Goal: Task Accomplishment & Management: Complete application form

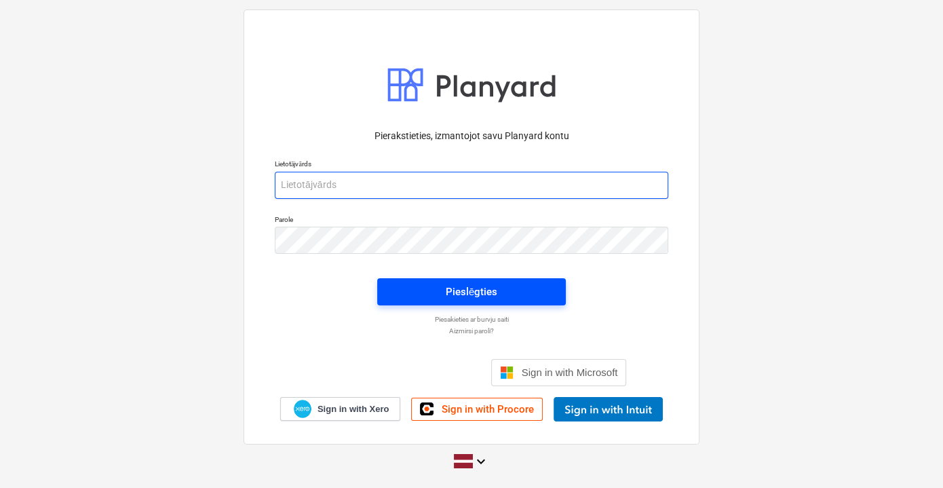
type input "[PERSON_NAME][EMAIL_ADDRESS][DOMAIN_NAME]"
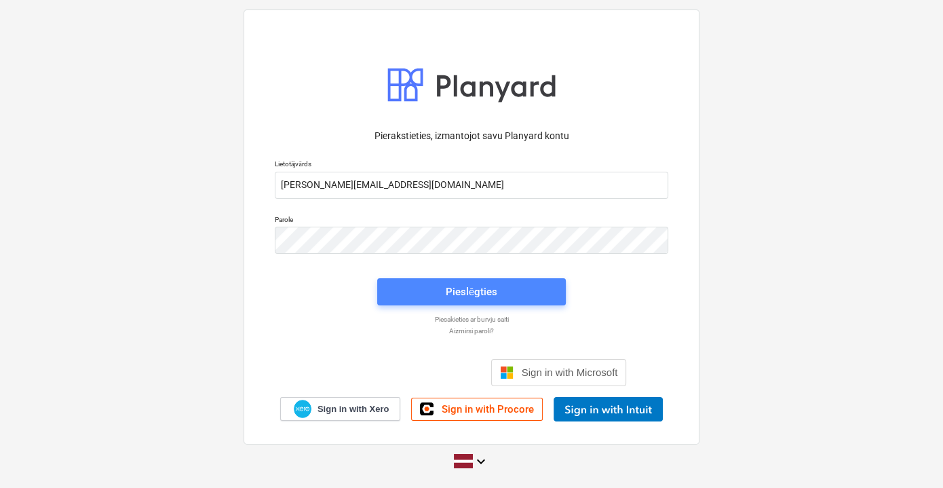
click at [460, 300] on div "Pieslēgties" at bounding box center [472, 292] width 52 height 18
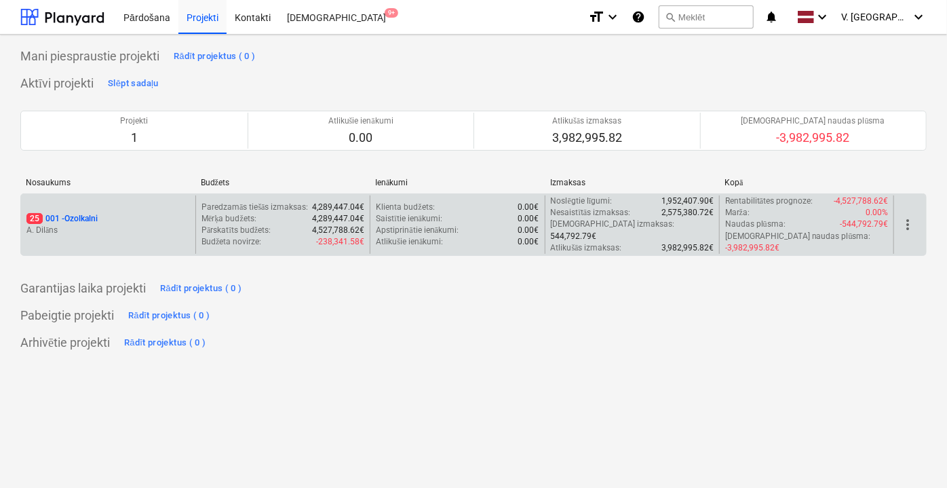
click at [86, 193] on div "25 001 - Ozolkalni [PERSON_NAME] Paredzamās tiešās izmaksas : 4,289,447.04€ Mēr…" at bounding box center [473, 224] width 906 height 62
click at [150, 229] on p "A. Dilāns" at bounding box center [107, 230] width 163 height 12
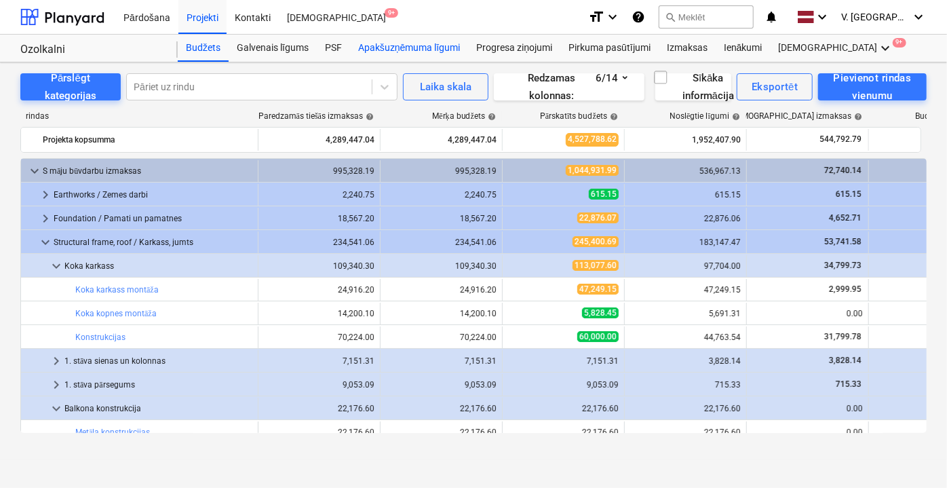
click at [423, 41] on div "Apakšuzņēmuma līgumi" at bounding box center [409, 48] width 118 height 27
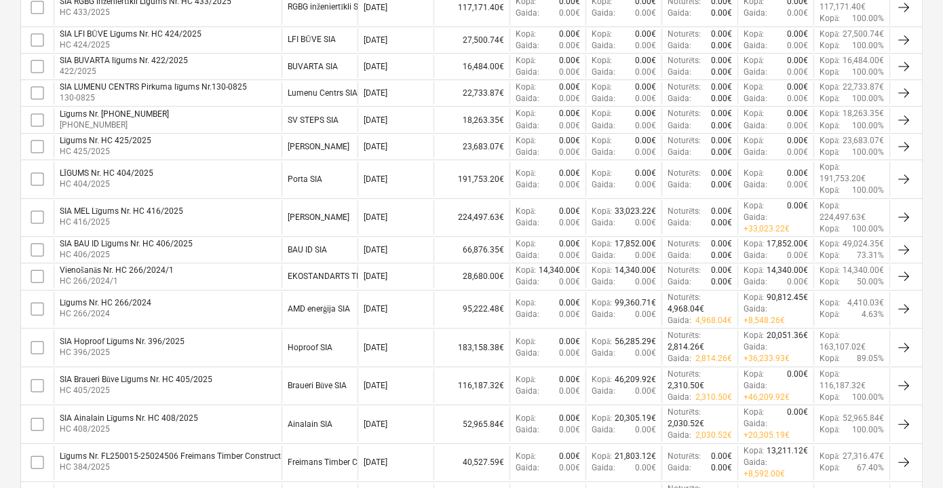
scroll to position [493, 0]
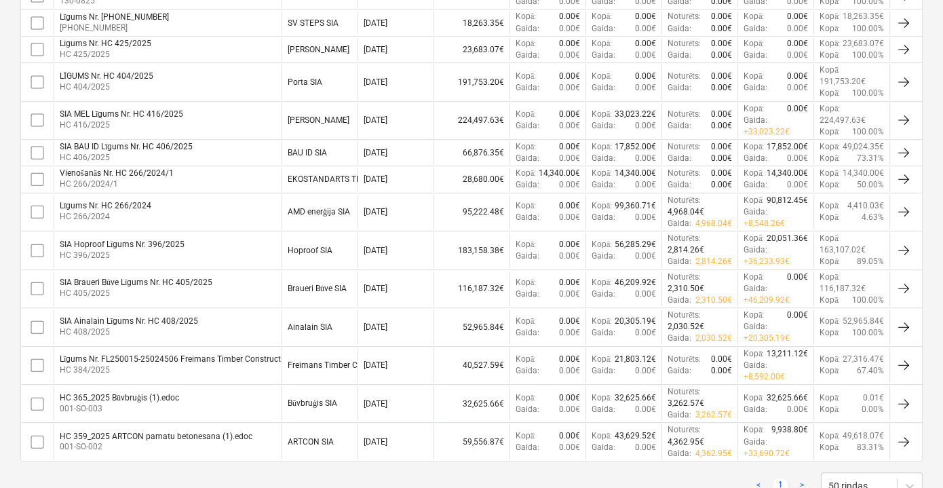
click at [289, 472] on div "< 1 > 50 rindas" at bounding box center [471, 485] width 902 height 27
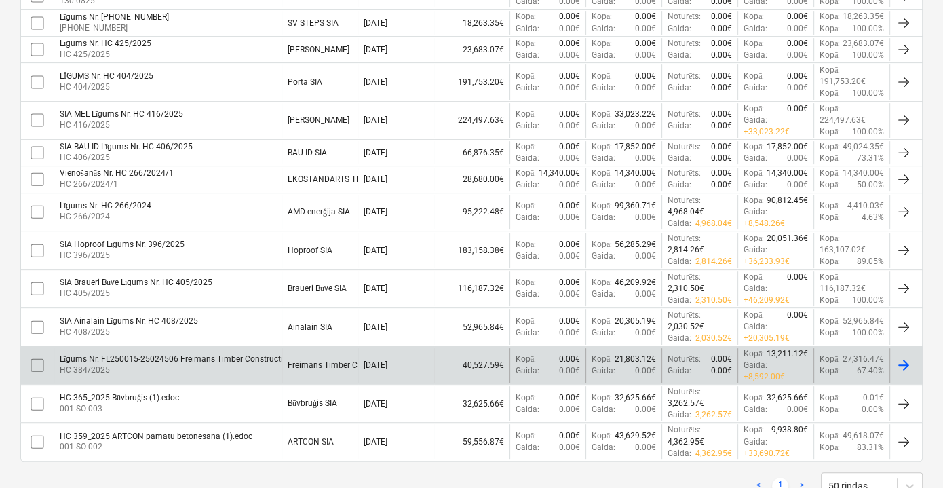
click at [343, 359] on div "Freimans Timber Constructions SIA" at bounding box center [319, 365] width 76 height 35
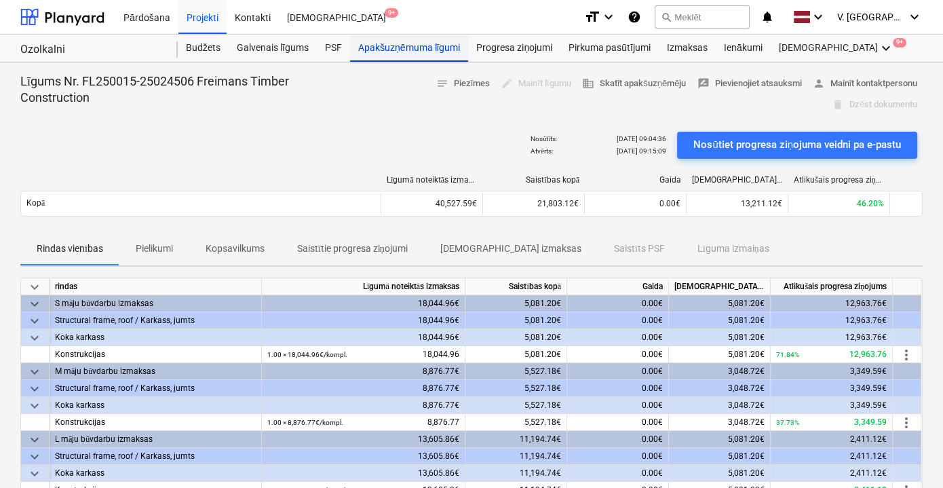
click at [424, 50] on div "Apakšuzņēmuma līgumi" at bounding box center [409, 48] width 118 height 27
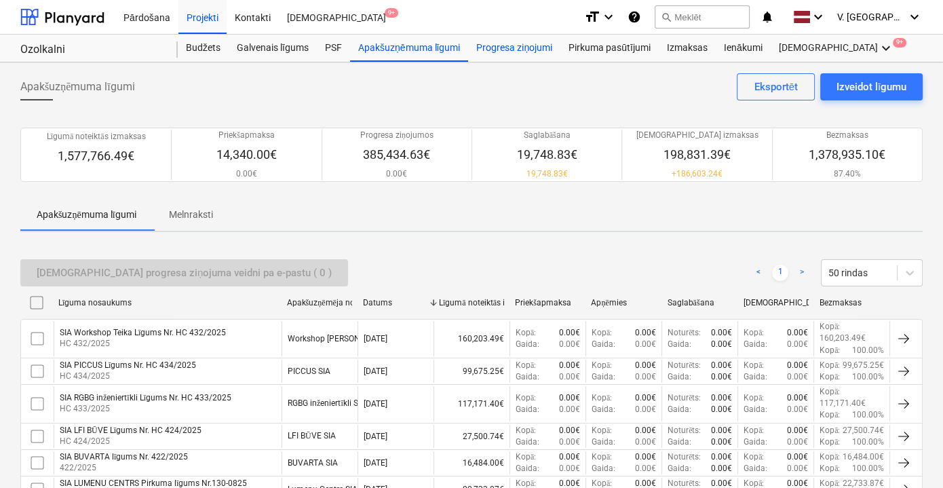
click at [495, 43] on div "Progresa ziņojumi" at bounding box center [514, 48] width 92 height 27
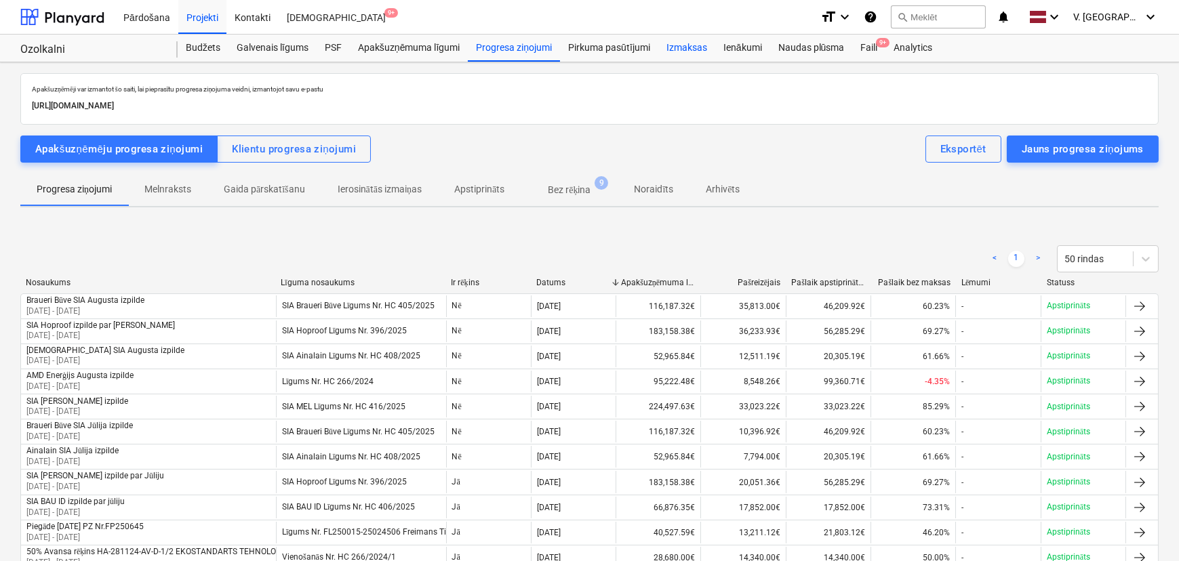
click at [698, 50] on div "Izmaksas" at bounding box center [686, 48] width 57 height 27
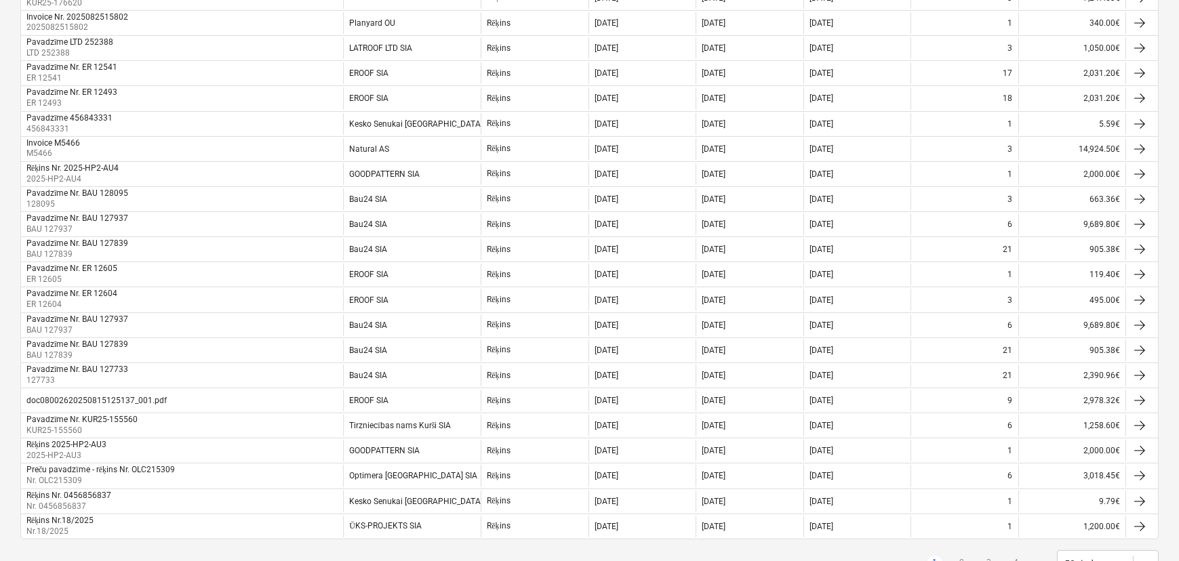
scroll to position [1021, 0]
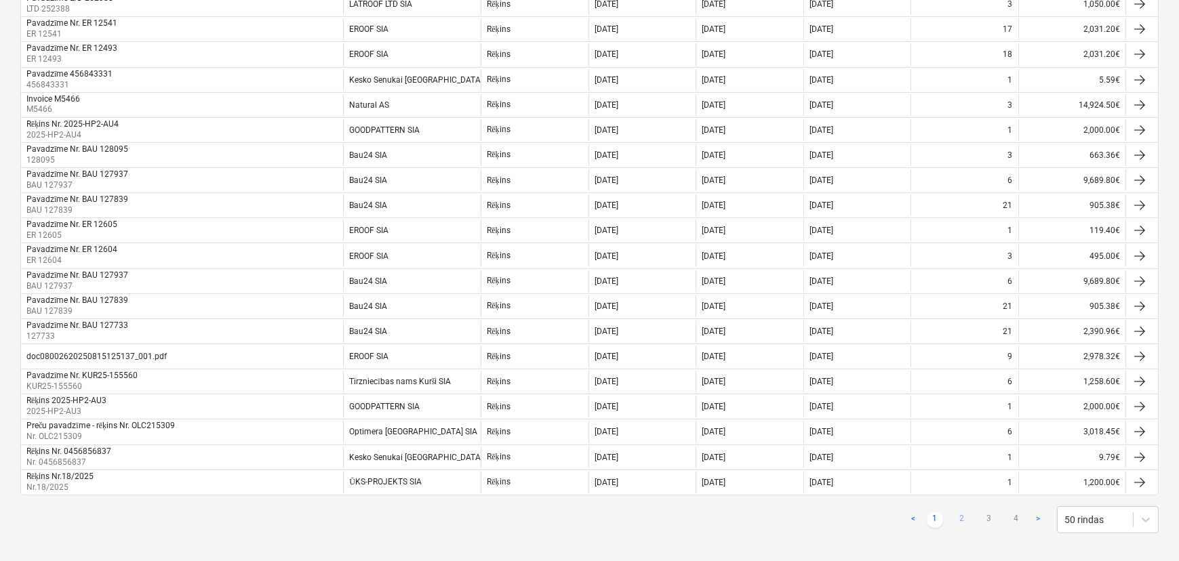
click at [942, 487] on link "2" at bounding box center [962, 520] width 16 height 16
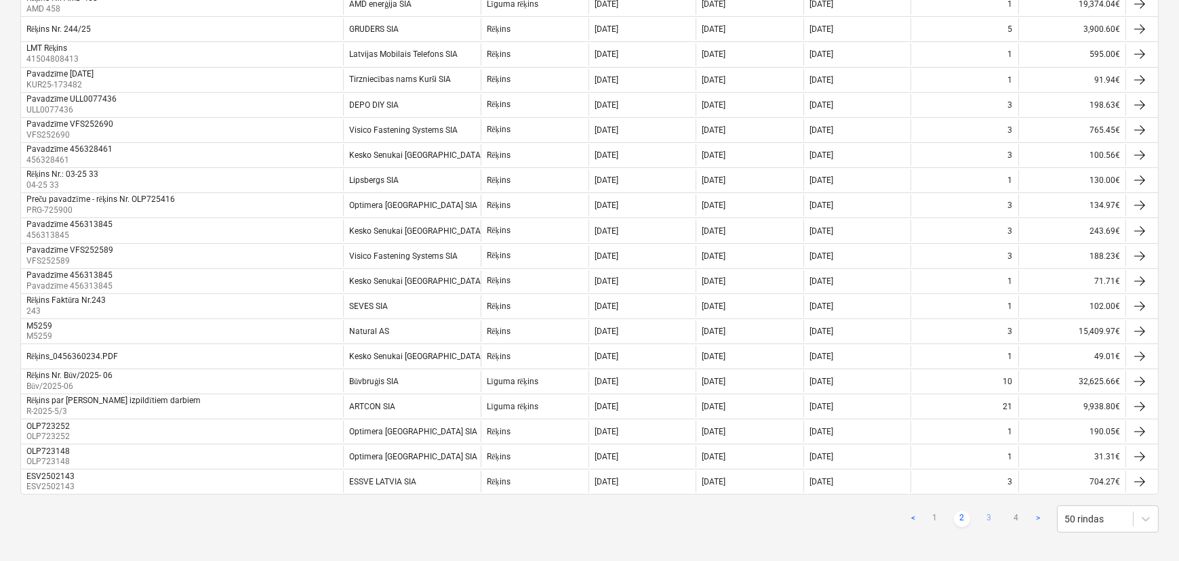
click at [942, 487] on link "3" at bounding box center [989, 519] width 16 height 16
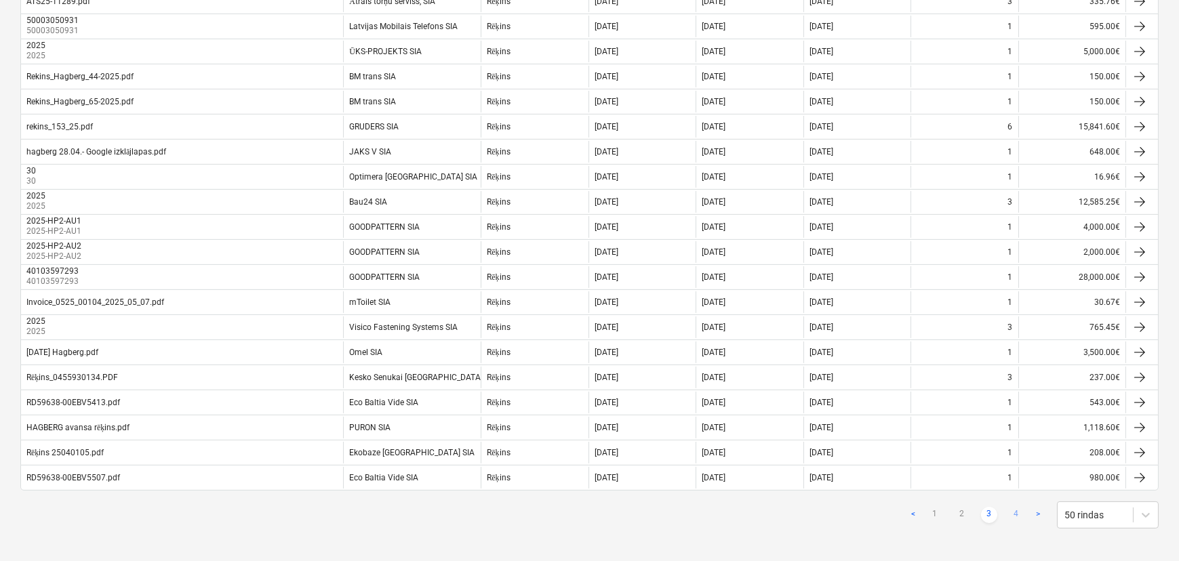
click at [942, 487] on link "4" at bounding box center [1016, 515] width 16 height 16
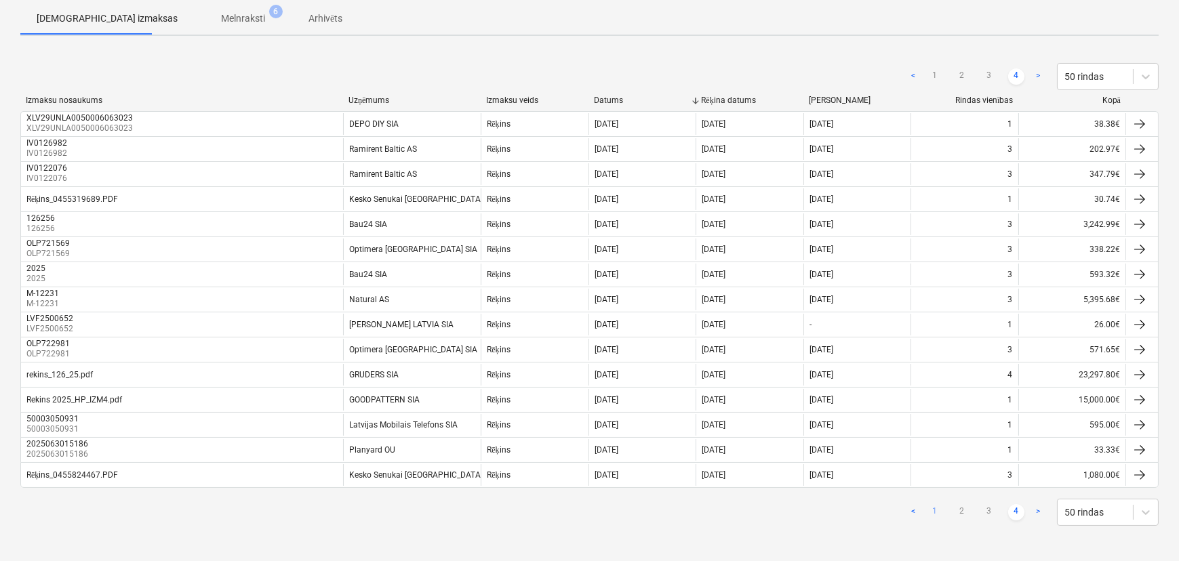
click at [937, 487] on link "1" at bounding box center [935, 513] width 16 height 16
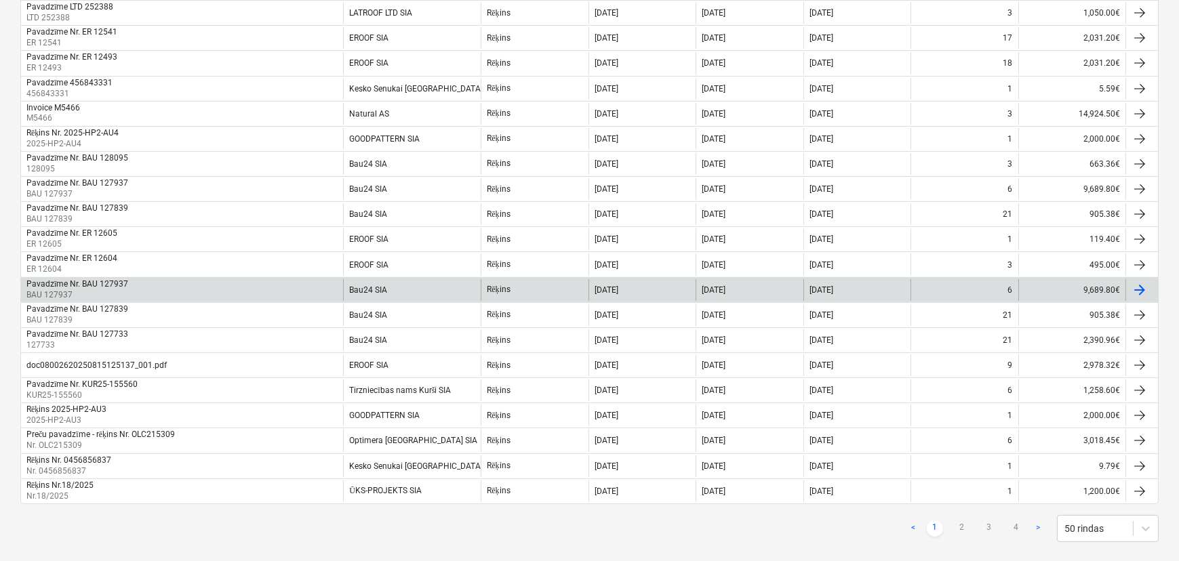
scroll to position [1021, 0]
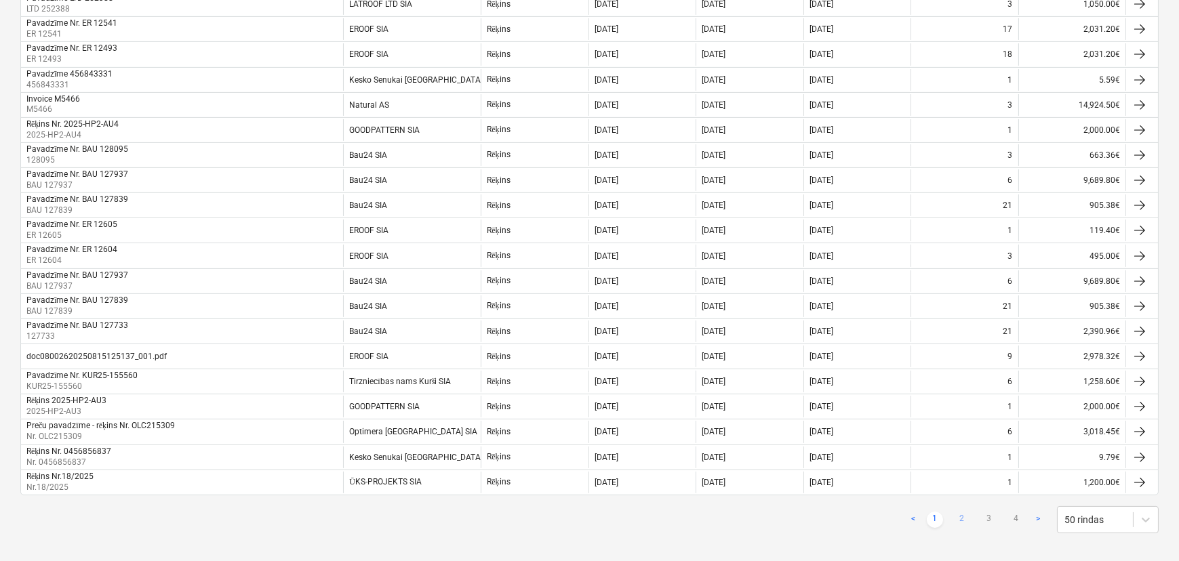
click at [942, 487] on link "2" at bounding box center [962, 520] width 16 height 16
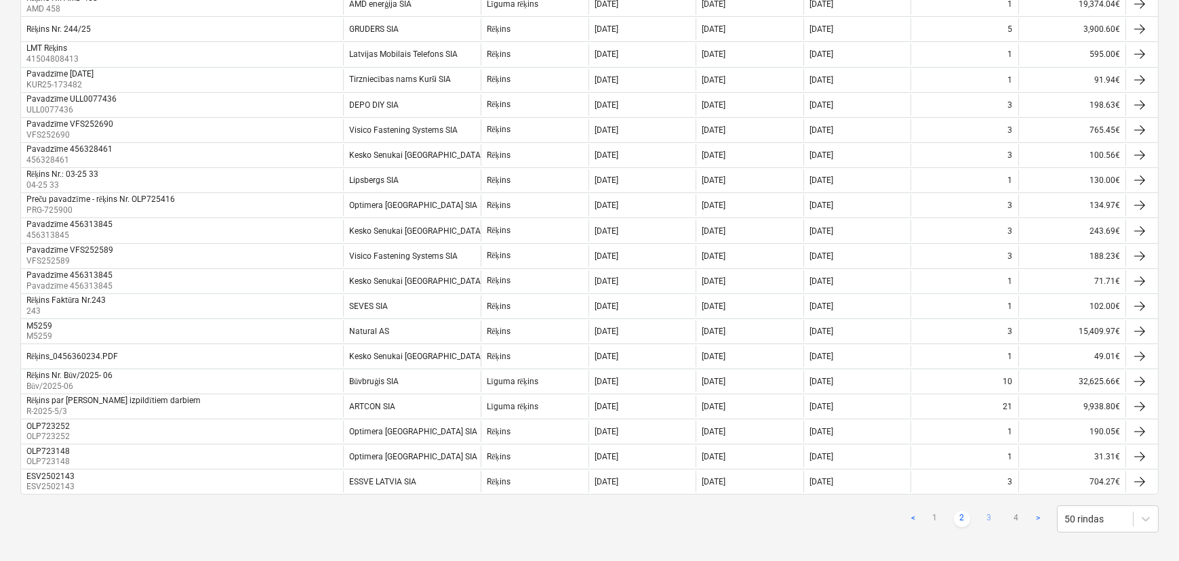
click at [942, 487] on link "3" at bounding box center [989, 519] width 16 height 16
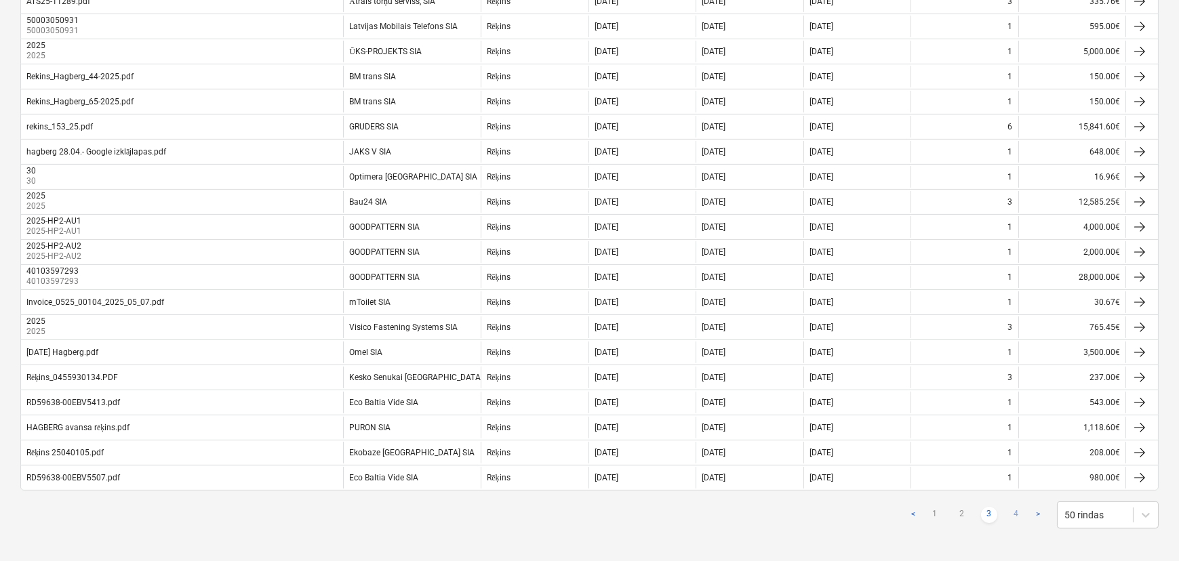
click at [942, 487] on link "4" at bounding box center [1016, 515] width 16 height 16
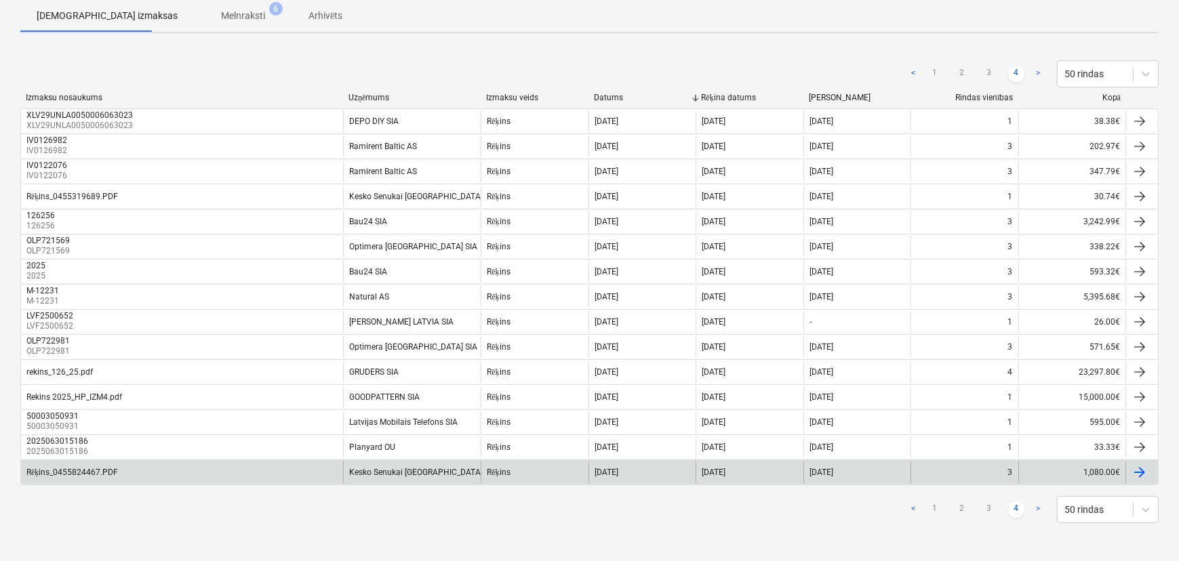
scroll to position [145, 0]
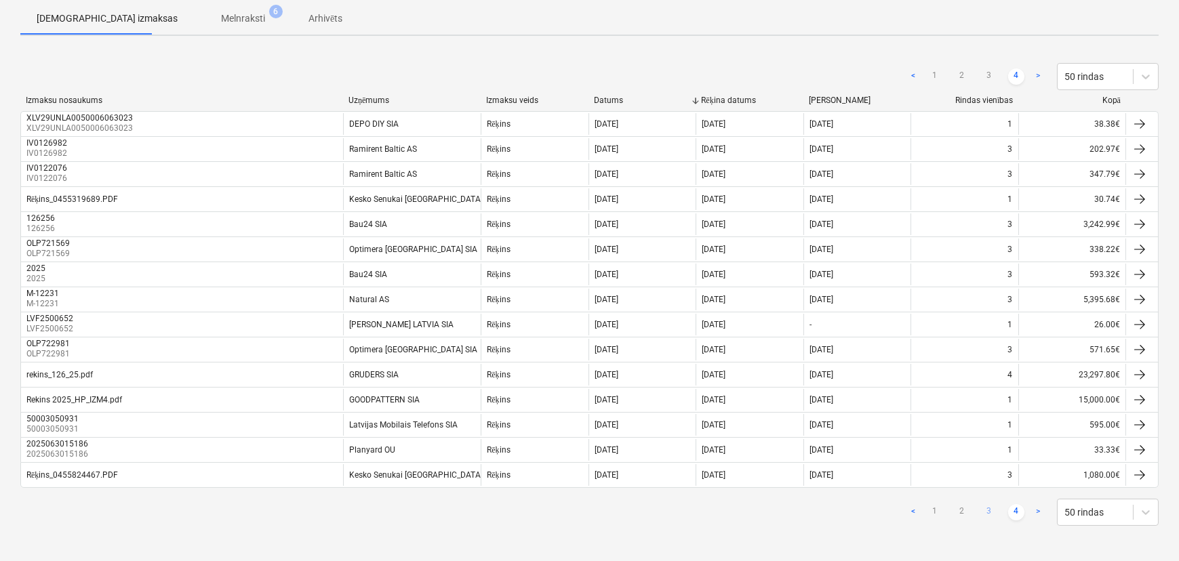
click at [942, 487] on link "3" at bounding box center [989, 513] width 16 height 16
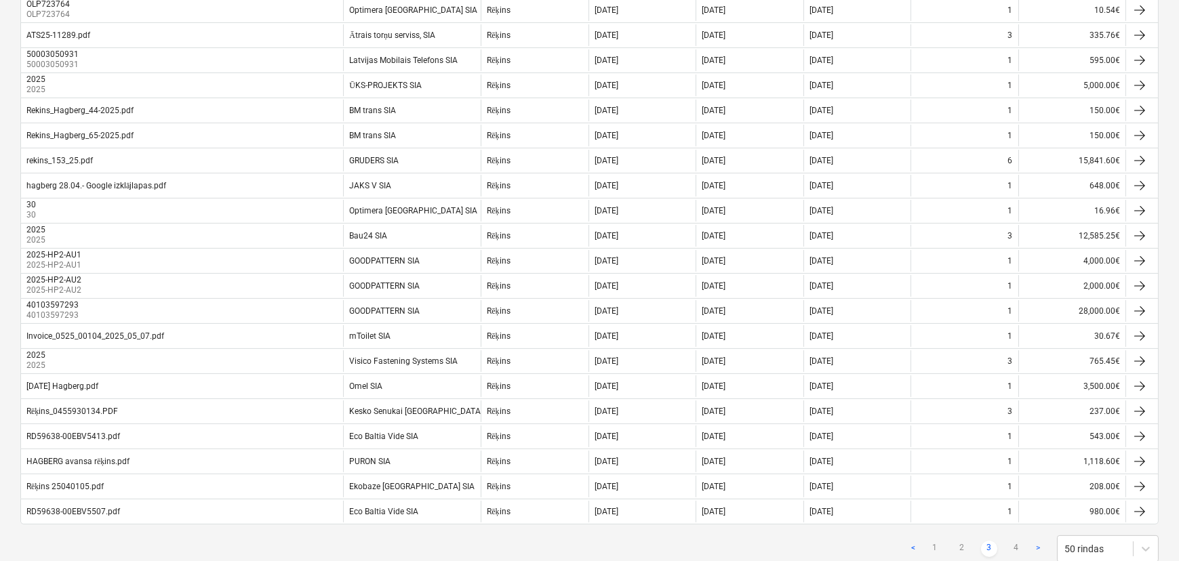
scroll to position [1008, 0]
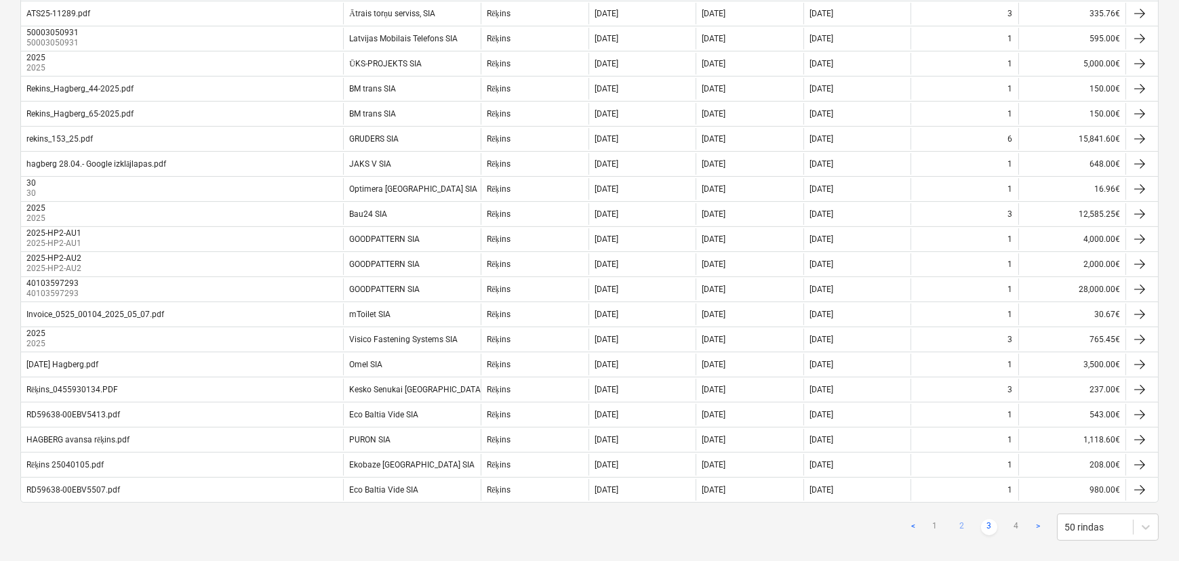
click at [942, 487] on link "2" at bounding box center [962, 527] width 16 height 16
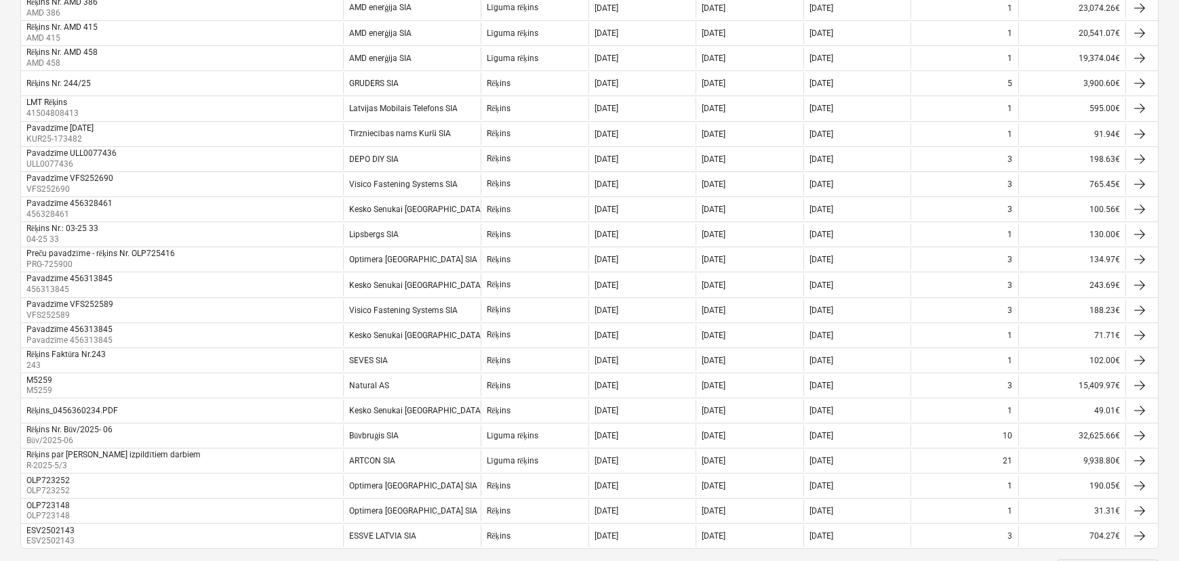
scroll to position [1021, 0]
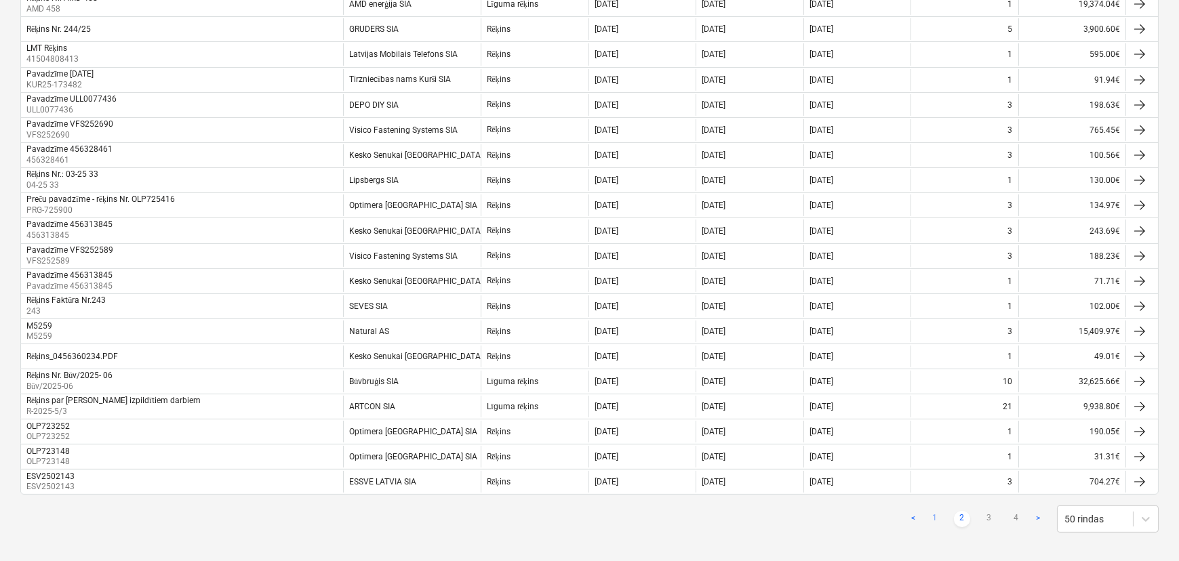
click at [941, 487] on link "1" at bounding box center [935, 519] width 16 height 16
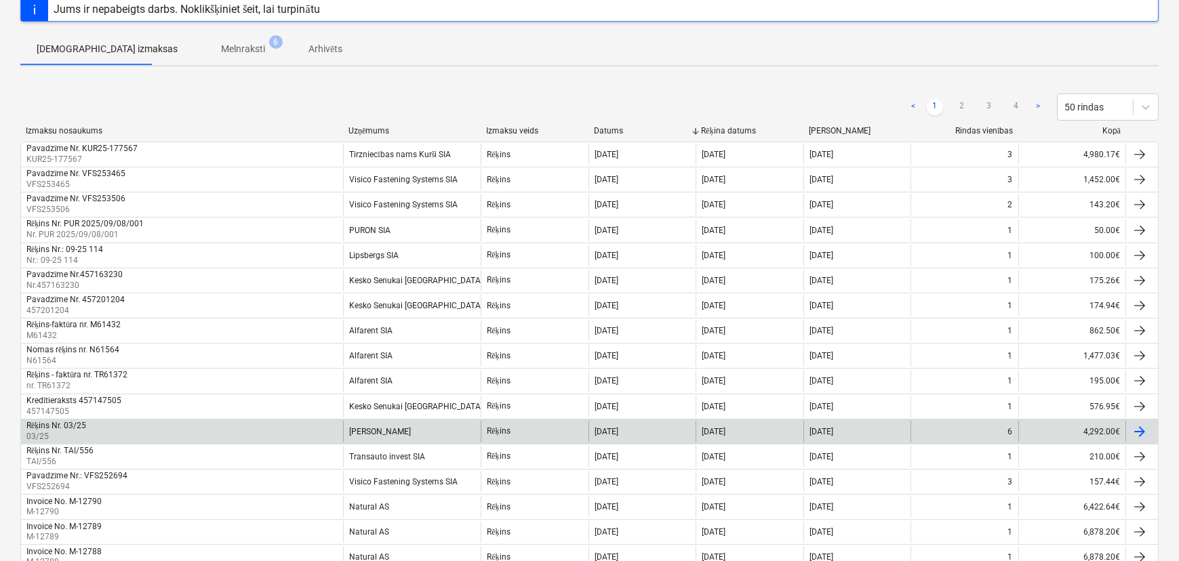
scroll to position [96, 0]
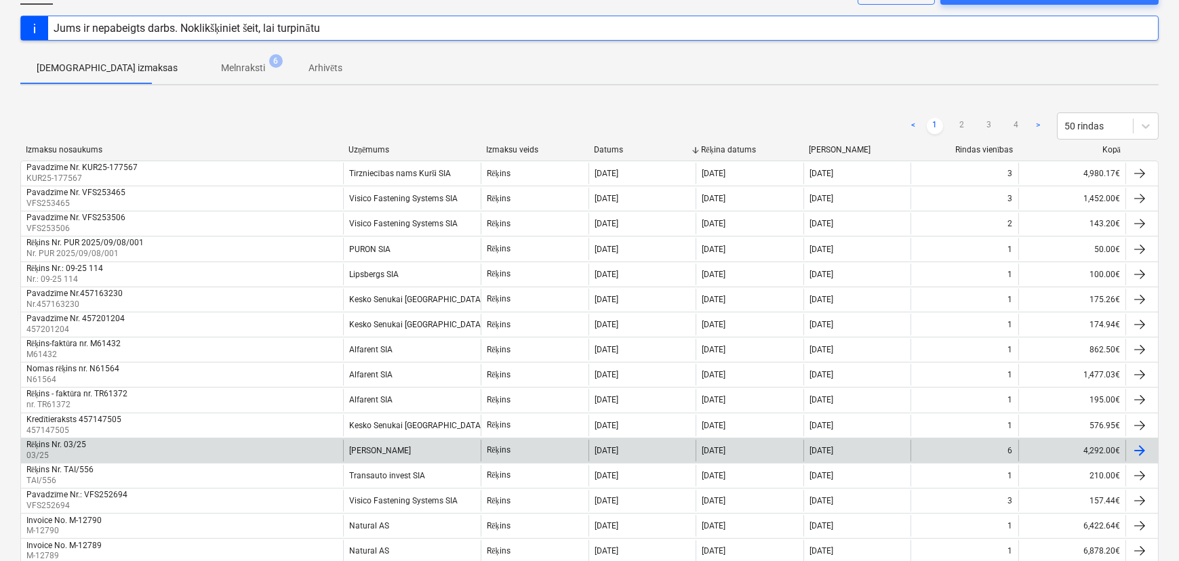
click at [420, 458] on div "Rēķins Nr. 03/25 03/25 Jānis Salenieks Rēķins 08 Sep 2025 02 Sep 2025 02 Sep 20…" at bounding box center [589, 450] width 1139 height 25
click at [427, 441] on div "Jānis Salenieks" at bounding box center [412, 451] width 138 height 22
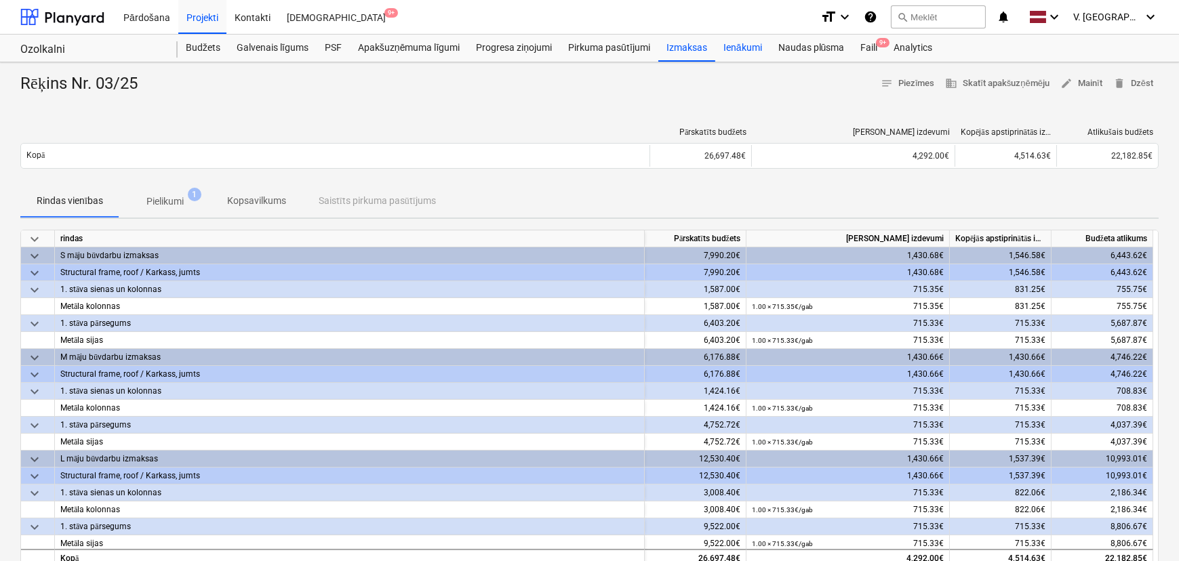
click at [753, 49] on div "Ienākumi" at bounding box center [742, 48] width 55 height 27
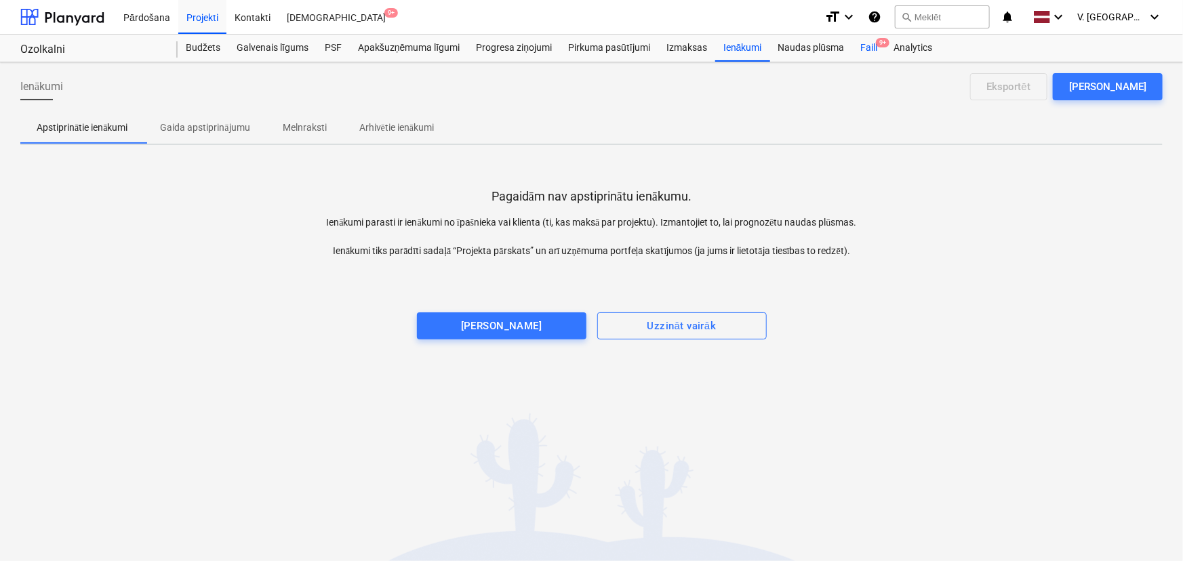
click at [875, 43] on div "Faili 9+" at bounding box center [868, 48] width 33 height 27
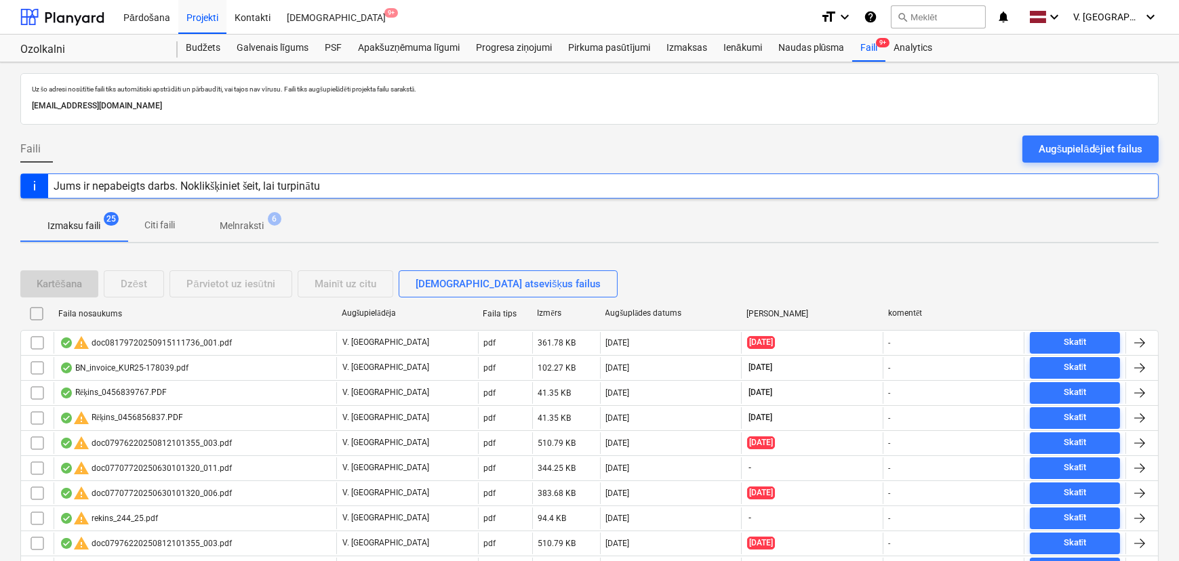
click at [942, 151] on button "Augšupielādējiet failus" at bounding box center [1091, 149] width 136 height 27
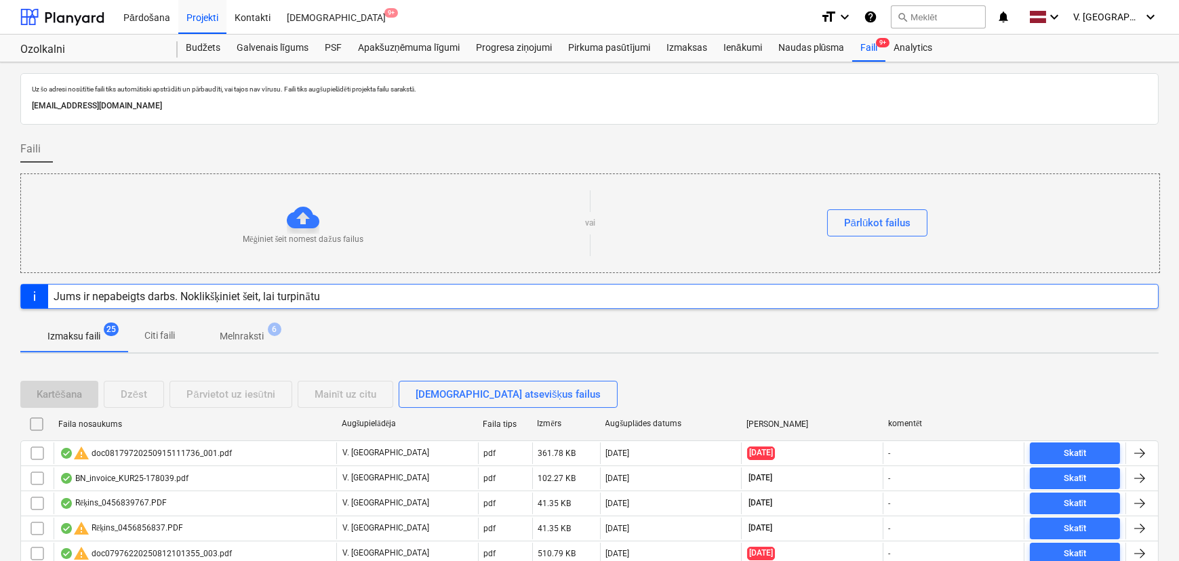
click at [920, 241] on div "Mēģiniet šeit nomest dažus failus vai Pārlūkot failus" at bounding box center [590, 223] width 1139 height 77
click at [884, 224] on div "Pārlūkot failus" at bounding box center [877, 223] width 67 height 18
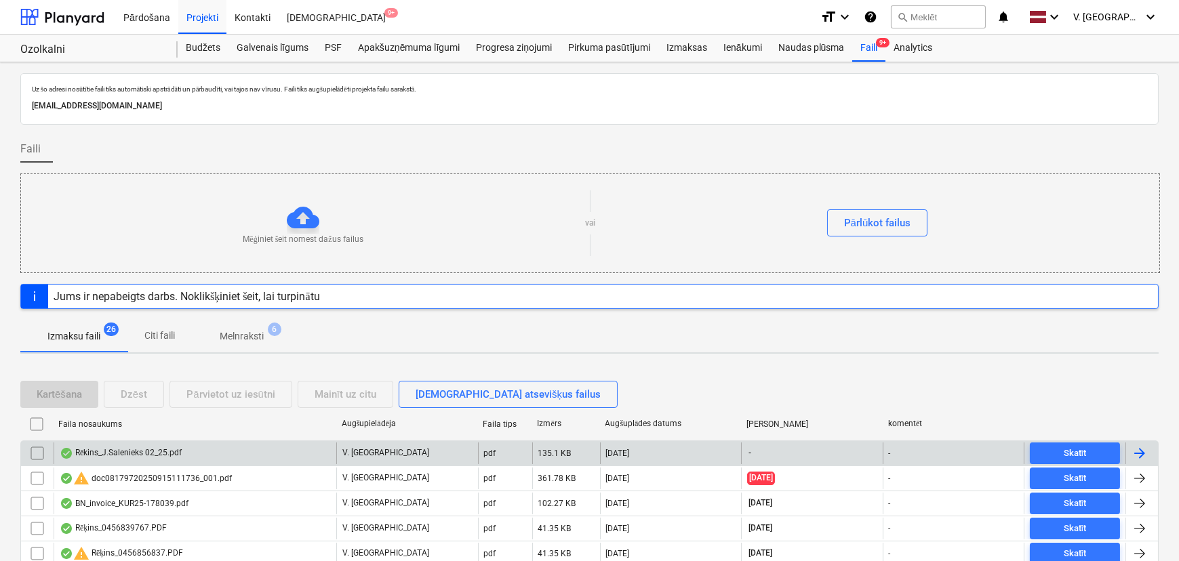
click at [214, 448] on div "Rēkins_J.Salenieks 02_25.pdf" at bounding box center [195, 454] width 283 height 22
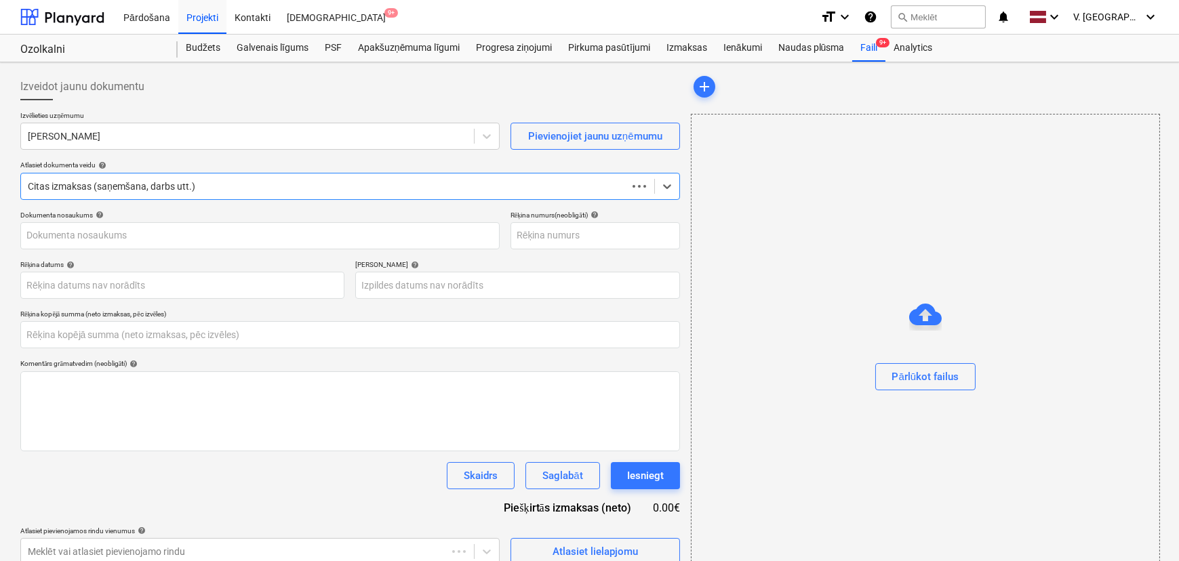
type input "0.00"
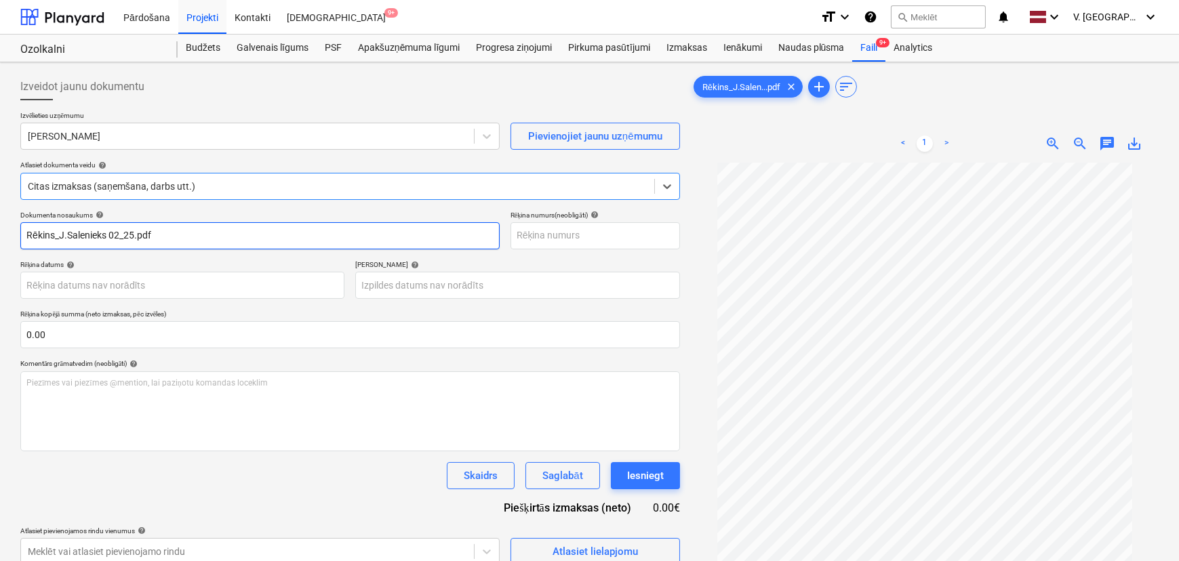
click at [171, 231] on input "Rēkins_J.Salenieks 02_25.pdf" at bounding box center [259, 235] width 479 height 27
drag, startPoint x: 141, startPoint y: 233, endPoint x: 58, endPoint y: 237, distance: 83.5
click at [58, 237] on input "Rēķins Nr. 02/25" at bounding box center [259, 235] width 479 height 27
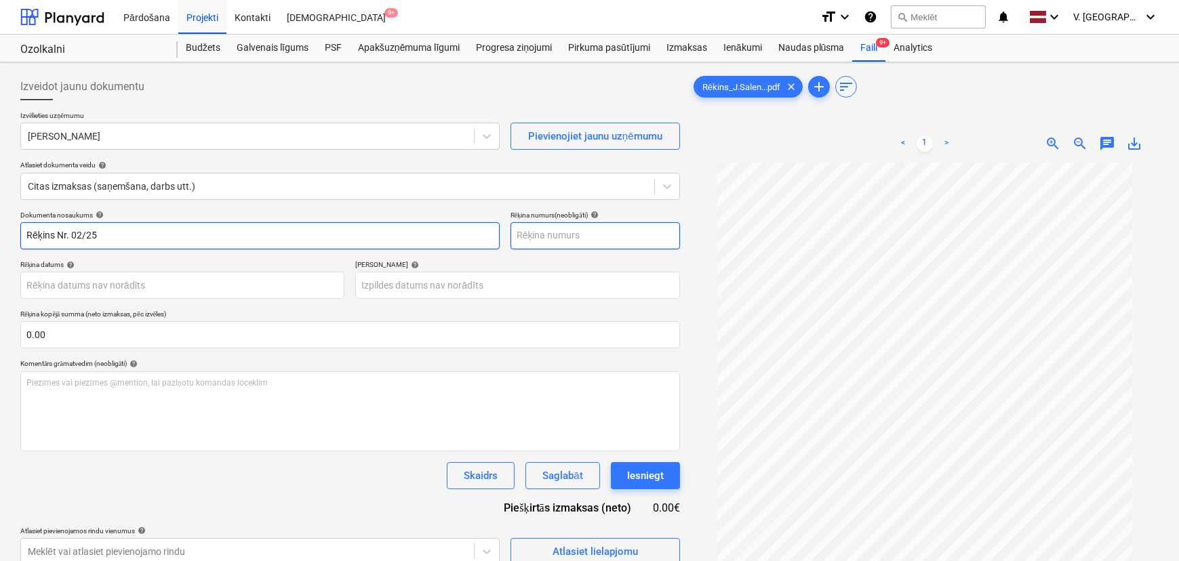
type input "Rēķins Nr. 02/25"
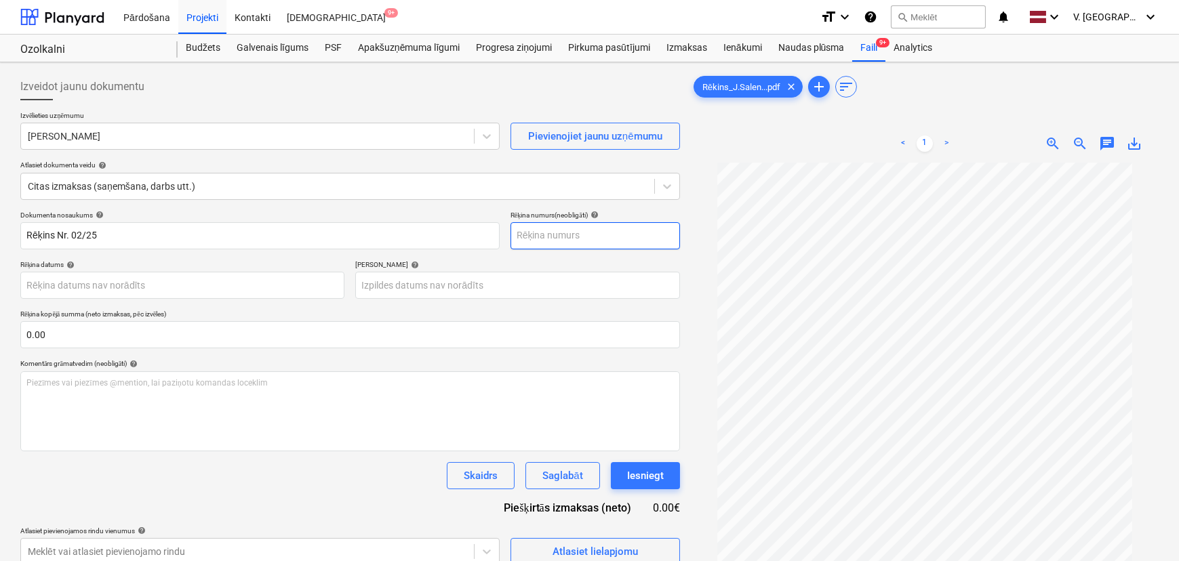
click at [548, 233] on input "text" at bounding box center [596, 235] width 170 height 27
paste input "Nr. 02/25"
type input "Nr. 02/25"
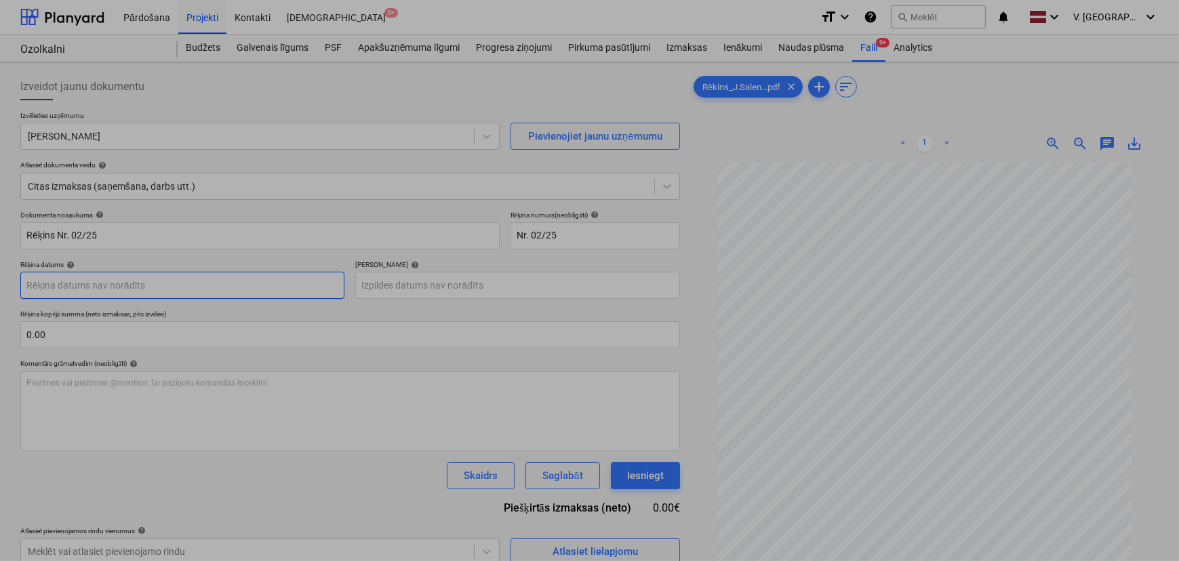
click at [155, 293] on body "Pārdošana Projekti Kontakti Iesūtne 9+ format_size keyboard_arrow_down help sea…" at bounding box center [589, 280] width 1179 height 561
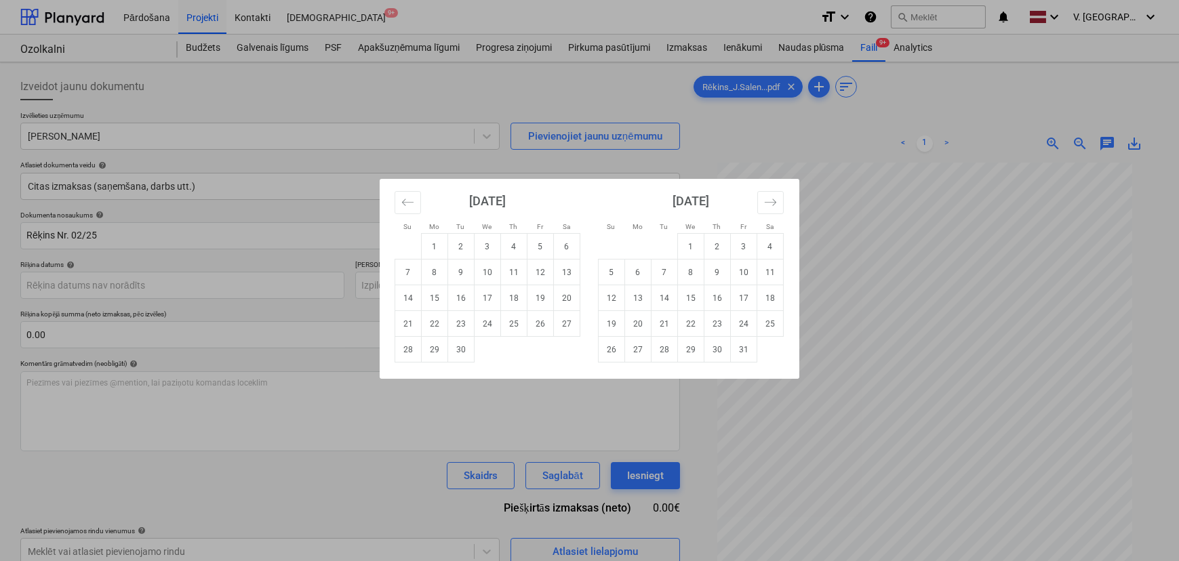
click at [844, 155] on div "Su Mo Tu We Th Fr Sa Su Mo Tu We Th Fr Sa August 2025 1 2 3 4 5 6 7 8 9 10 11 1…" at bounding box center [589, 280] width 1179 height 561
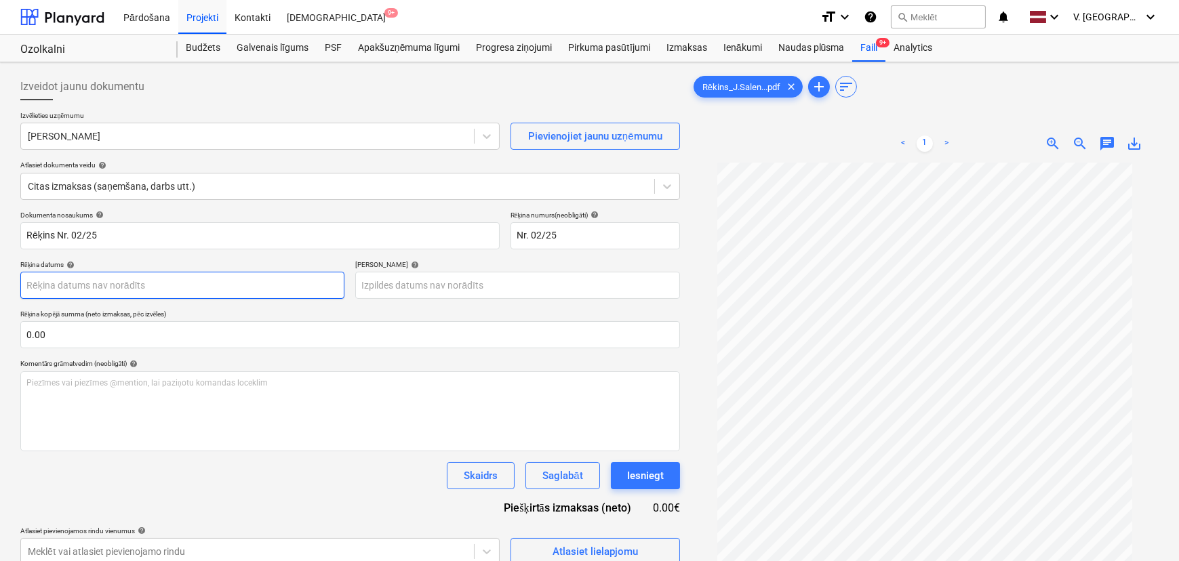
click at [144, 277] on body "Pārdošana Projekti Kontakti Iesūtne 9+ format_size keyboard_arrow_down help sea…" at bounding box center [589, 280] width 1179 height 561
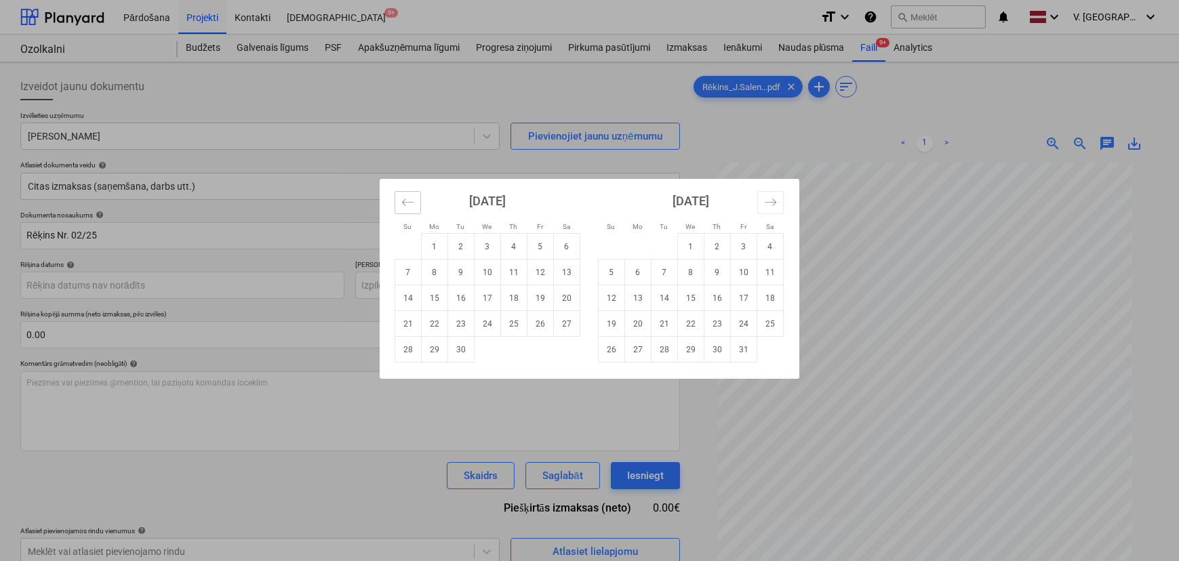
click at [414, 206] on button "Move backward to switch to the previous month." at bounding box center [408, 202] width 26 height 23
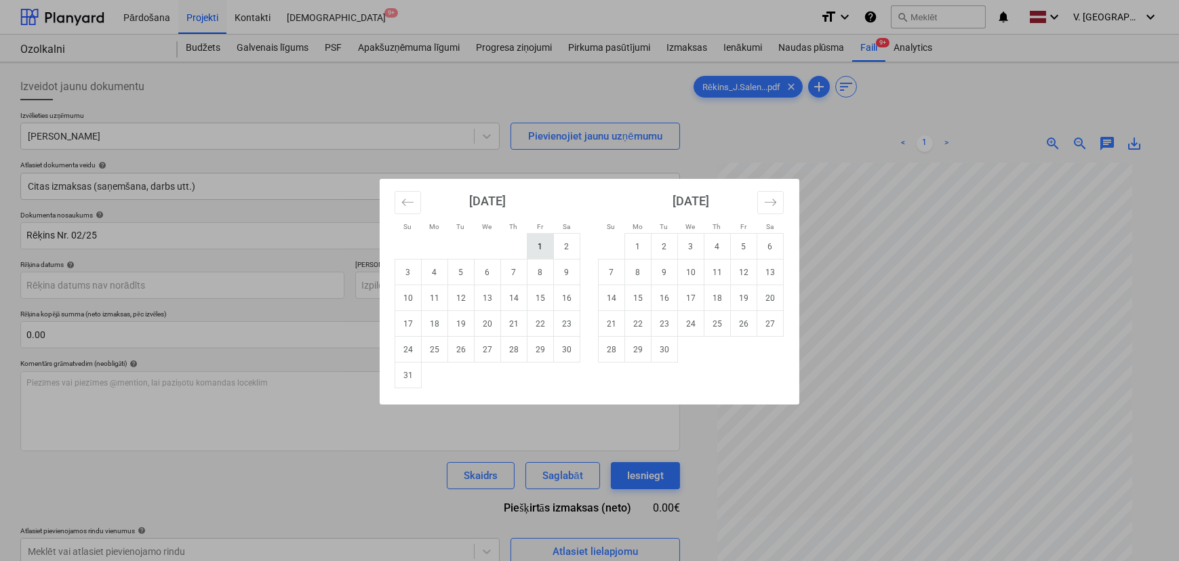
click at [545, 250] on td "1" at bounding box center [541, 247] width 26 height 26
type input "01 Aug 2025"
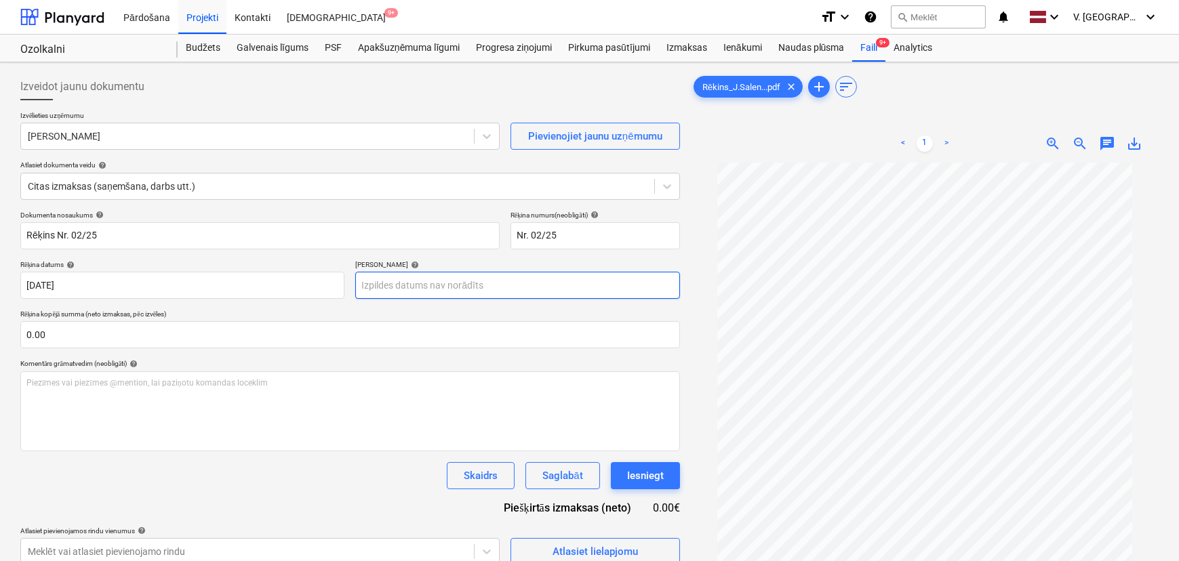
click at [406, 289] on body "Pārdošana Projekti Kontakti Iesūtne 9+ format_size keyboard_arrow_down help sea…" at bounding box center [589, 280] width 1179 height 561
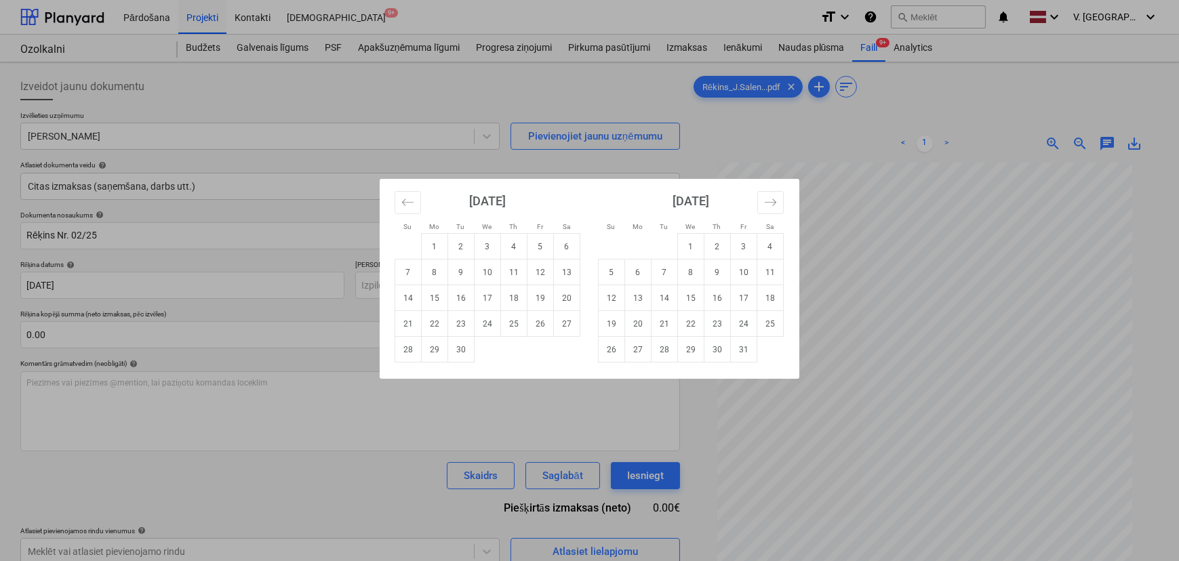
click at [424, 205] on div "September 2025" at bounding box center [488, 206] width 186 height 54
click at [414, 203] on button "Move backward to switch to the previous month." at bounding box center [408, 202] width 26 height 23
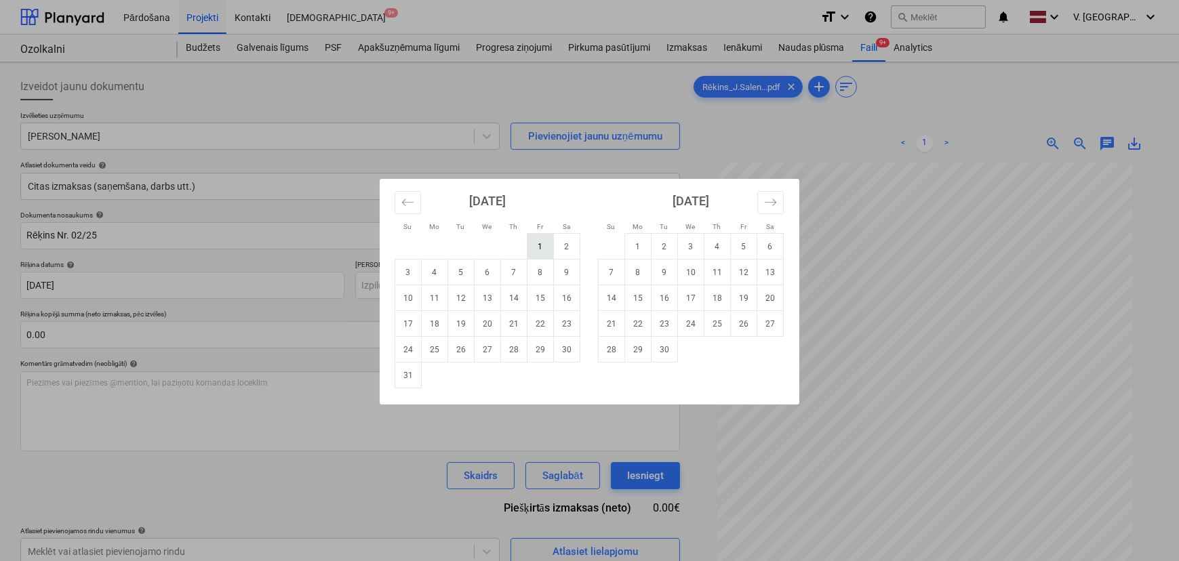
click at [542, 246] on td "1" at bounding box center [541, 247] width 26 height 26
type input "01 Aug 2025"
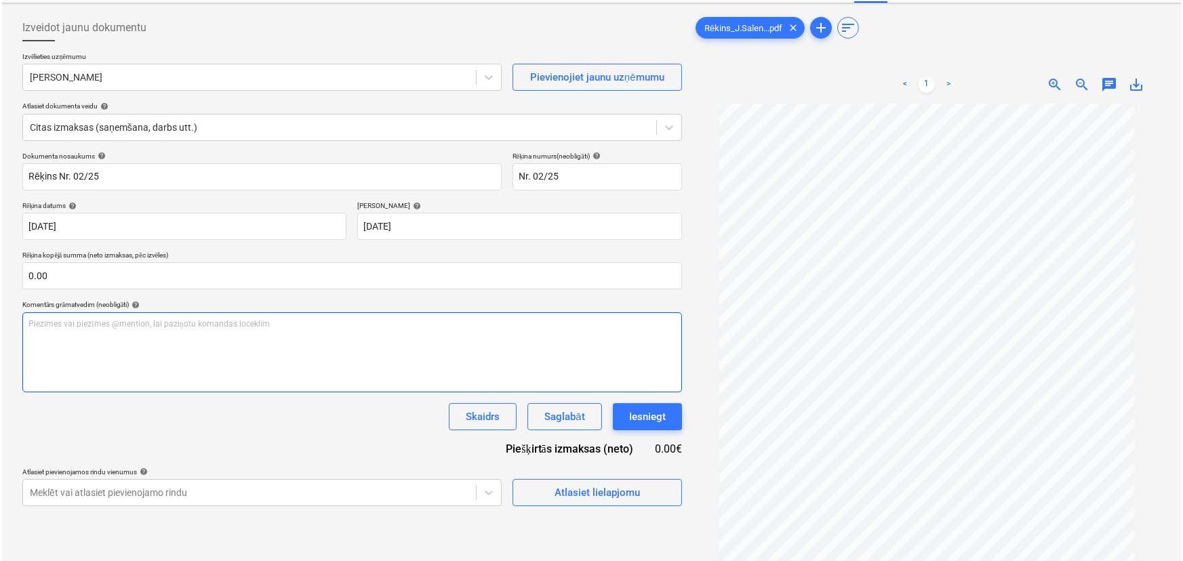
scroll to position [123, 0]
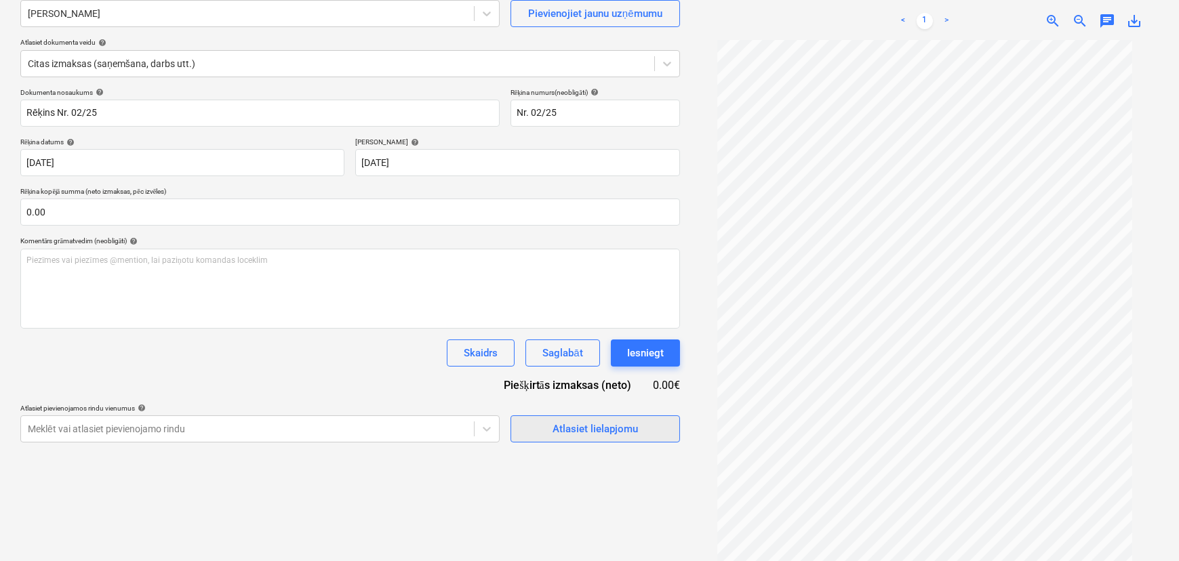
click at [609, 425] on div "Atlasiet lielapjomu" at bounding box center [595, 429] width 85 height 18
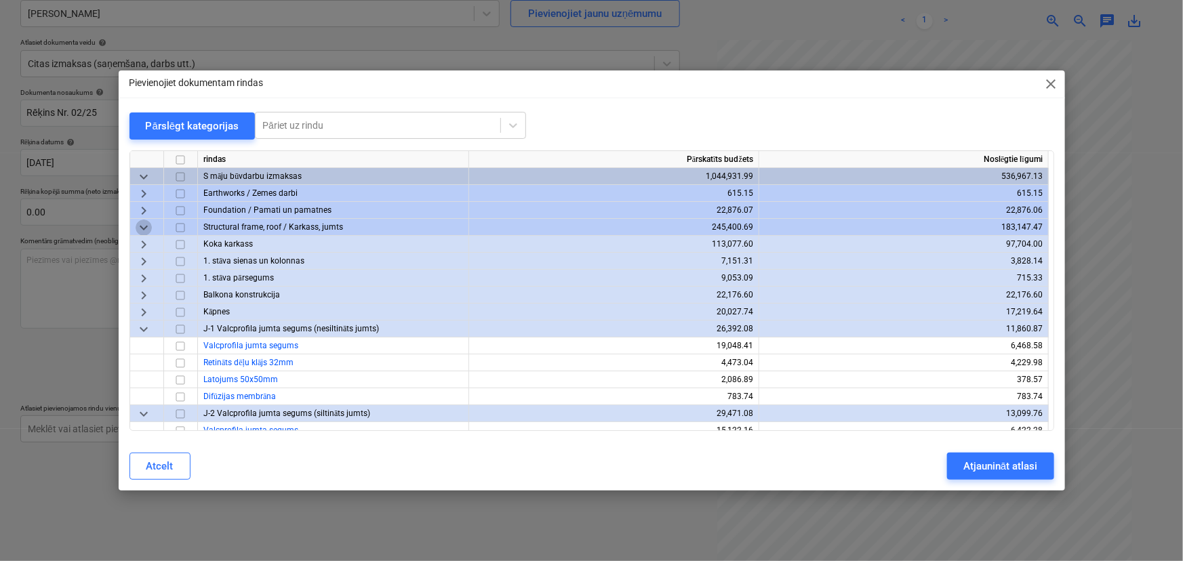
click at [140, 223] on span "keyboard_arrow_down" at bounding box center [144, 228] width 16 height 16
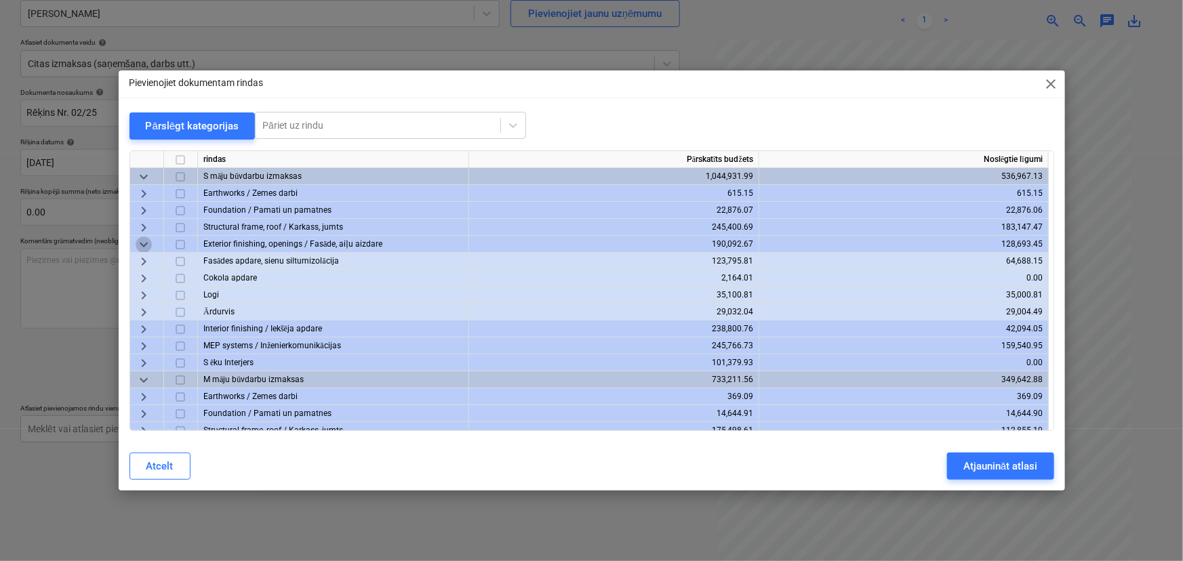
click at [148, 244] on span "keyboard_arrow_down" at bounding box center [144, 245] width 16 height 16
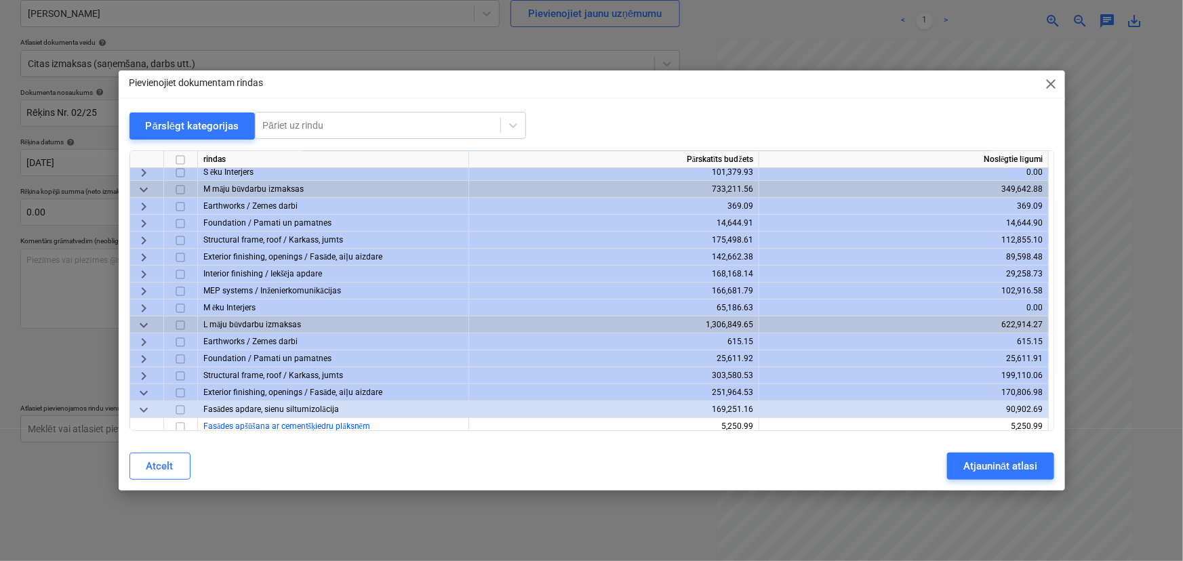
click at [146, 406] on span "keyboard_arrow_down" at bounding box center [144, 410] width 16 height 16
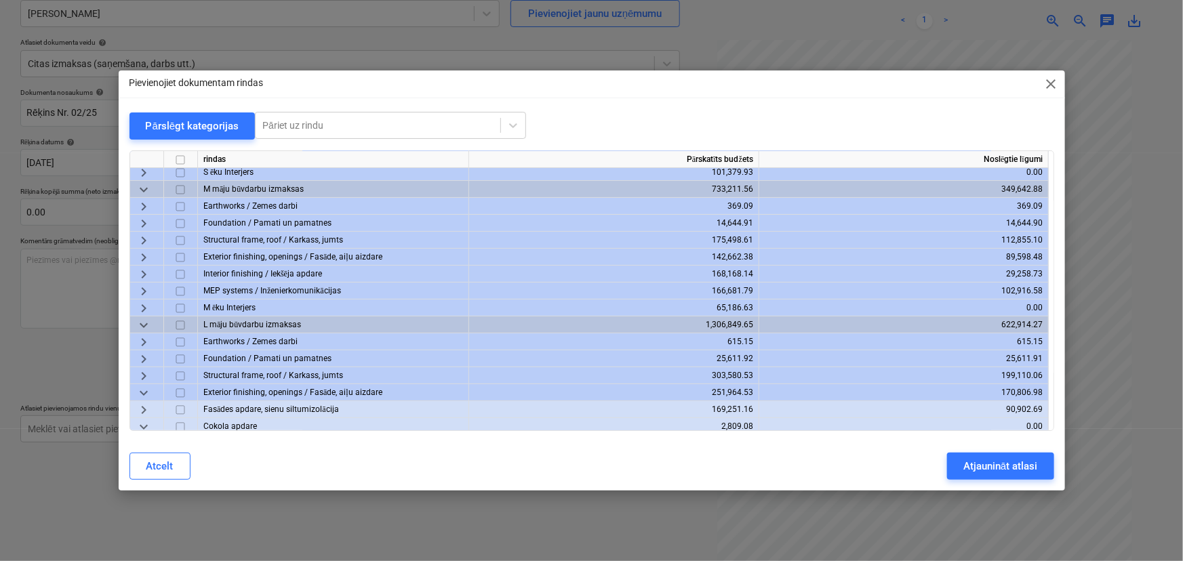
click at [145, 391] on span "keyboard_arrow_down" at bounding box center [144, 393] width 16 height 16
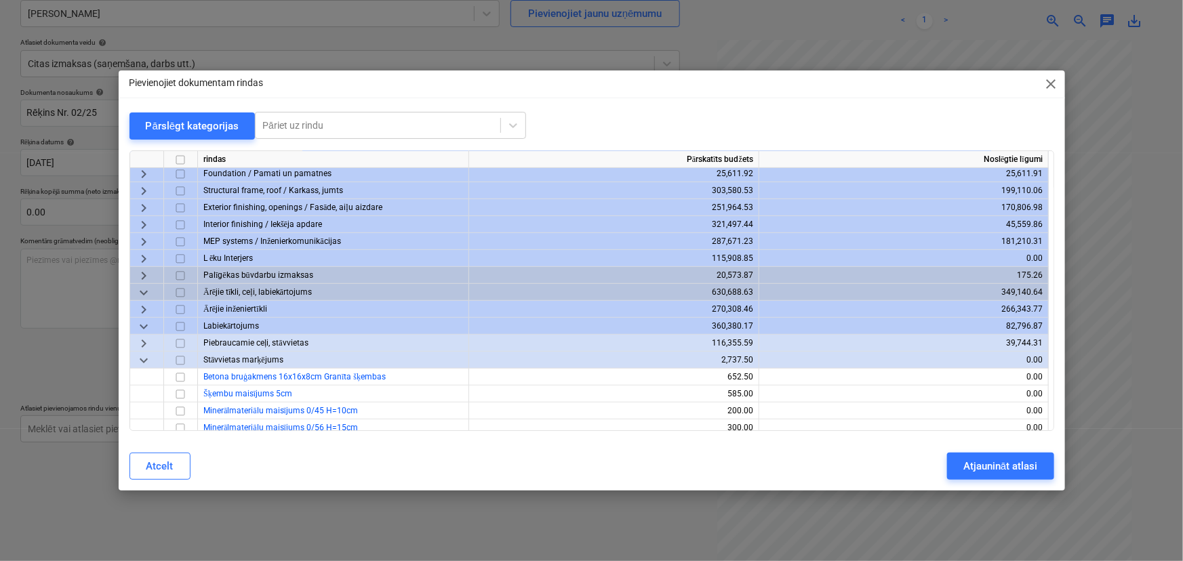
scroll to position [246, 0]
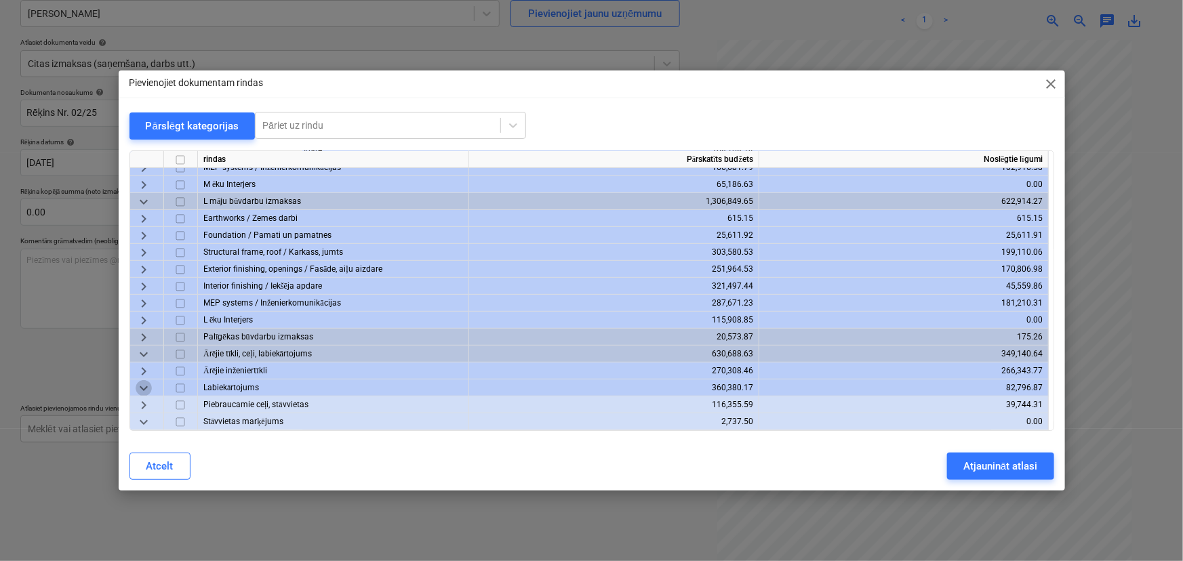
click at [145, 384] on span "keyboard_arrow_down" at bounding box center [144, 388] width 16 height 16
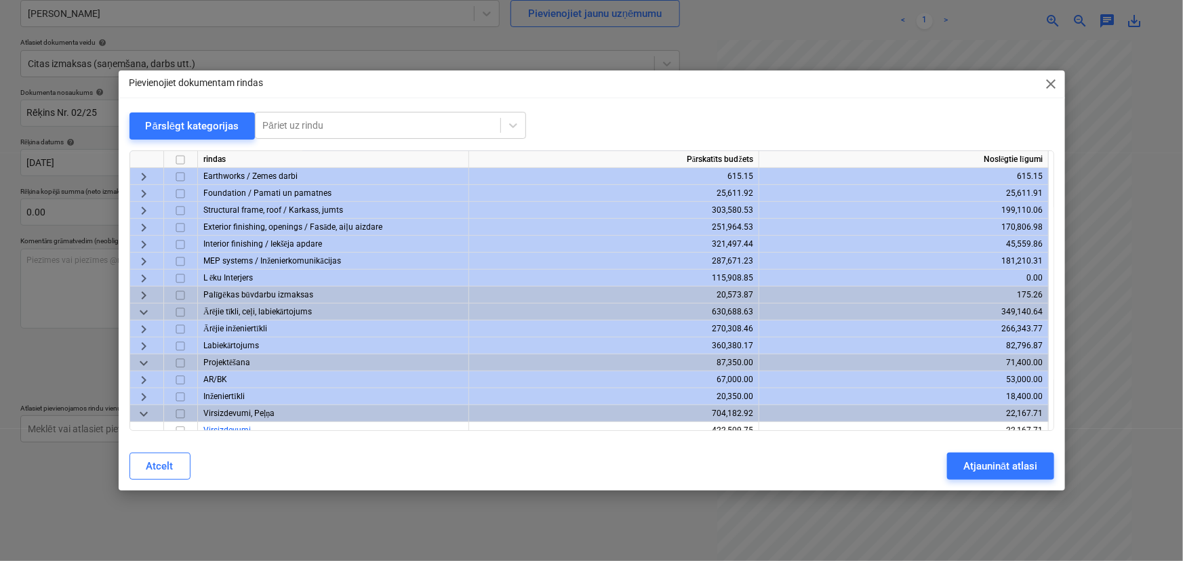
scroll to position [313, 0]
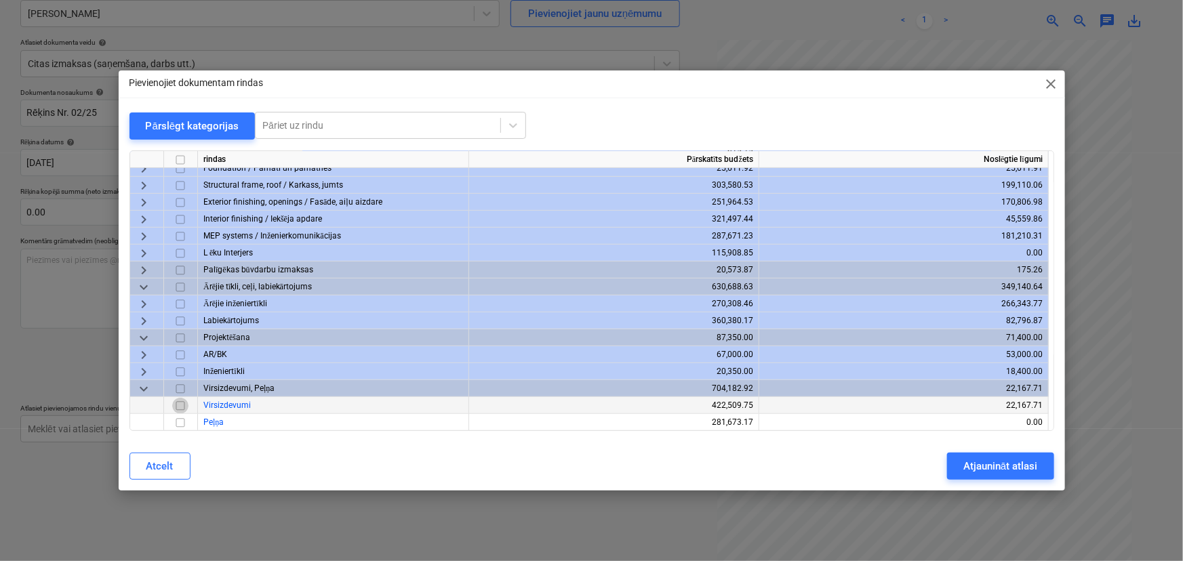
click at [182, 402] on input "checkbox" at bounding box center [180, 406] width 16 height 16
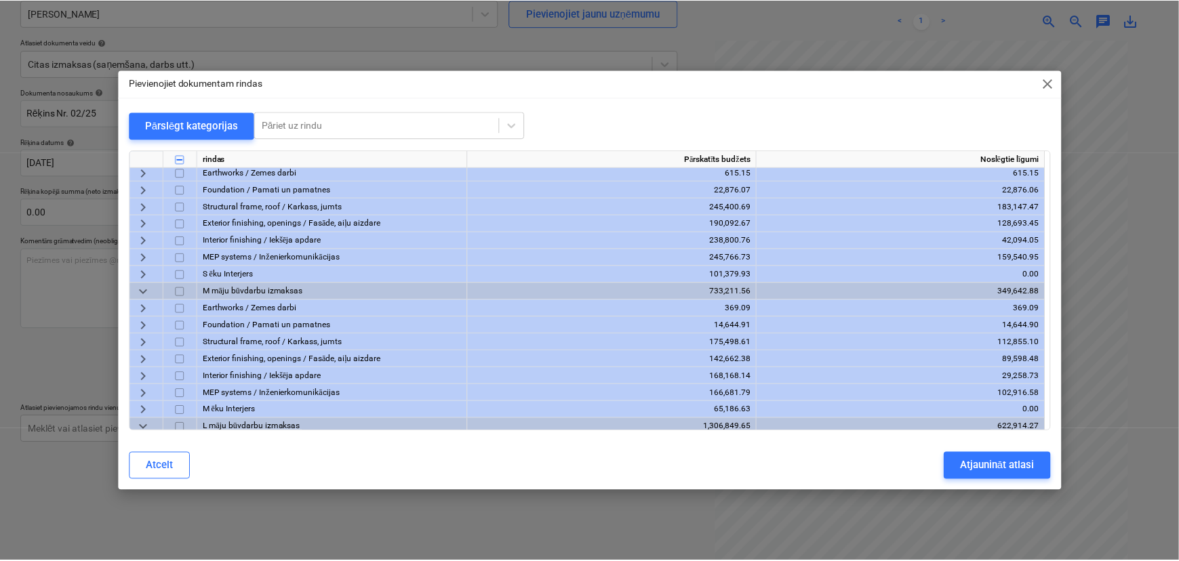
scroll to position [0, 0]
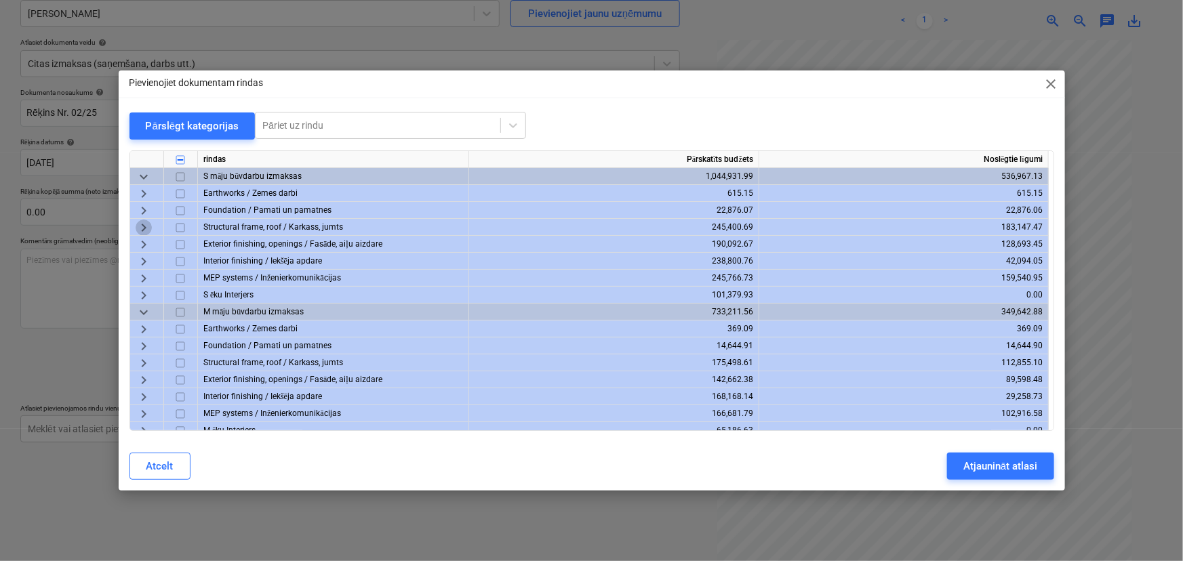
click at [143, 227] on span "keyboard_arrow_right" at bounding box center [144, 228] width 16 height 16
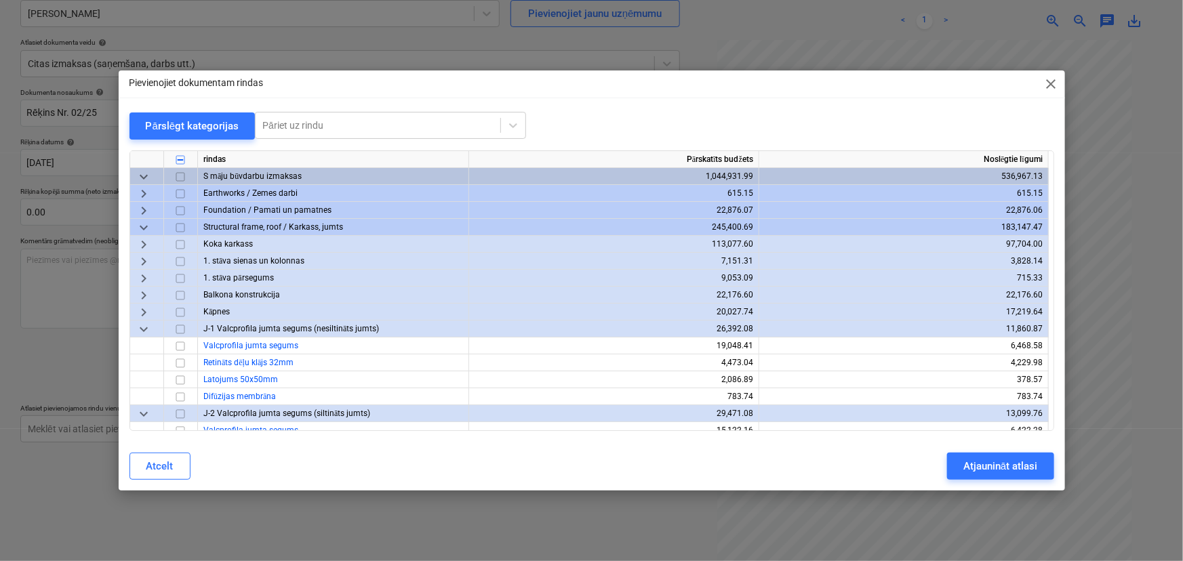
click at [144, 258] on span "keyboard_arrow_right" at bounding box center [144, 262] width 16 height 16
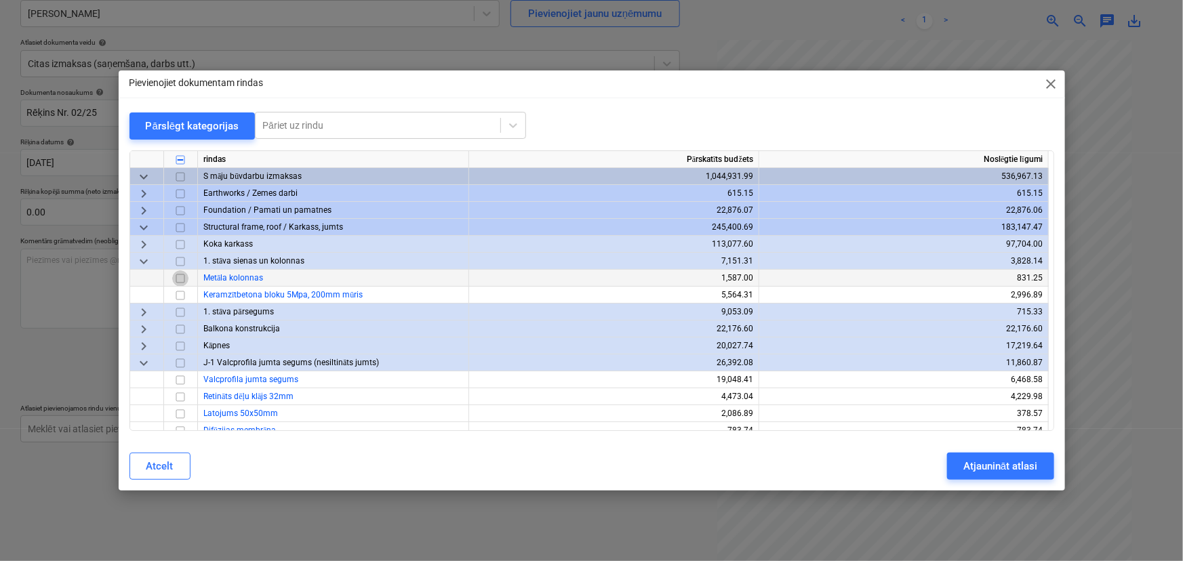
click at [184, 277] on input "checkbox" at bounding box center [180, 279] width 16 height 16
click at [142, 304] on span "keyboard_arrow_right" at bounding box center [144, 312] width 16 height 16
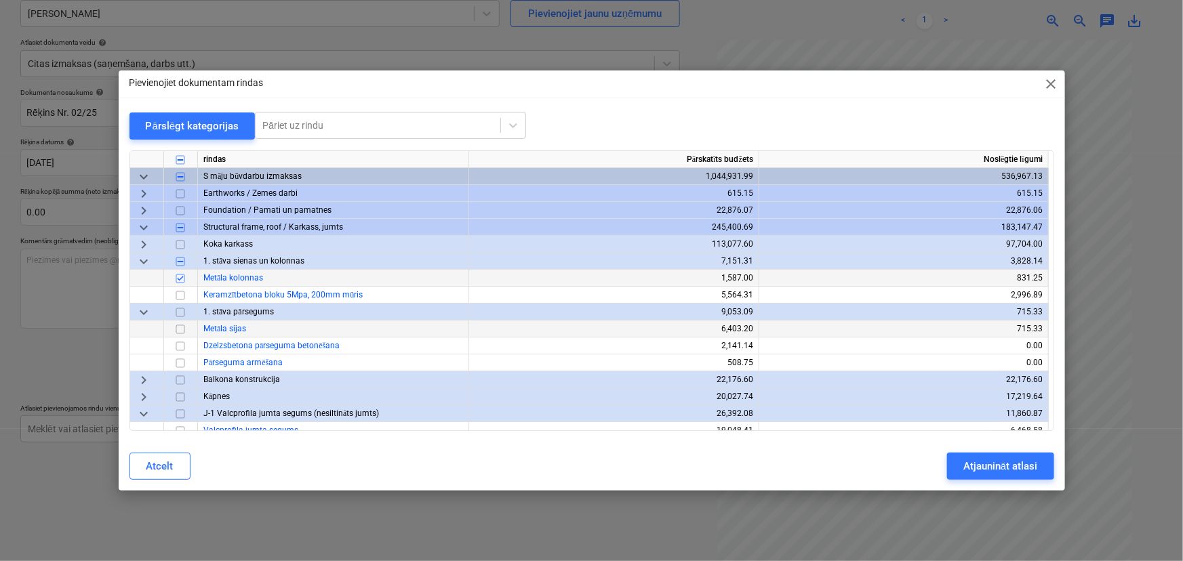
click at [178, 326] on input "checkbox" at bounding box center [180, 329] width 16 height 16
click at [172, 123] on div "Pārslēgt kategorijas" at bounding box center [193, 126] width 94 height 18
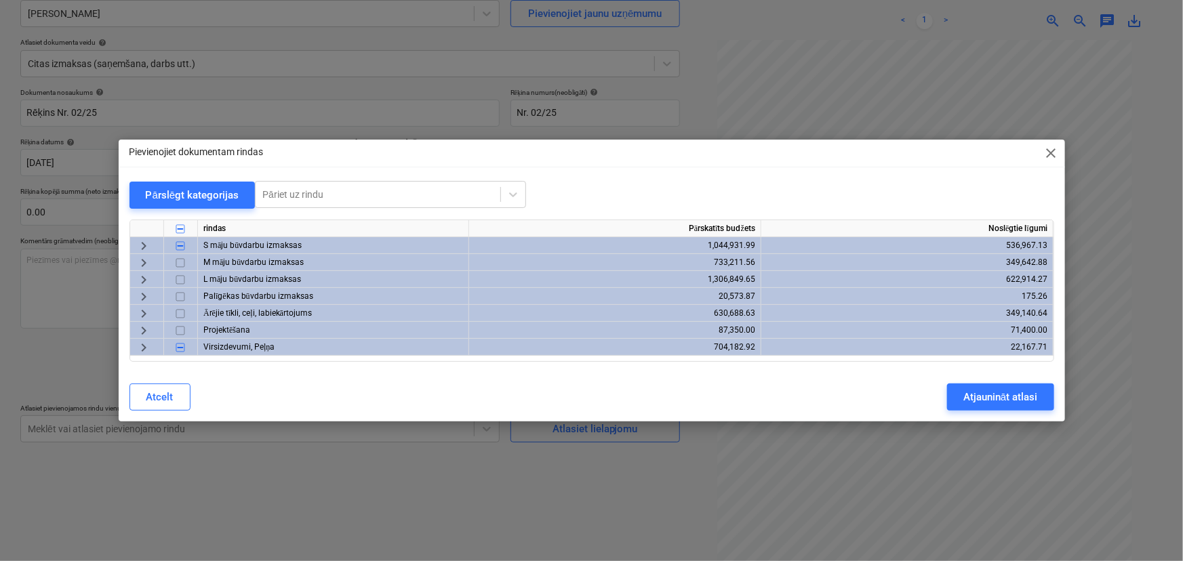
click at [138, 260] on span "keyboard_arrow_right" at bounding box center [144, 263] width 16 height 16
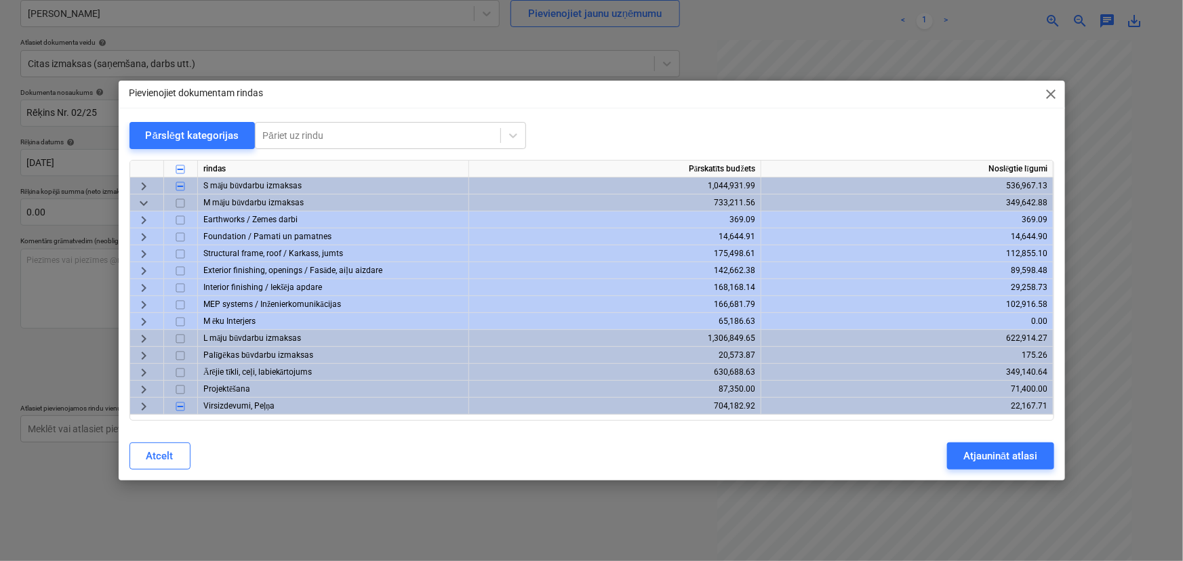
click at [140, 252] on span "keyboard_arrow_right" at bounding box center [144, 254] width 16 height 16
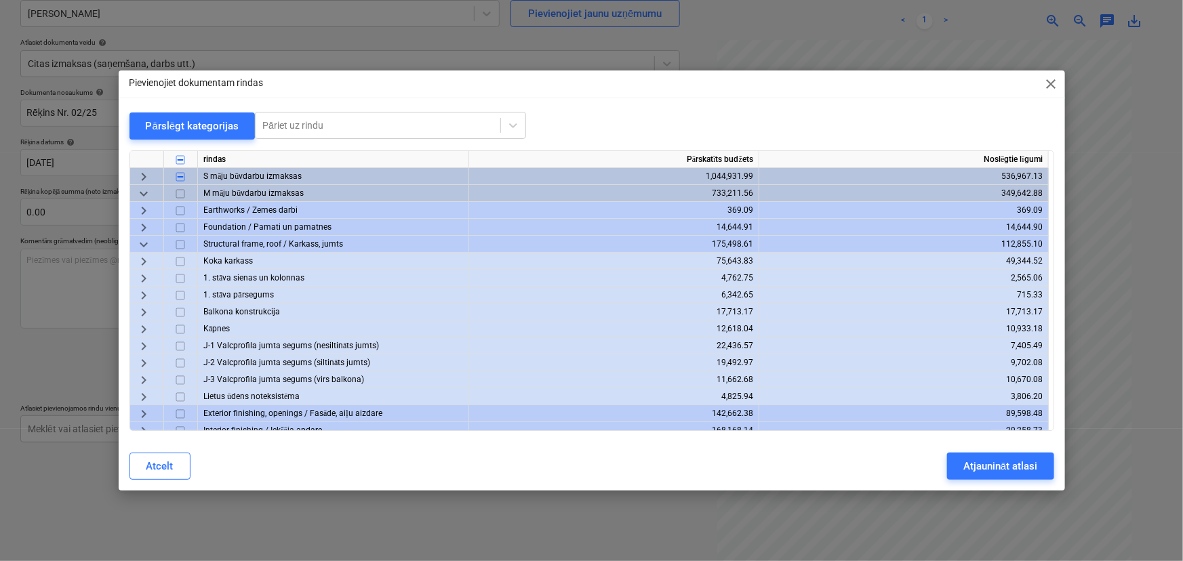
click at [148, 277] on span "keyboard_arrow_right" at bounding box center [144, 279] width 16 height 16
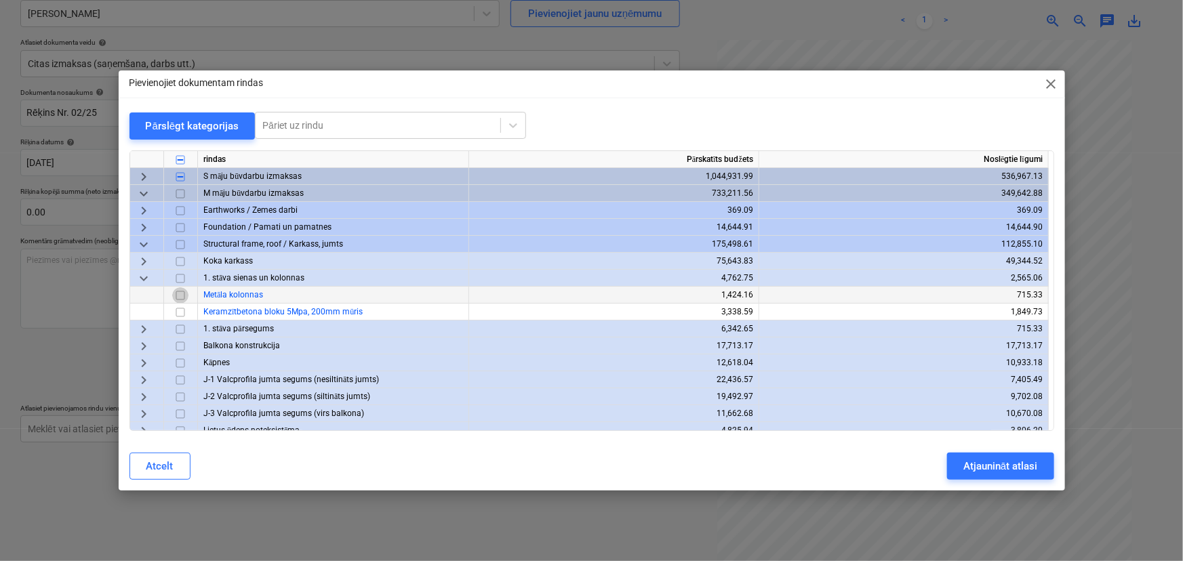
click at [183, 296] on input "checkbox" at bounding box center [180, 296] width 16 height 16
click at [140, 329] on span "keyboard_arrow_right" at bounding box center [144, 329] width 16 height 16
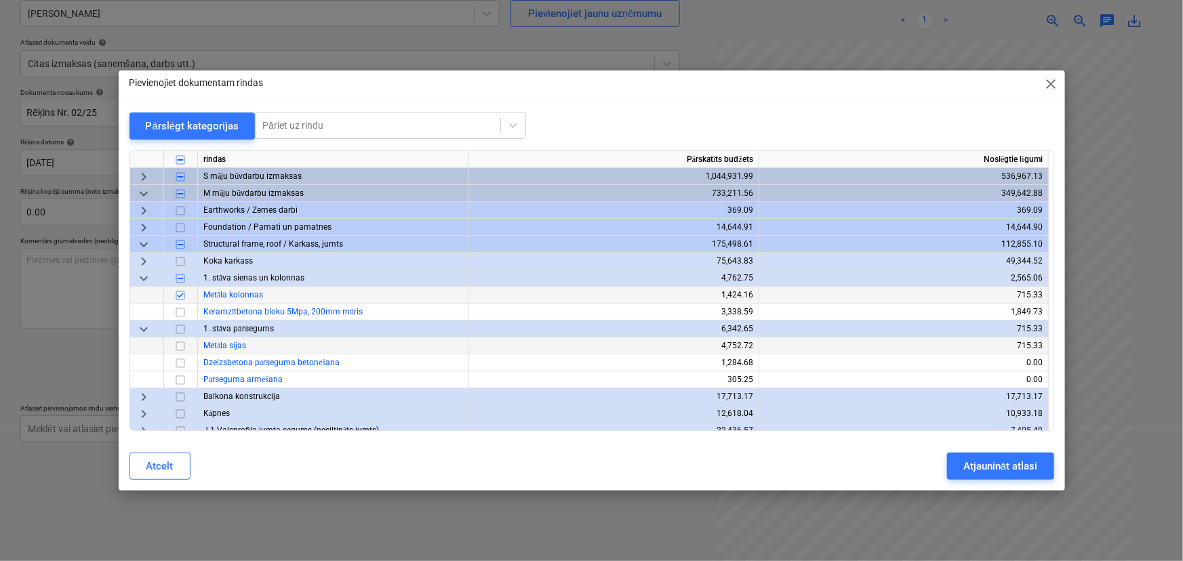
click at [182, 345] on input "checkbox" at bounding box center [180, 346] width 16 height 16
click at [199, 125] on div "Pārslēgt kategorijas" at bounding box center [193, 126] width 94 height 18
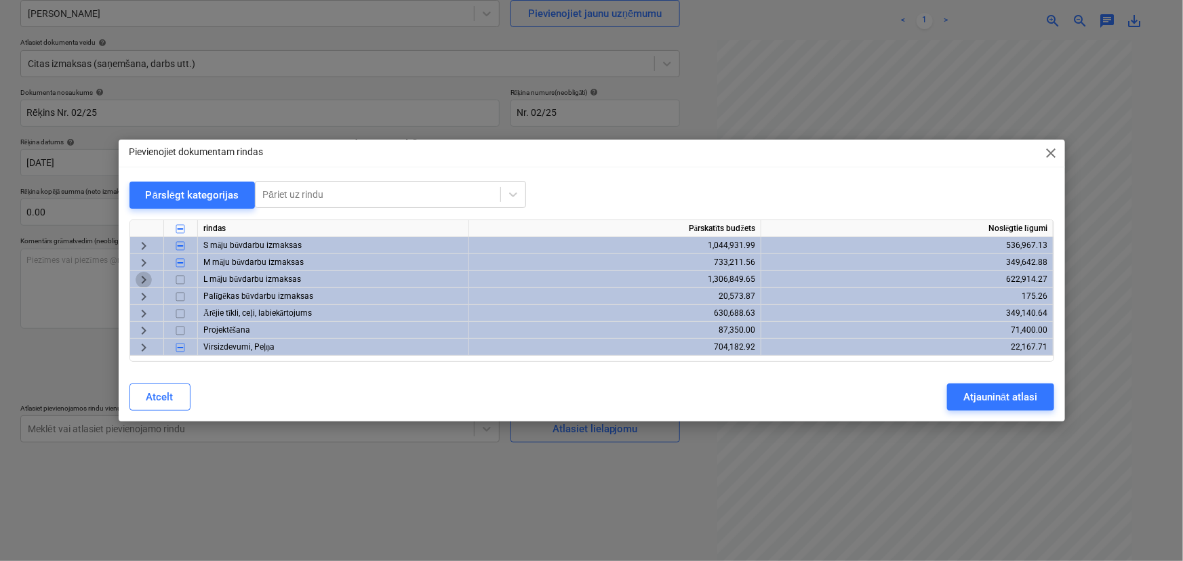
click at [141, 279] on span "keyboard_arrow_right" at bounding box center [144, 280] width 16 height 16
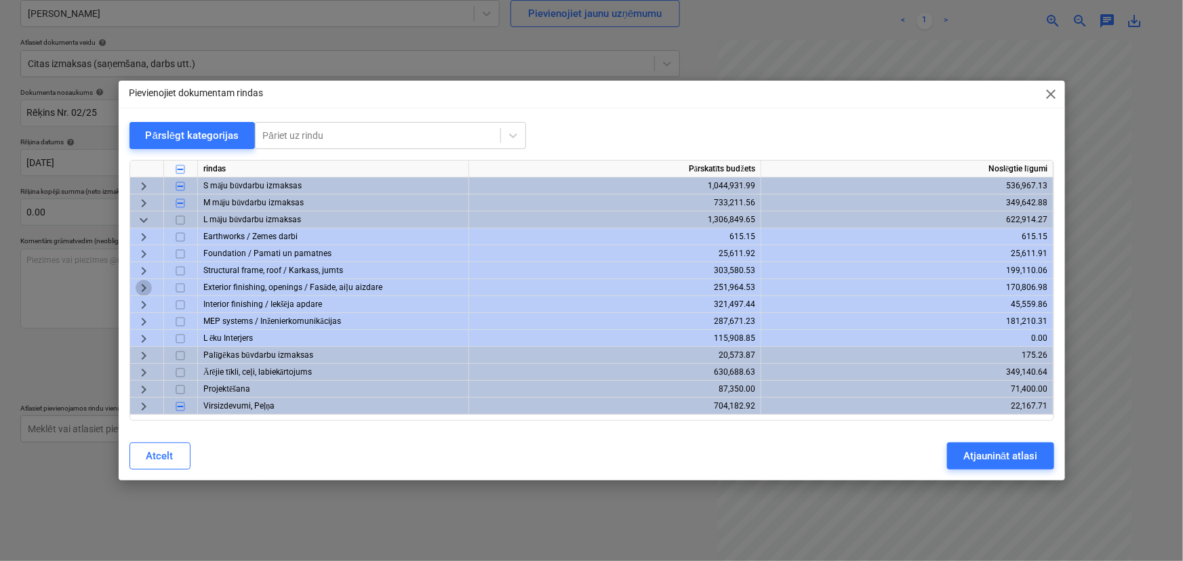
click at [149, 289] on span "keyboard_arrow_right" at bounding box center [144, 288] width 16 height 16
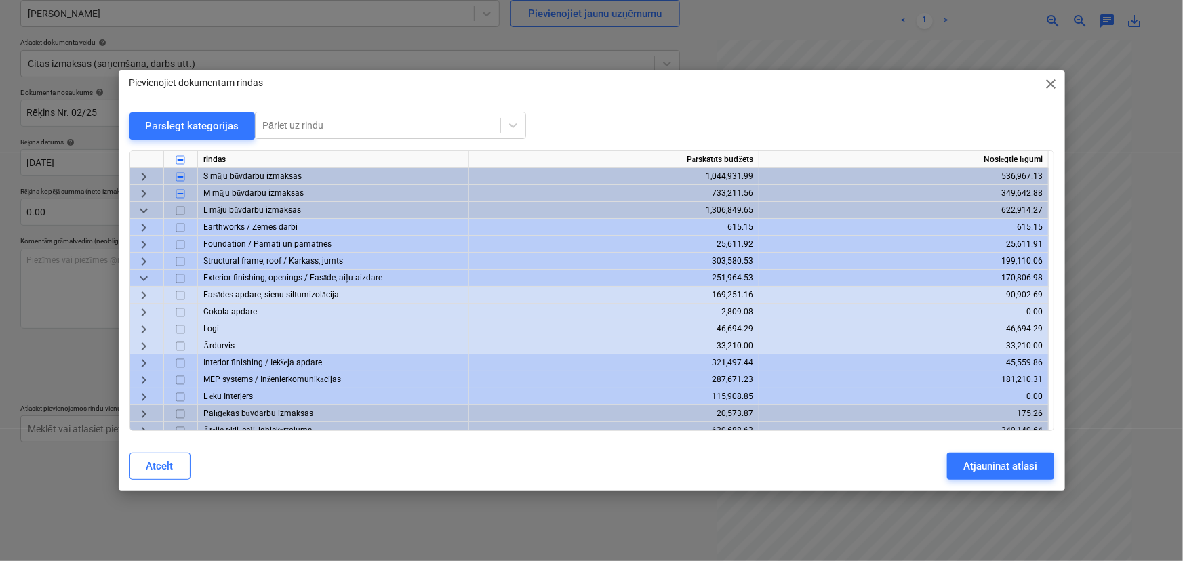
click at [142, 274] on span "keyboard_arrow_down" at bounding box center [144, 279] width 16 height 16
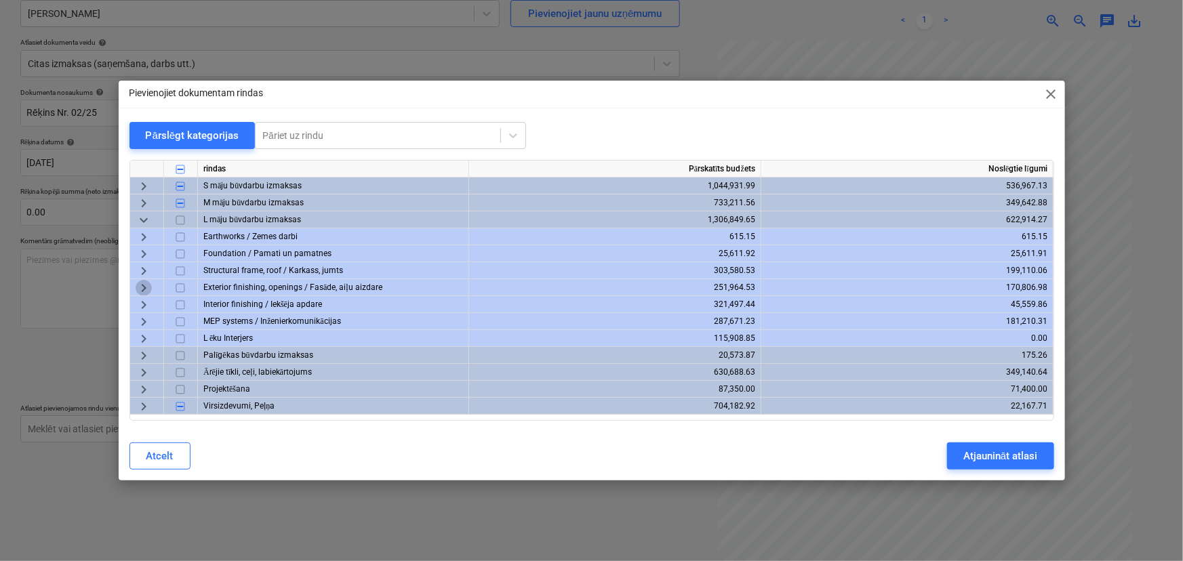
click at [141, 286] on span "keyboard_arrow_right" at bounding box center [144, 288] width 16 height 16
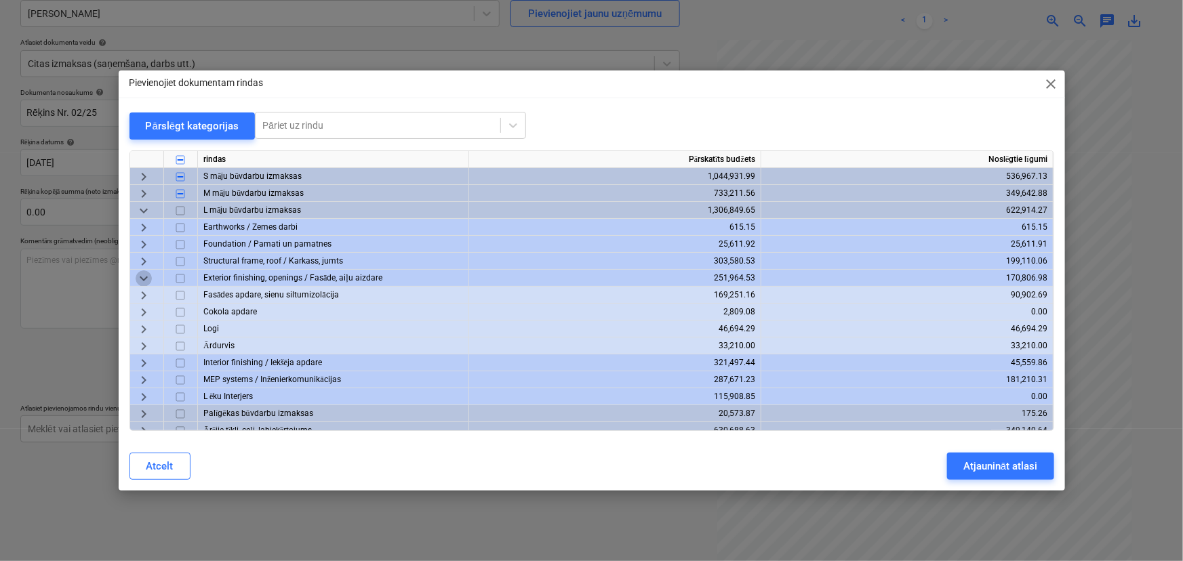
click at [142, 278] on span "keyboard_arrow_down" at bounding box center [144, 279] width 16 height 16
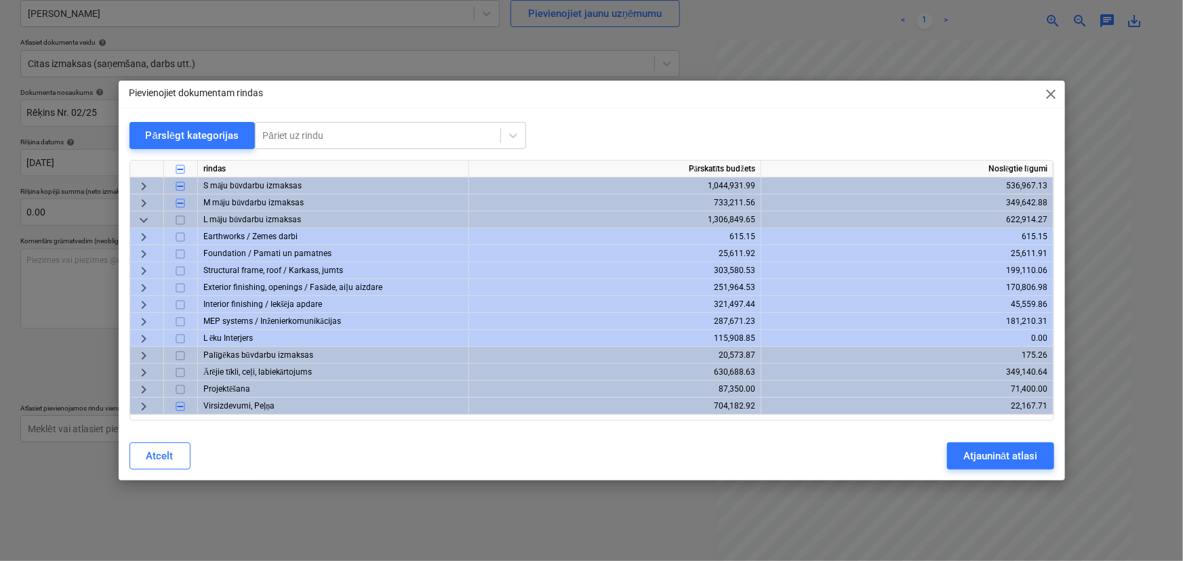
click at [147, 269] on span "keyboard_arrow_right" at bounding box center [144, 271] width 16 height 16
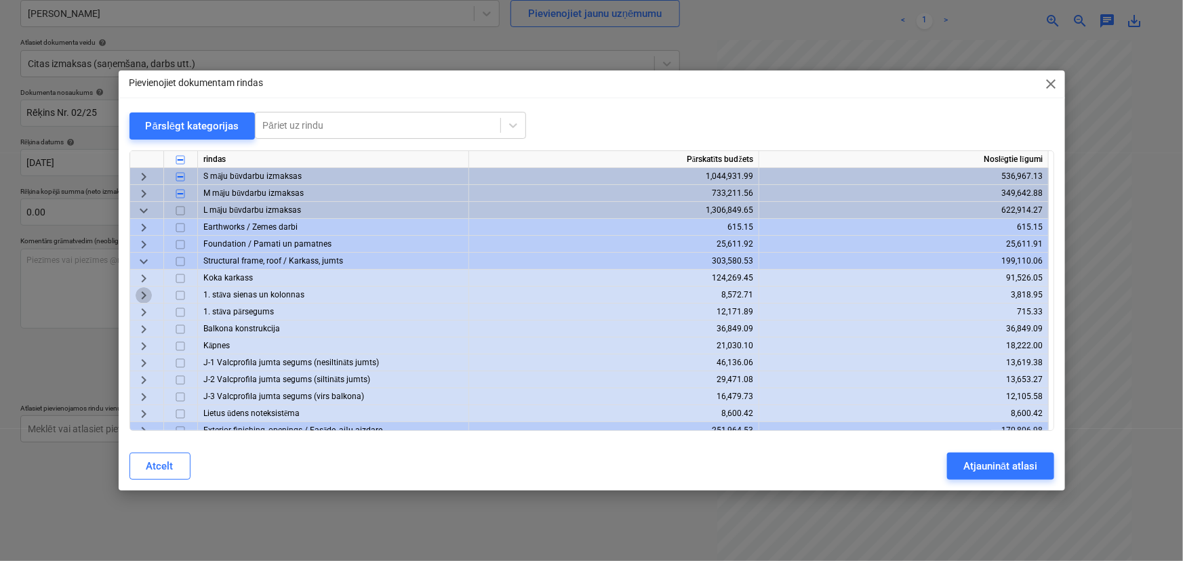
click at [151, 296] on span "keyboard_arrow_right" at bounding box center [144, 296] width 16 height 16
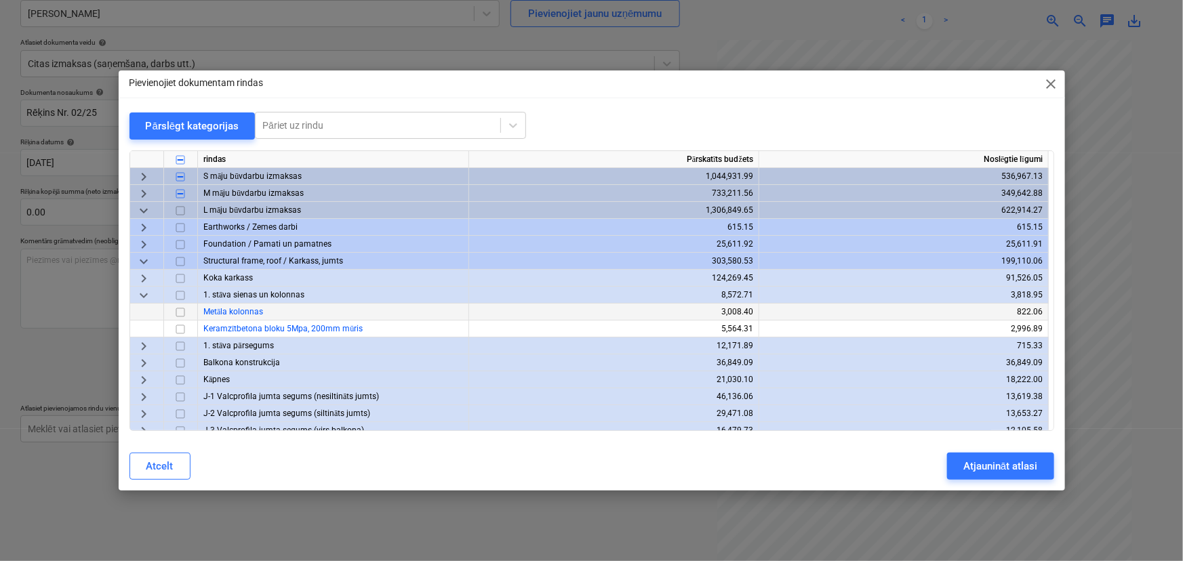
click at [177, 311] on input "checkbox" at bounding box center [180, 312] width 16 height 16
click at [142, 345] on span "keyboard_arrow_right" at bounding box center [144, 346] width 16 height 16
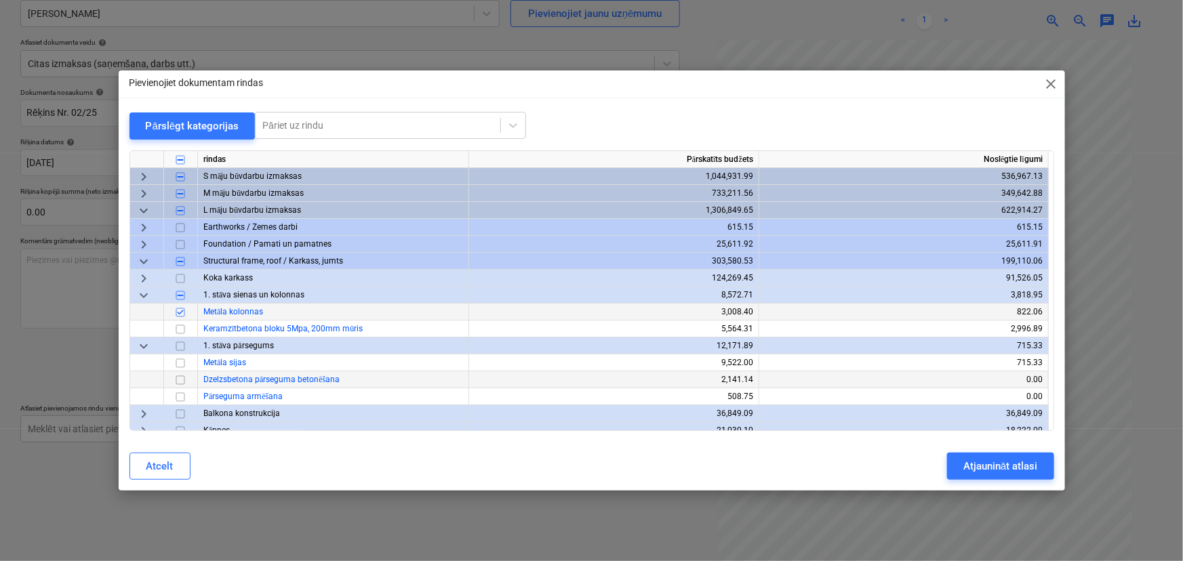
drag, startPoint x: 182, startPoint y: 361, endPoint x: 410, endPoint y: 375, distance: 228.3
click at [184, 361] on input "checkbox" at bounding box center [180, 363] width 16 height 16
click at [942, 463] on div "Atjaunināt atlasi" at bounding box center [1001, 467] width 74 height 18
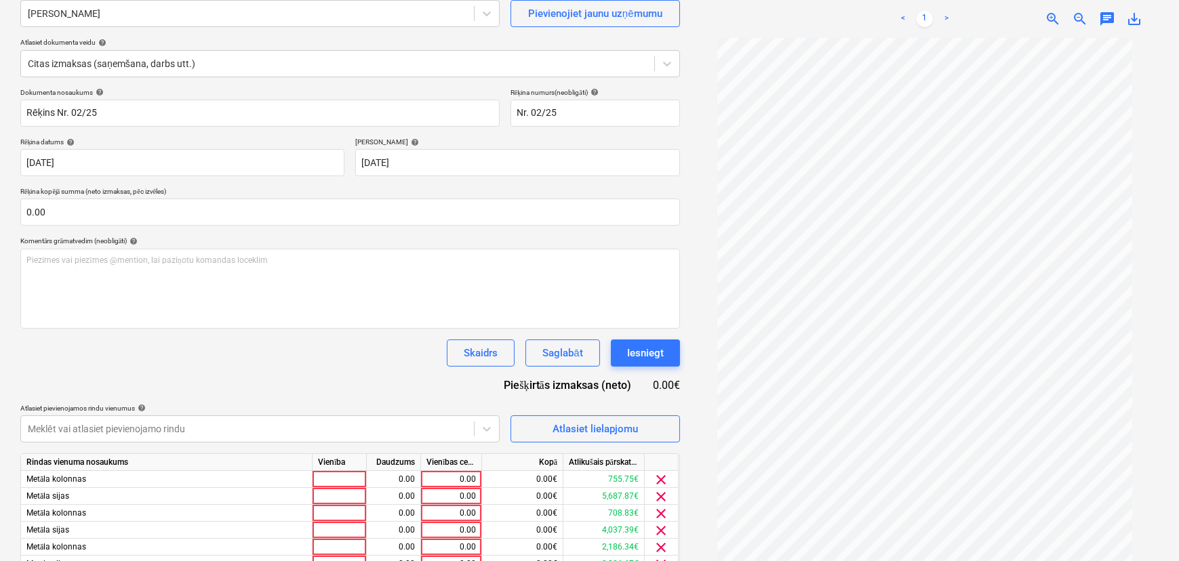
scroll to position [205, 0]
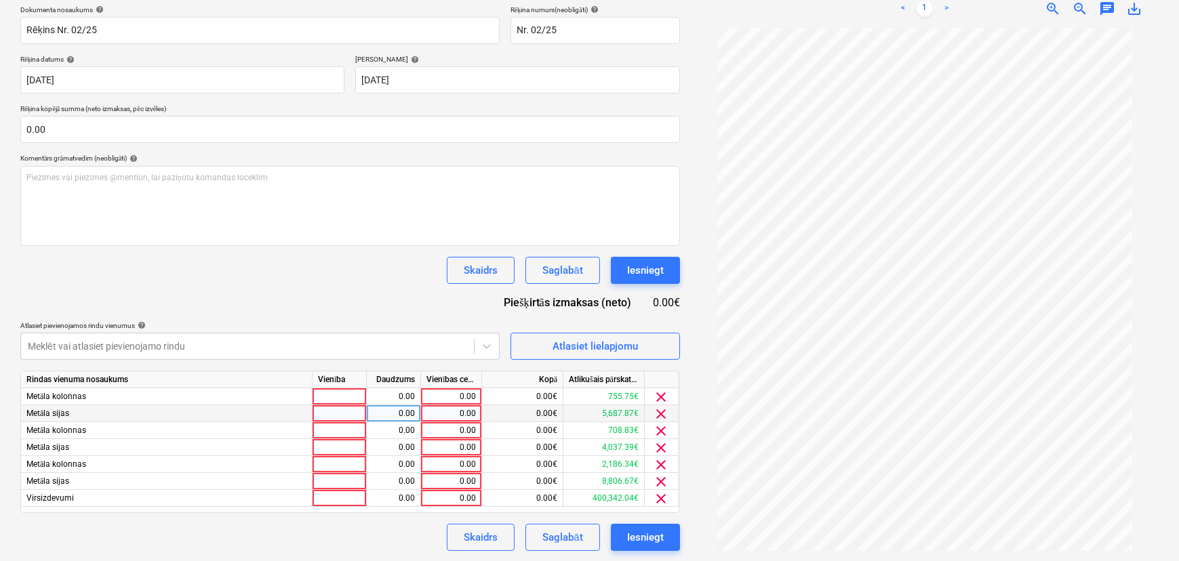
click at [442, 412] on div "0.00" at bounding box center [452, 414] width 50 height 17
click at [444, 487] on div "0.00" at bounding box center [452, 498] width 50 height 17
type input "2000"
click at [452, 393] on div "0.00" at bounding box center [452, 397] width 50 height 17
click at [461, 410] on div "0.00" at bounding box center [452, 414] width 50 height 17
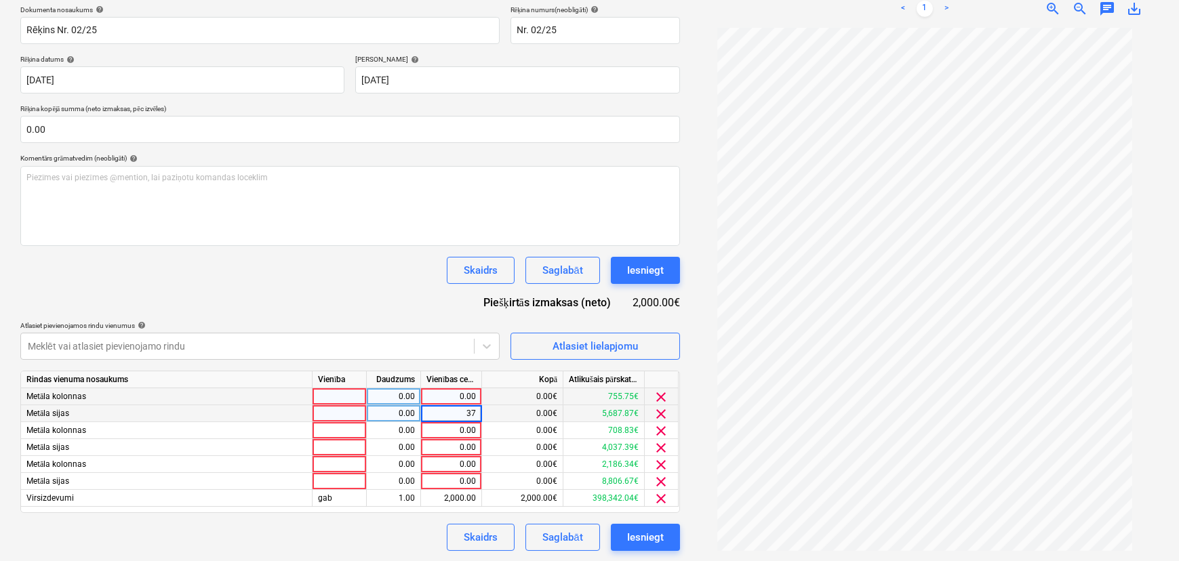
click at [454, 417] on input "37" at bounding box center [451, 414] width 60 height 16
type input "1727.69"
click at [454, 481] on div "0.00" at bounding box center [452, 481] width 50 height 17
type input "1727.69"
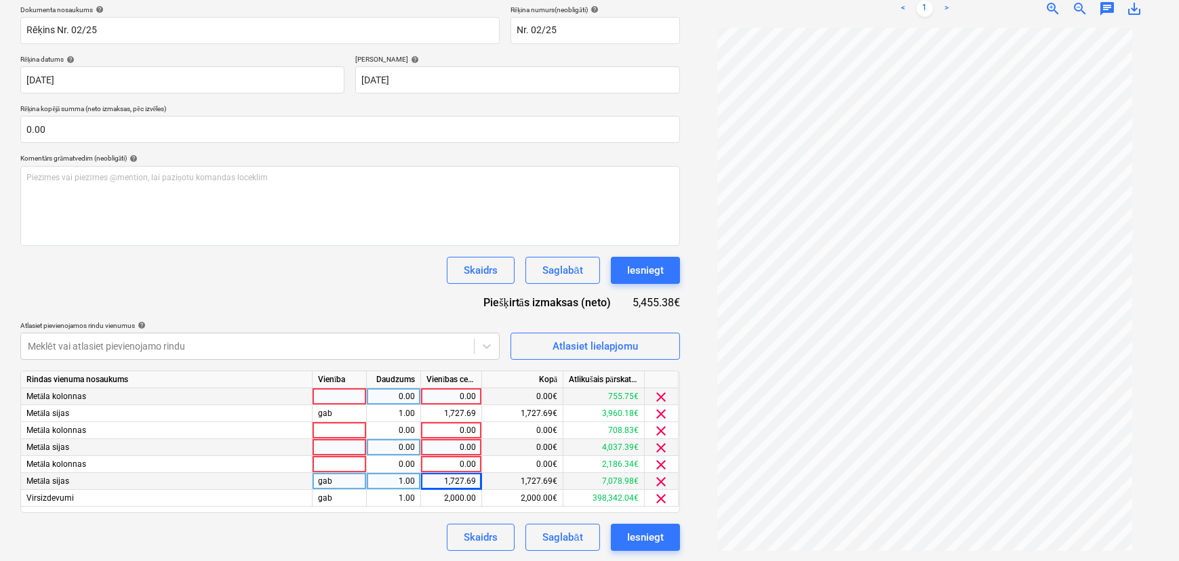
click at [461, 446] on div "0.00" at bounding box center [452, 447] width 50 height 17
type input "1036"
click at [460, 397] on div "0.00" at bounding box center [452, 397] width 50 height 17
click at [391, 487] on div "Skaidrs Saglabāt Iesniegt" at bounding box center [350, 537] width 660 height 27
click at [662, 395] on span "clear" at bounding box center [662, 397] width 16 height 16
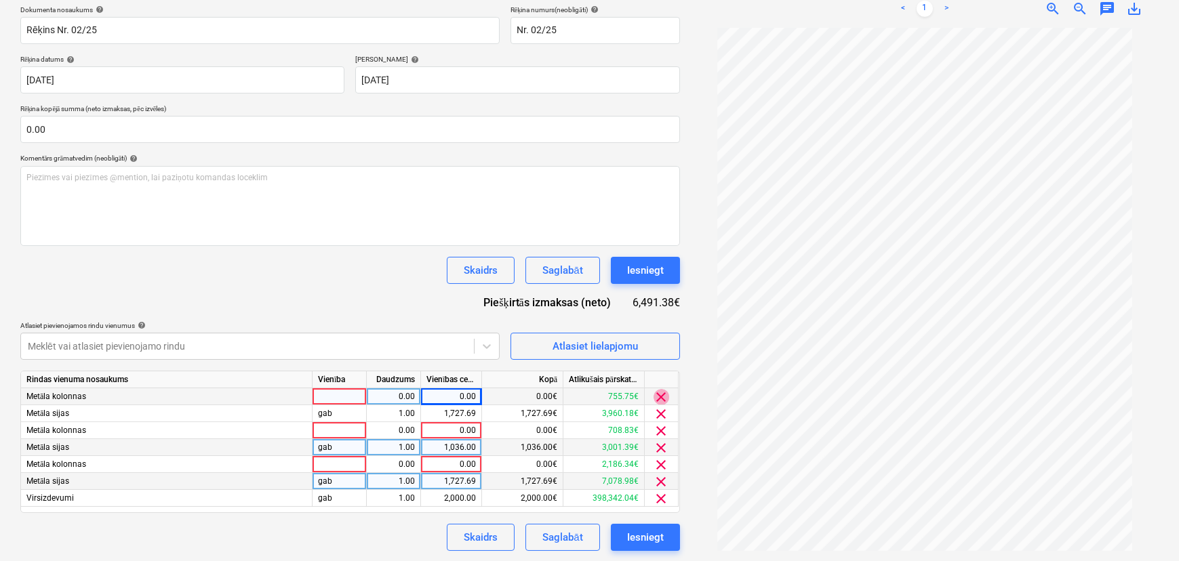
scroll to position [195, 0]
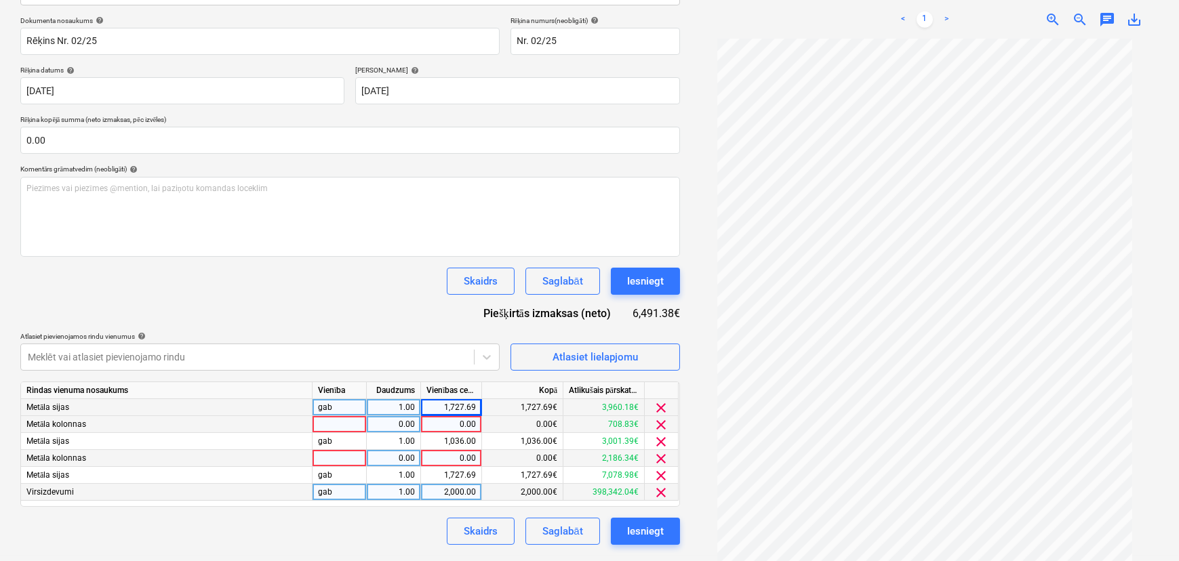
click at [662, 427] on span "clear" at bounding box center [662, 425] width 16 height 16
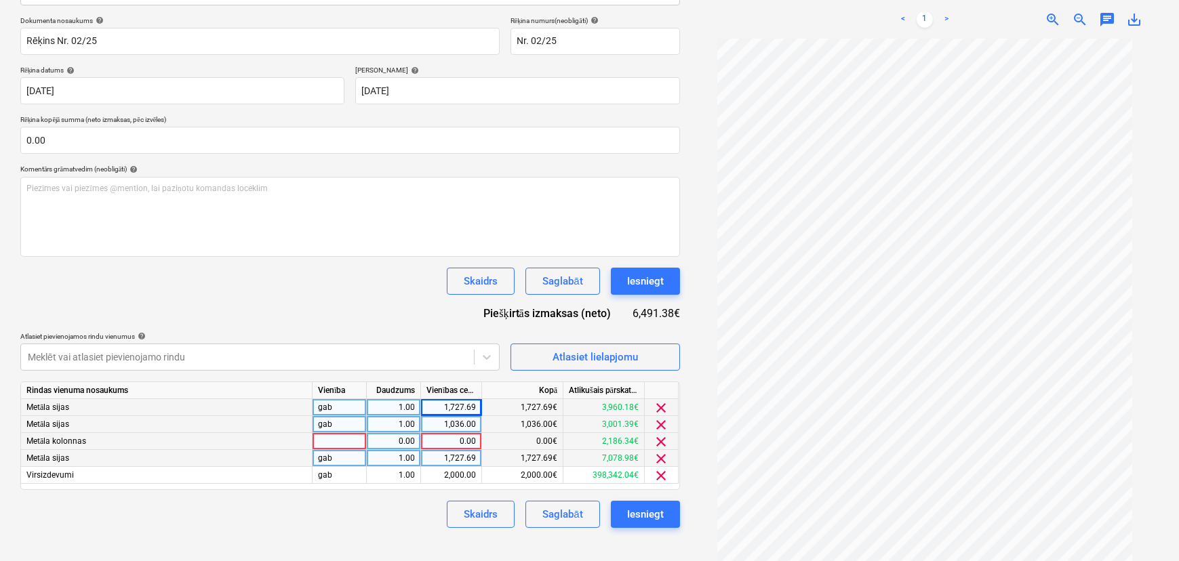
click at [664, 444] on span "clear" at bounding box center [662, 442] width 16 height 16
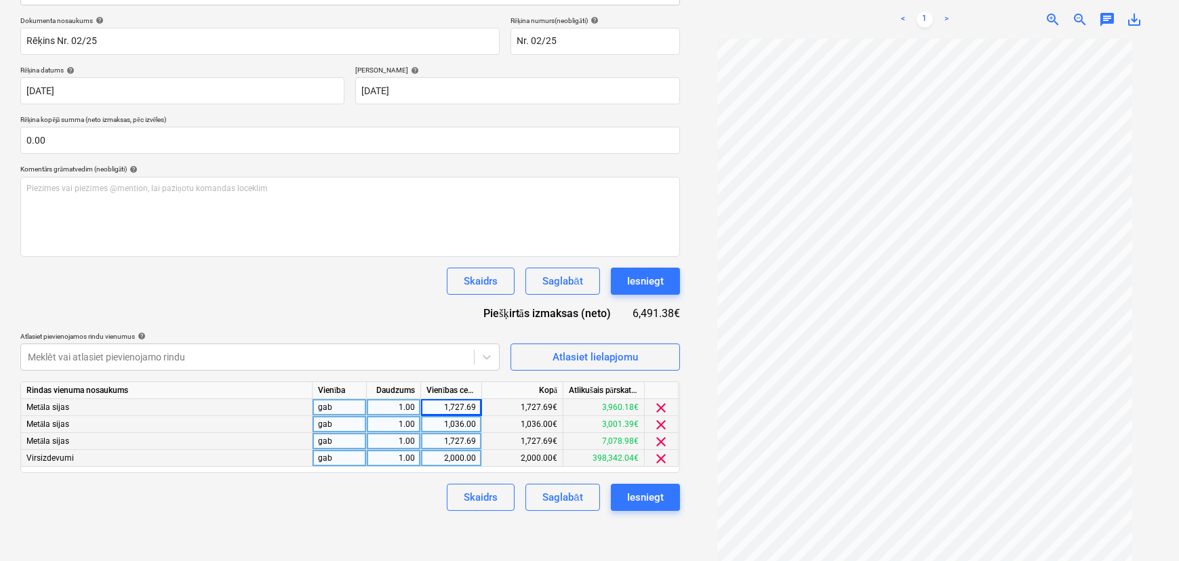
click at [471, 422] on div "1,036.00" at bounding box center [452, 424] width 50 height 17
click at [475, 424] on input "1036" at bounding box center [451, 424] width 60 height 16
type input "1036.62"
click at [370, 367] on html "Pārdošana Projekti Kontakti Iesūtne 9+ format_size keyboard_arrow_down help sea…" at bounding box center [589, 85] width 1179 height 561
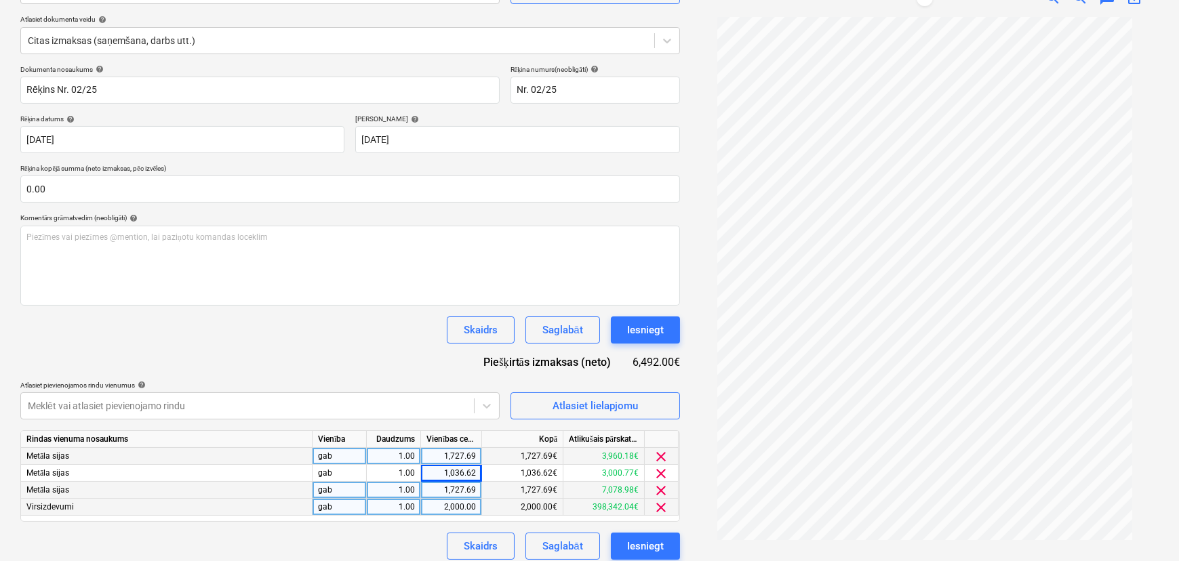
scroll to position [155, 0]
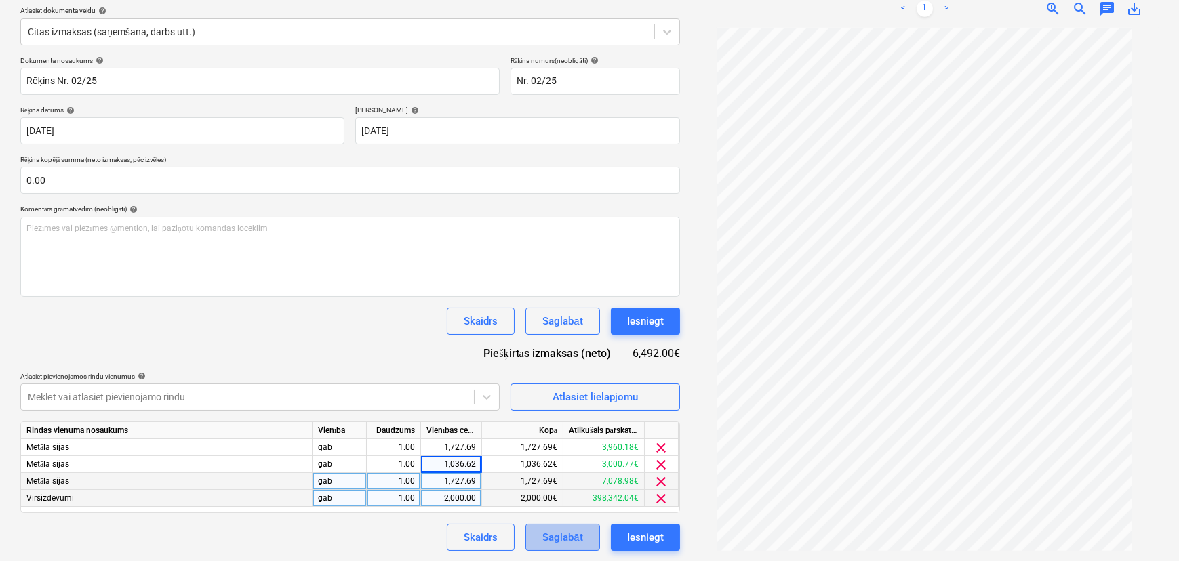
click at [561, 487] on div "Saglabāt" at bounding box center [562, 538] width 40 height 18
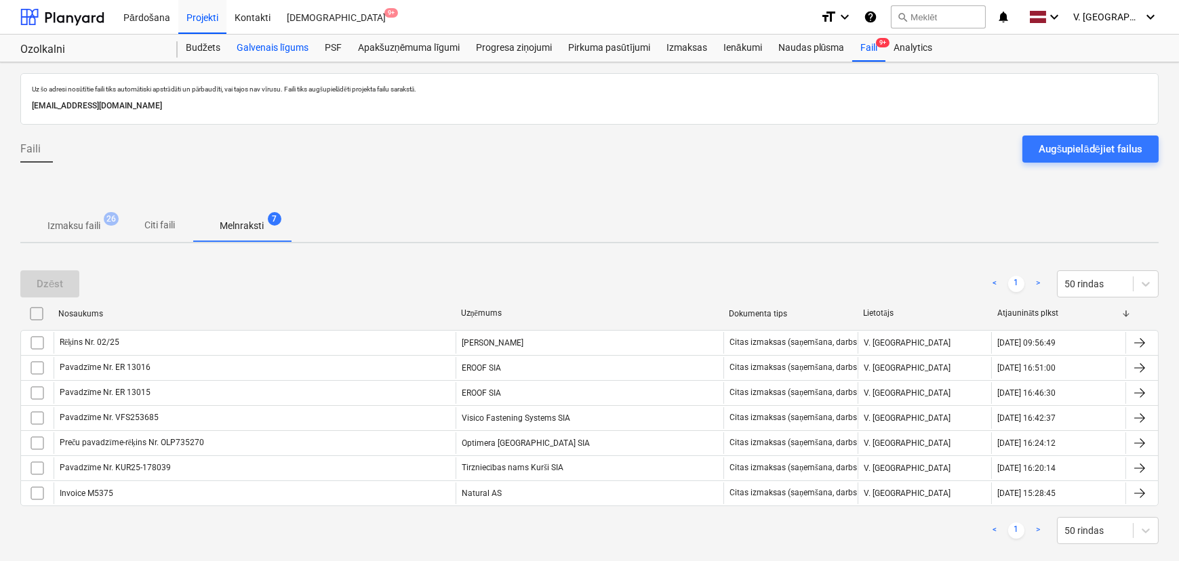
click at [261, 48] on div "Galvenais līgums" at bounding box center [273, 48] width 88 height 27
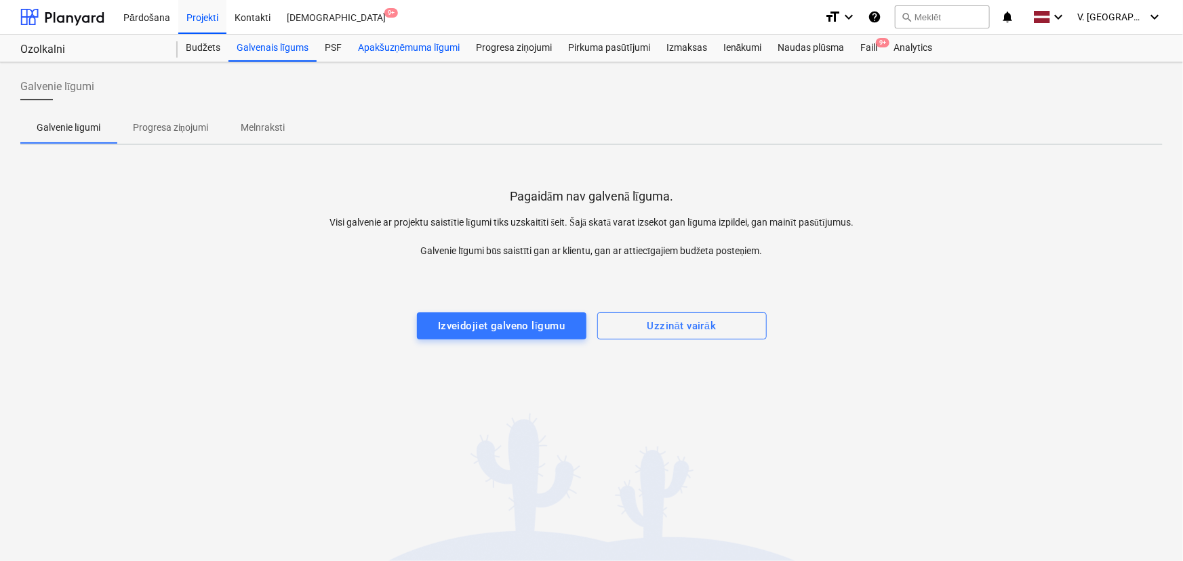
click at [404, 48] on div "Apakšuzņēmuma līgumi" at bounding box center [409, 48] width 118 height 27
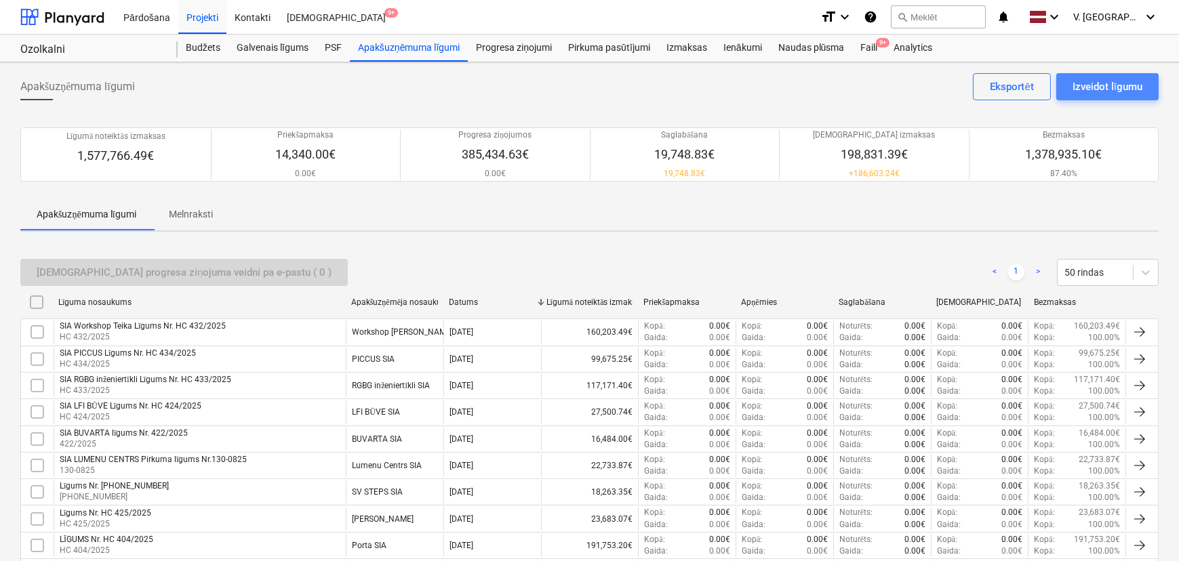
click at [942, 79] on div "Izveidot līgumu" at bounding box center [1108, 87] width 70 height 18
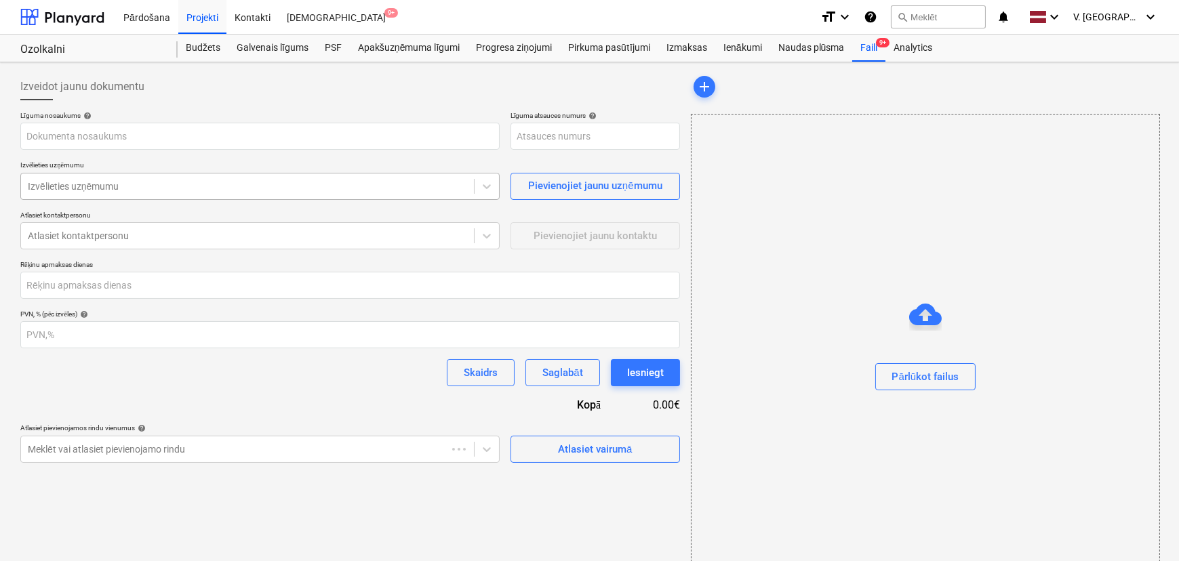
type input "001-SO-033"
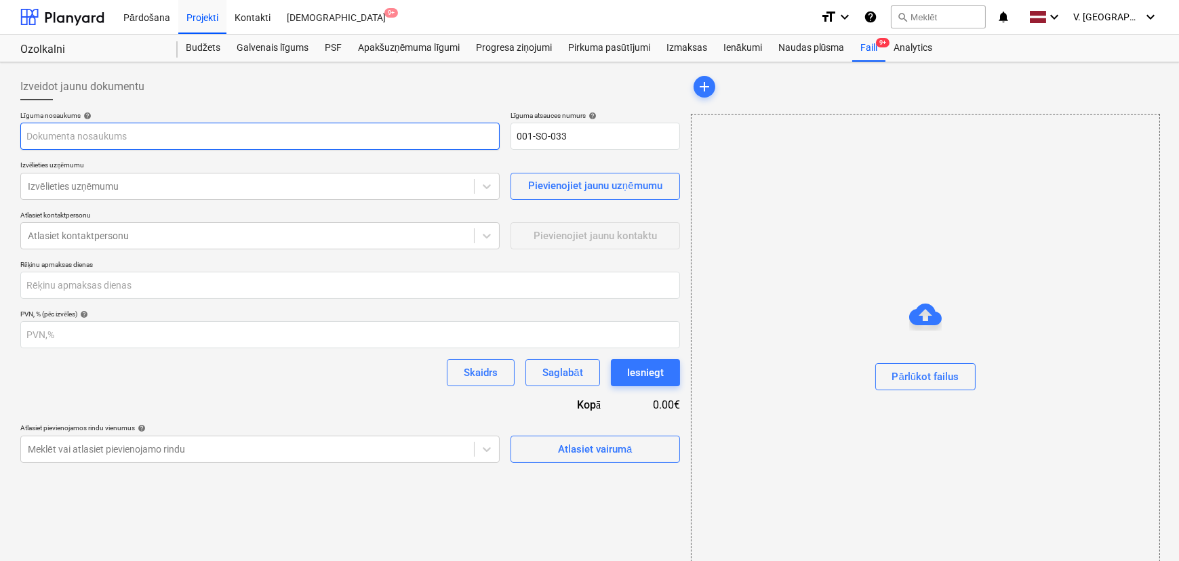
click at [161, 137] on input "text" at bounding box center [259, 136] width 479 height 27
click at [157, 131] on input "HC 419_2025 Express Bruģēšana Ozolkalni-1.edoc" at bounding box center [259, 136] width 479 height 27
click at [26, 135] on input "Express Bruģēšana" at bounding box center [259, 136] width 479 height 27
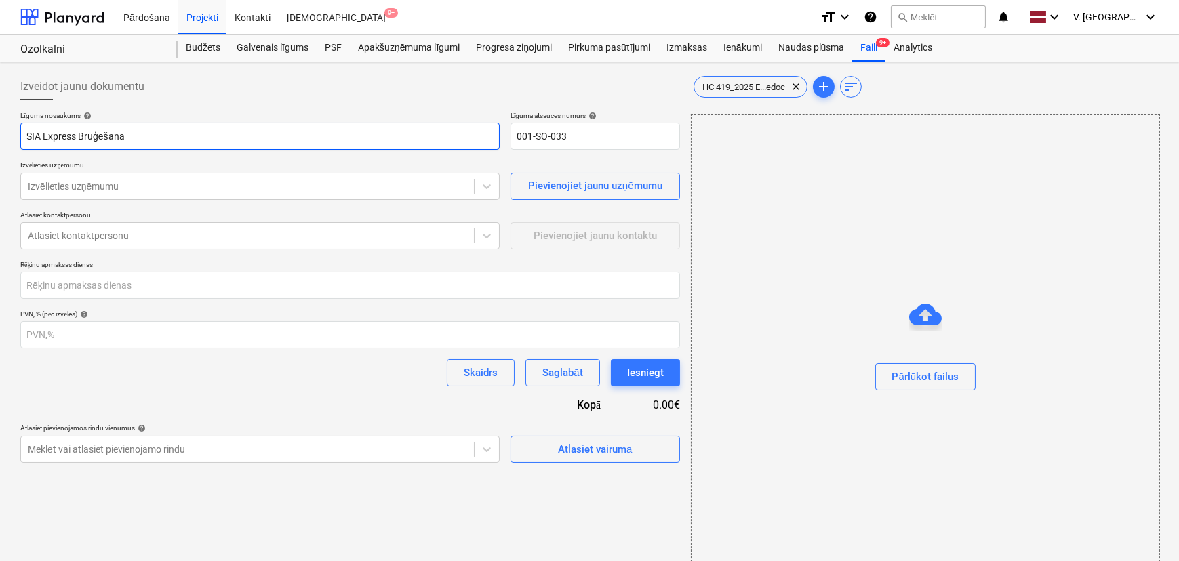
click at [168, 138] on input "SIA Express Bruģēšana" at bounding box center [259, 136] width 479 height 27
type input "SIA Express Bruģēšana Līgums Nr. HC 419/2025"
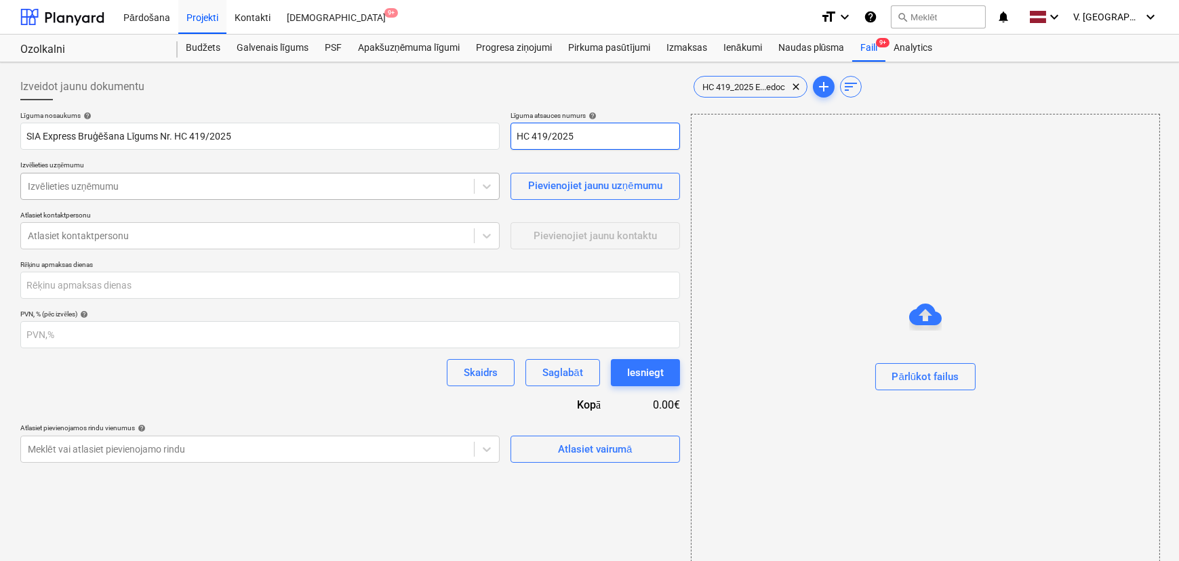
type input "HC 419/2025"
click at [224, 187] on div at bounding box center [247, 187] width 439 height 14
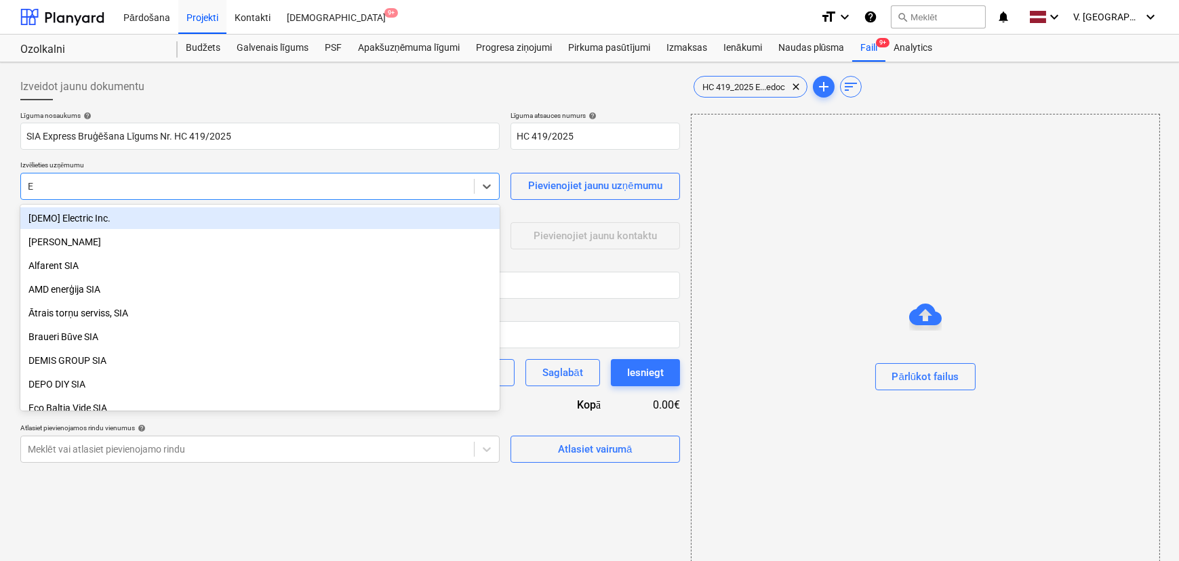
type input "Ex"
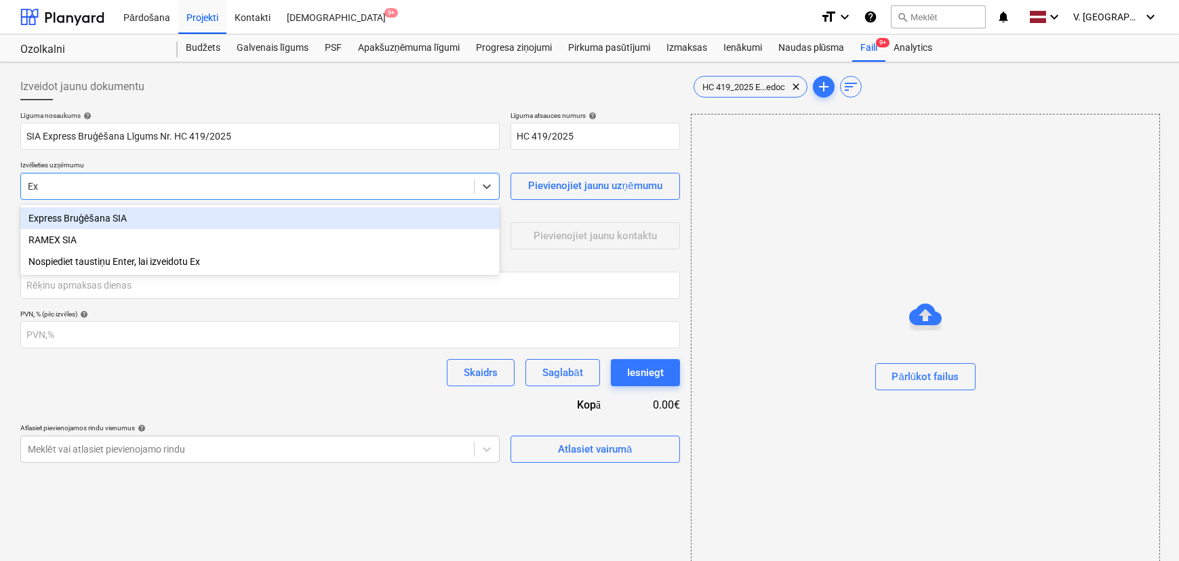
click at [140, 216] on div "Express Bruģēšana SIA" at bounding box center [259, 219] width 479 height 22
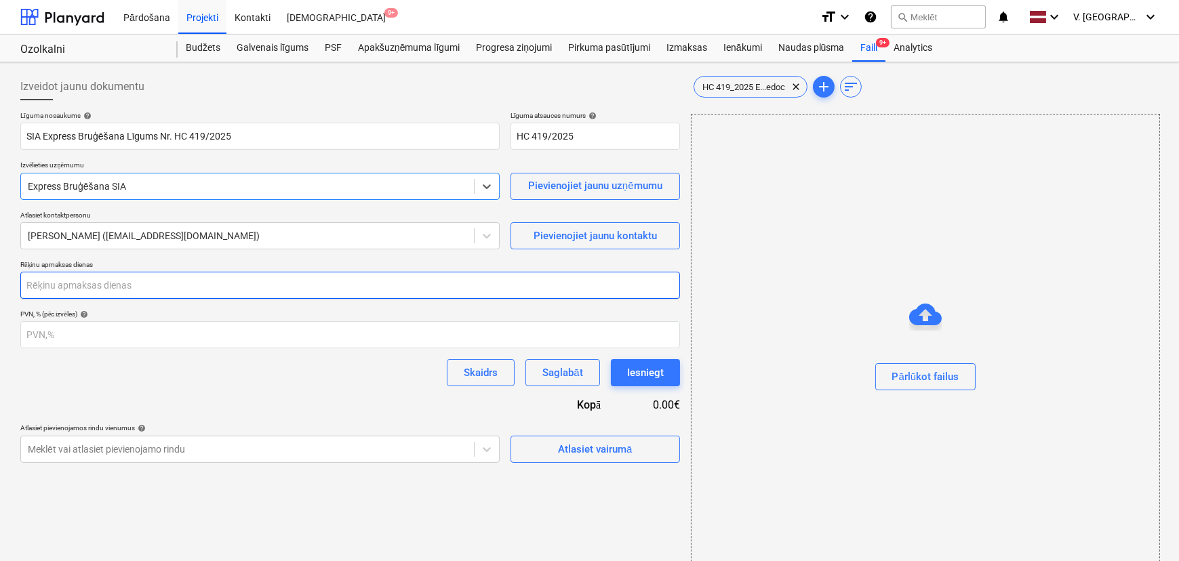
click at [170, 282] on input "number" at bounding box center [350, 285] width 660 height 27
type input "30"
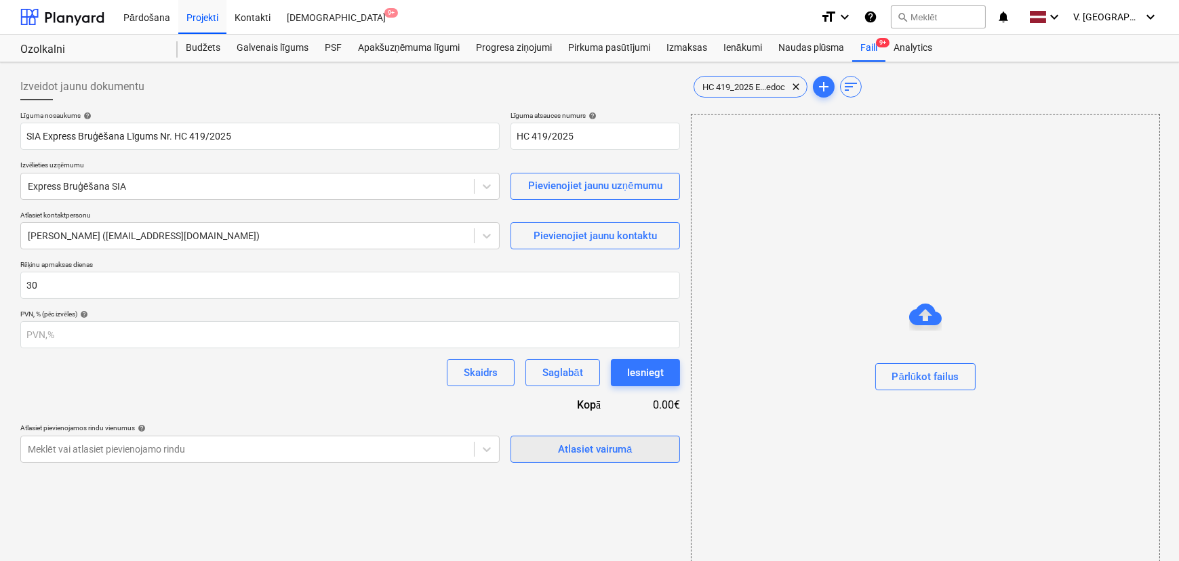
click at [589, 450] on div "Atlasiet vairumā" at bounding box center [595, 450] width 74 height 18
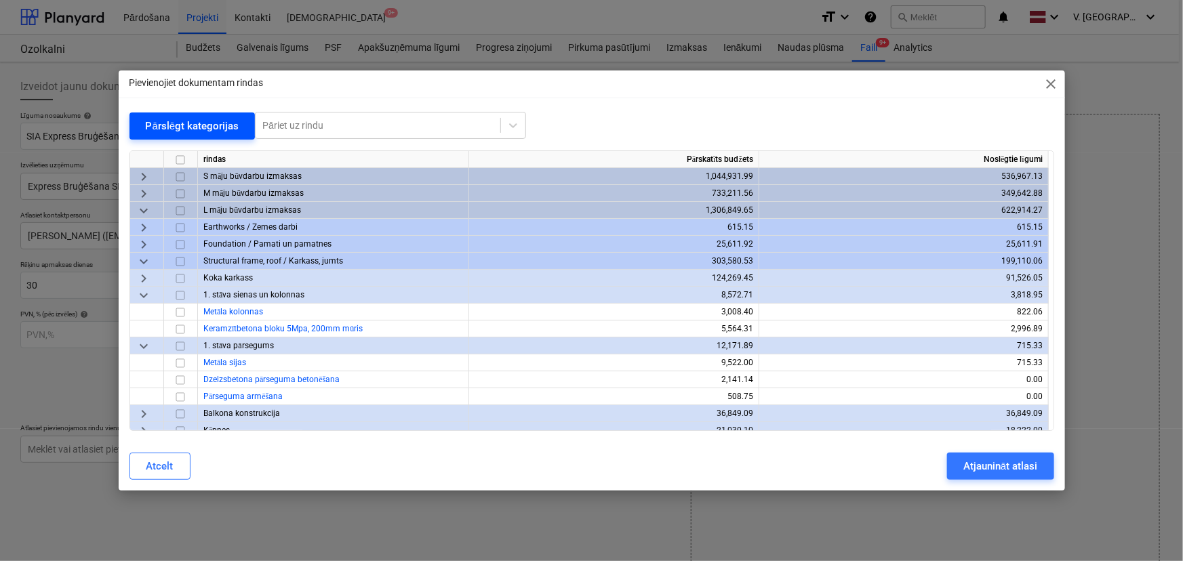
click at [207, 115] on button "Pārslēgt kategorijas" at bounding box center [193, 126] width 126 height 27
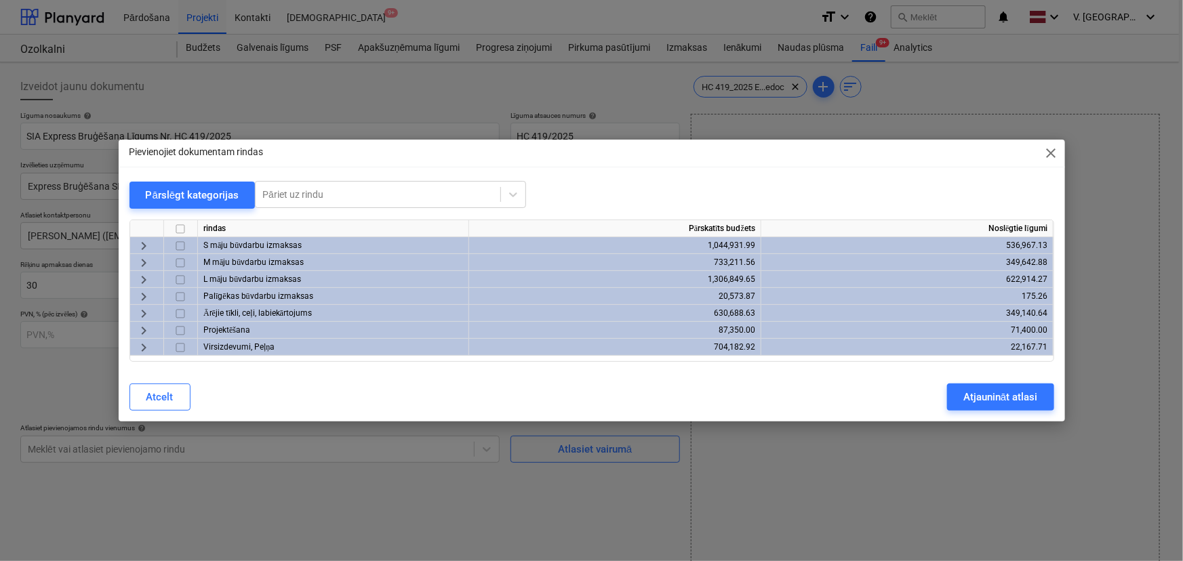
click at [143, 311] on span "keyboard_arrow_right" at bounding box center [144, 314] width 16 height 16
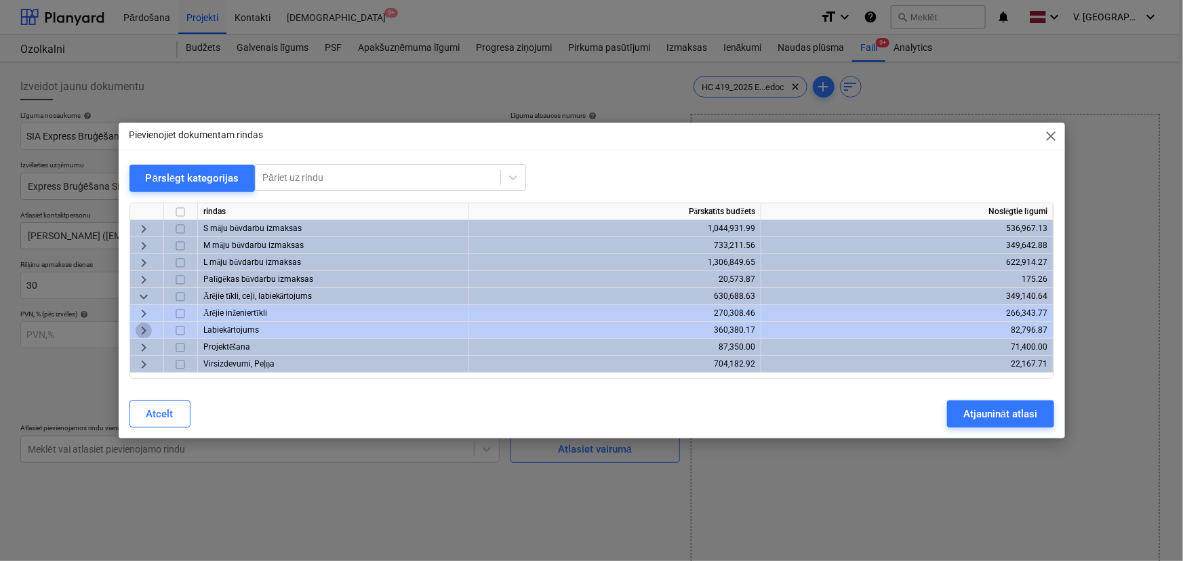
click at [138, 328] on span "keyboard_arrow_right" at bounding box center [144, 331] width 16 height 16
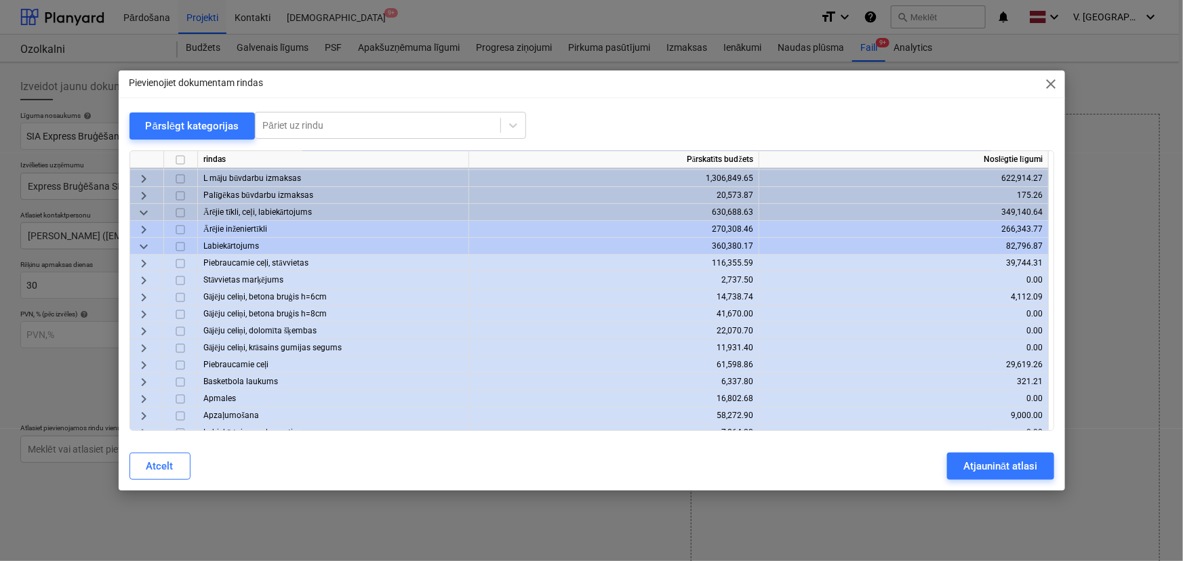
scroll to position [61, 0]
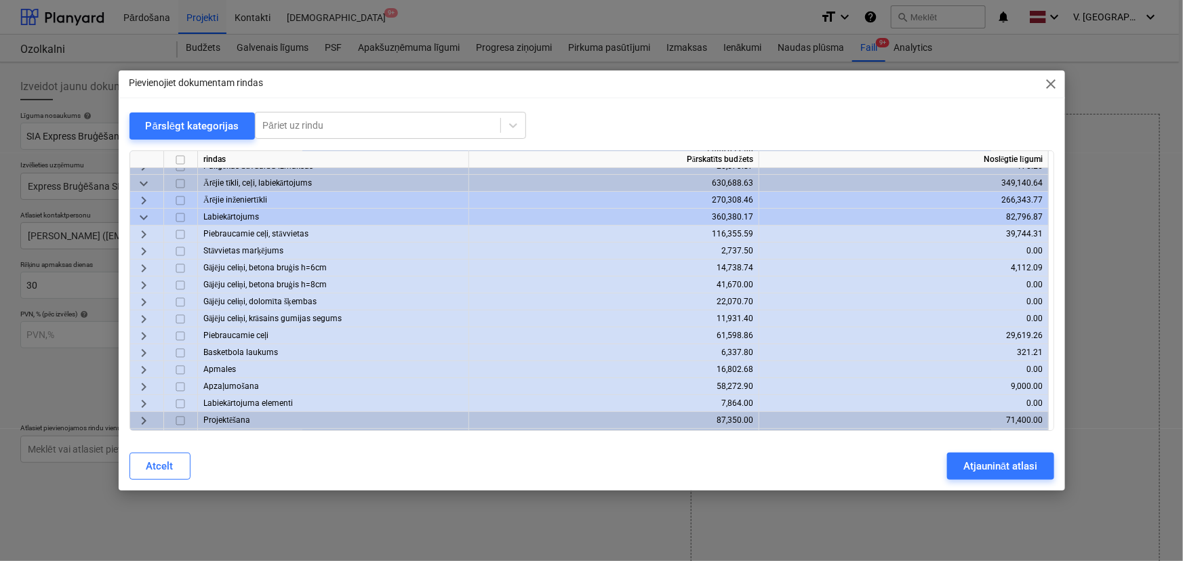
click at [144, 197] on span "keyboard_arrow_right" at bounding box center [144, 201] width 16 height 16
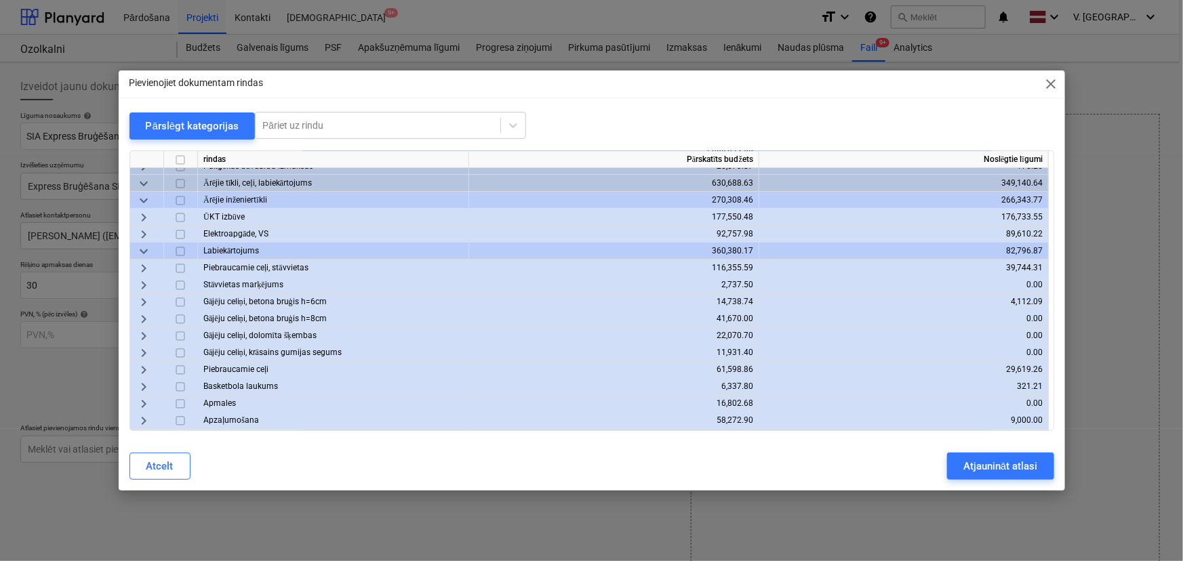
click at [144, 197] on span "keyboard_arrow_down" at bounding box center [144, 201] width 16 height 16
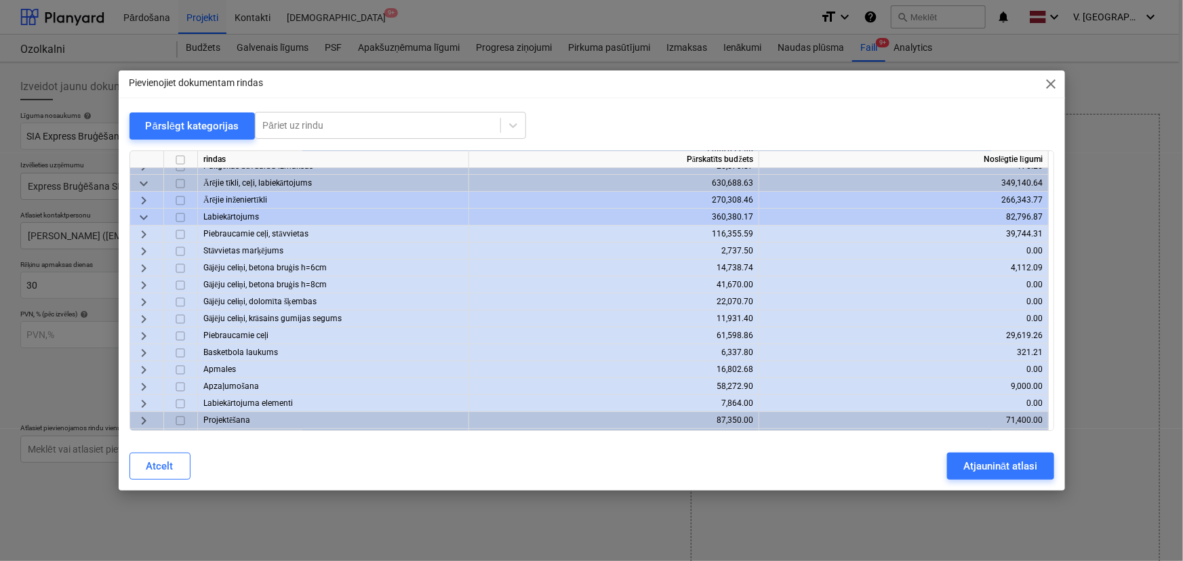
click at [142, 233] on span "keyboard_arrow_right" at bounding box center [144, 234] width 16 height 16
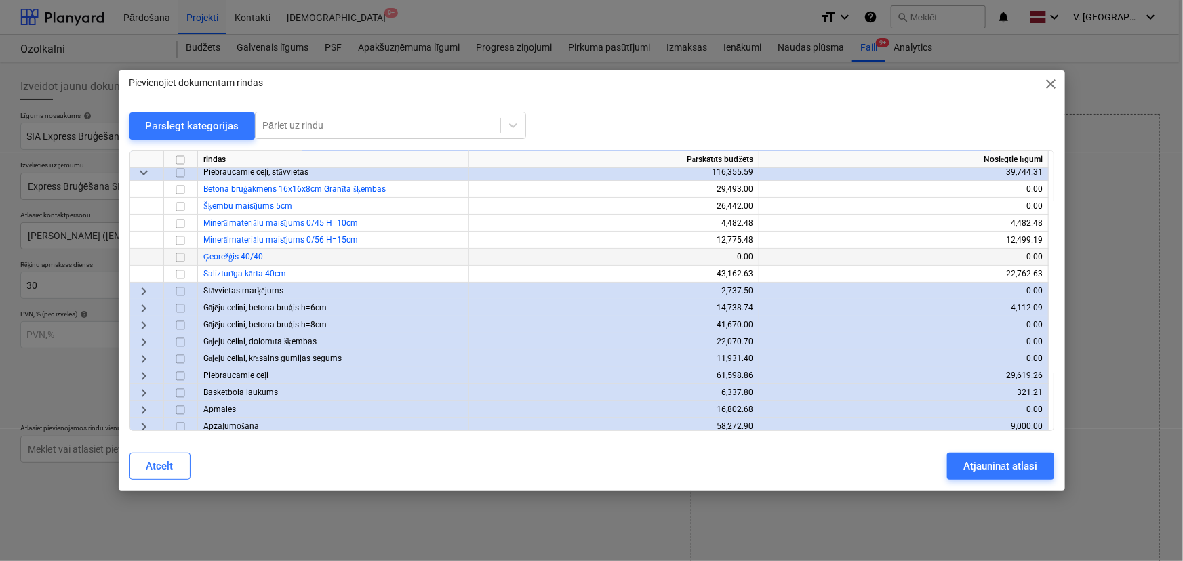
scroll to position [178, 0]
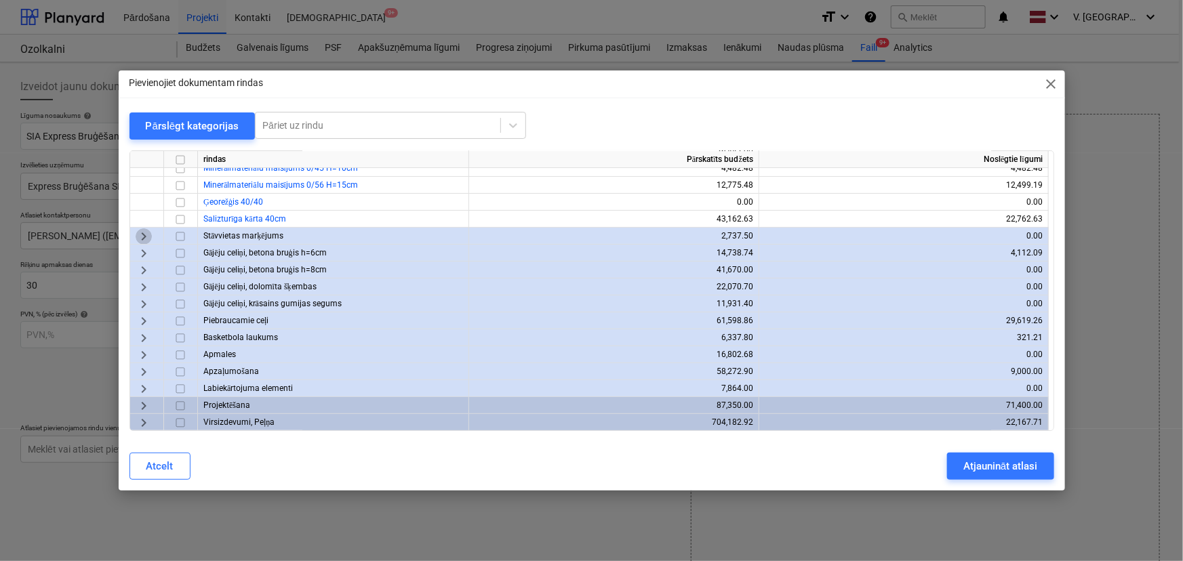
click at [138, 239] on span "keyboard_arrow_right" at bounding box center [144, 237] width 16 height 16
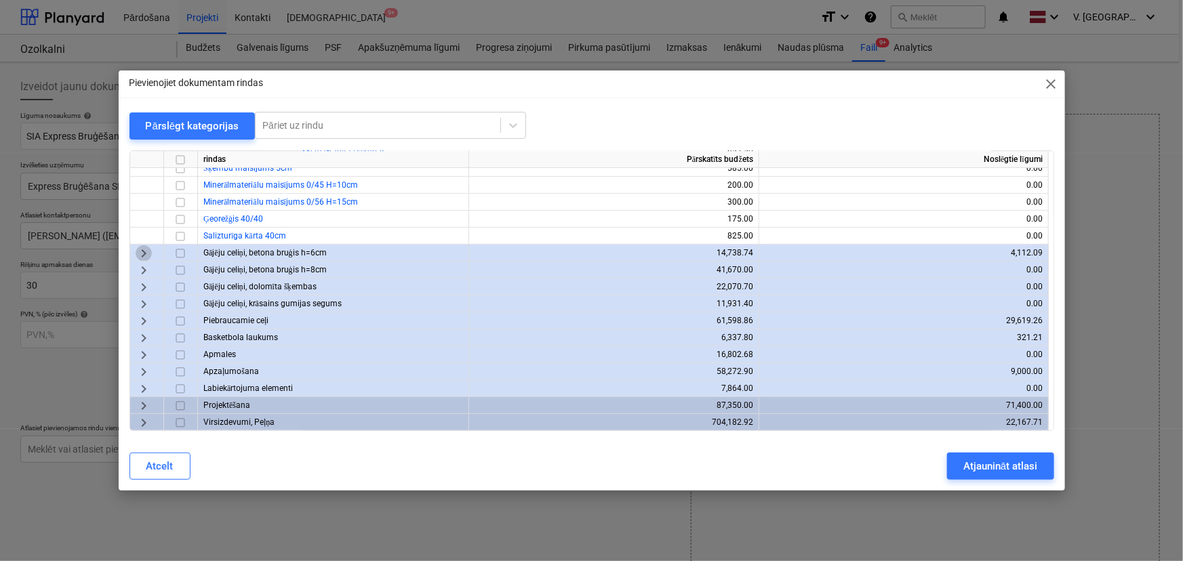
click at [136, 255] on span "keyboard_arrow_right" at bounding box center [144, 253] width 16 height 16
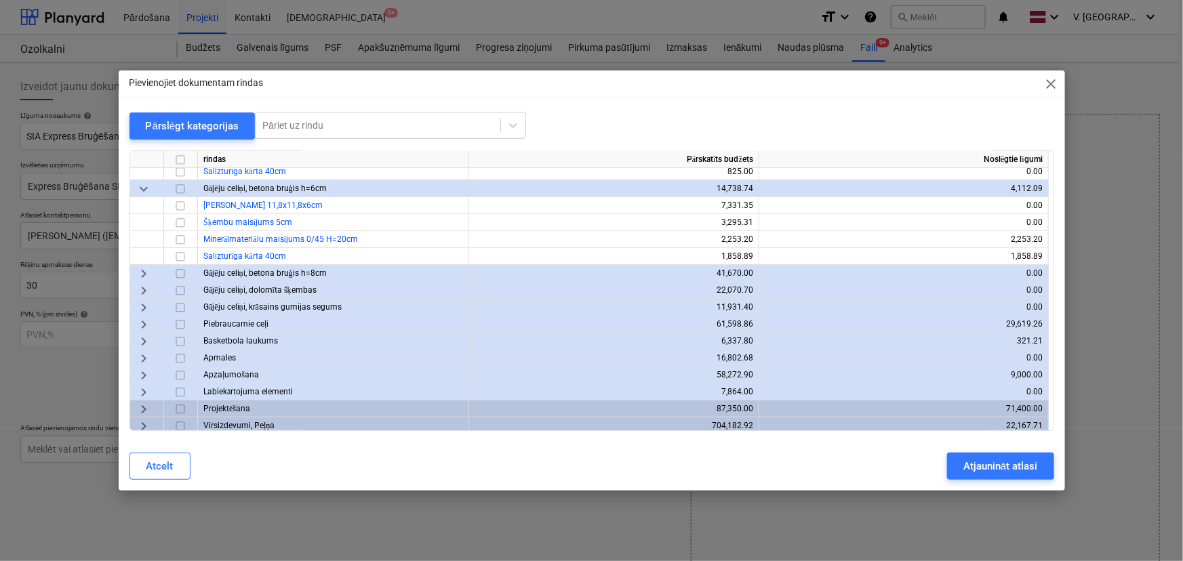
scroll to position [347, 0]
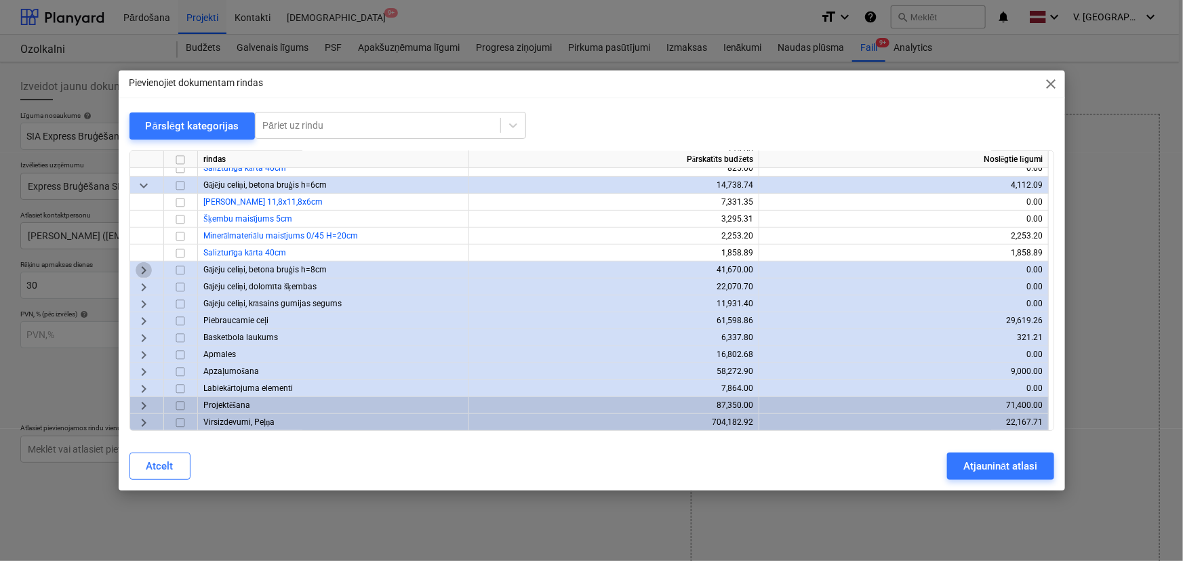
click at [144, 266] on span "keyboard_arrow_right" at bounding box center [144, 270] width 16 height 16
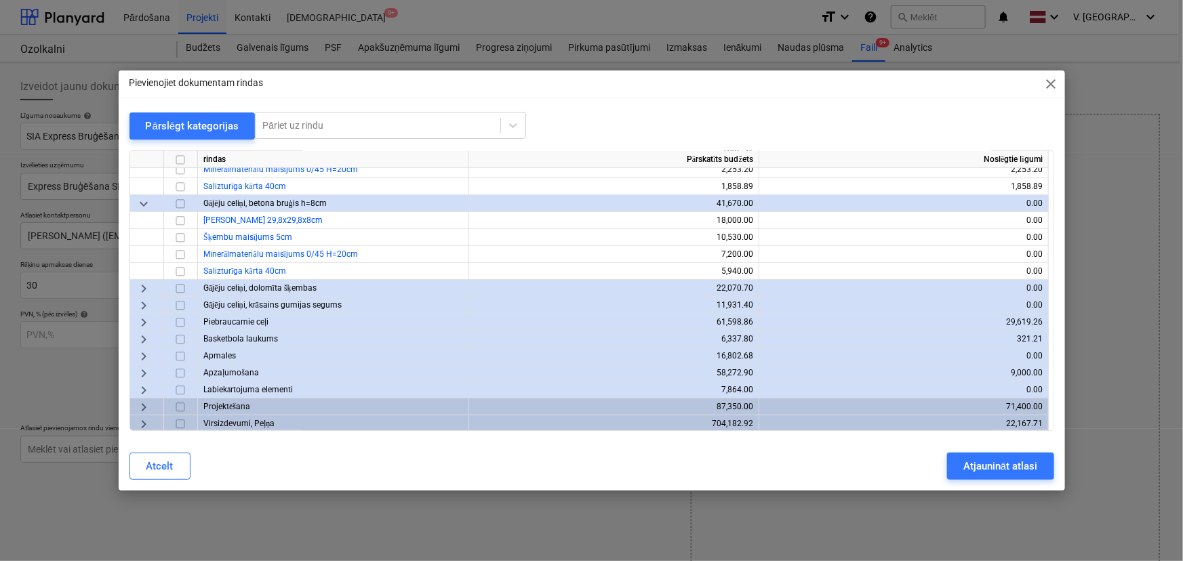
scroll to position [415, 0]
click at [146, 290] on span "keyboard_arrow_right" at bounding box center [144, 287] width 16 height 16
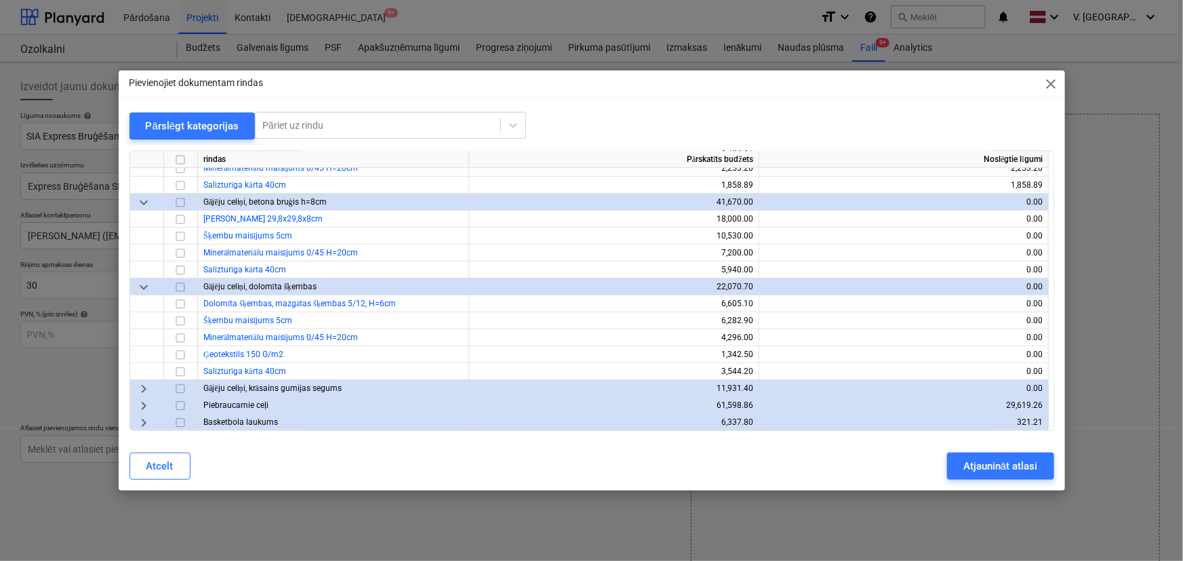
scroll to position [477, 0]
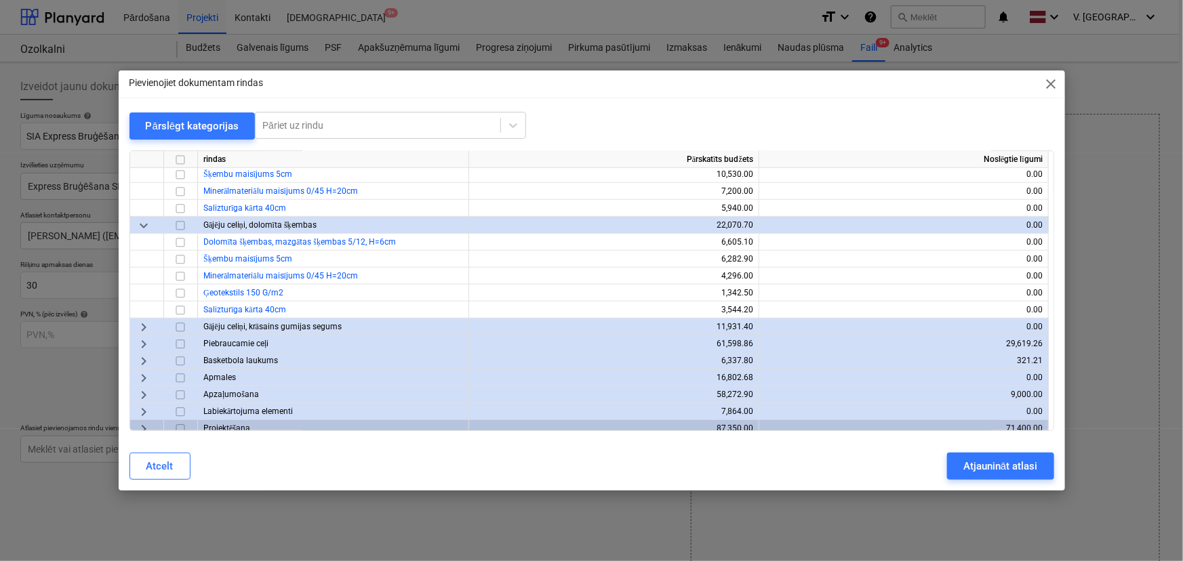
click at [142, 325] on span "keyboard_arrow_right" at bounding box center [144, 327] width 16 height 16
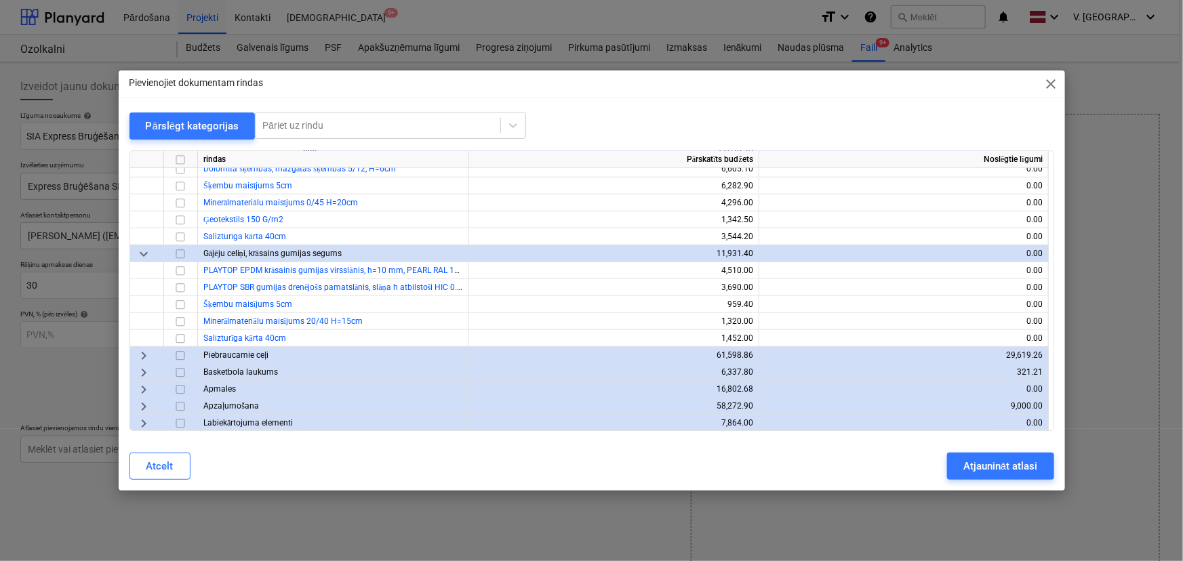
scroll to position [585, 0]
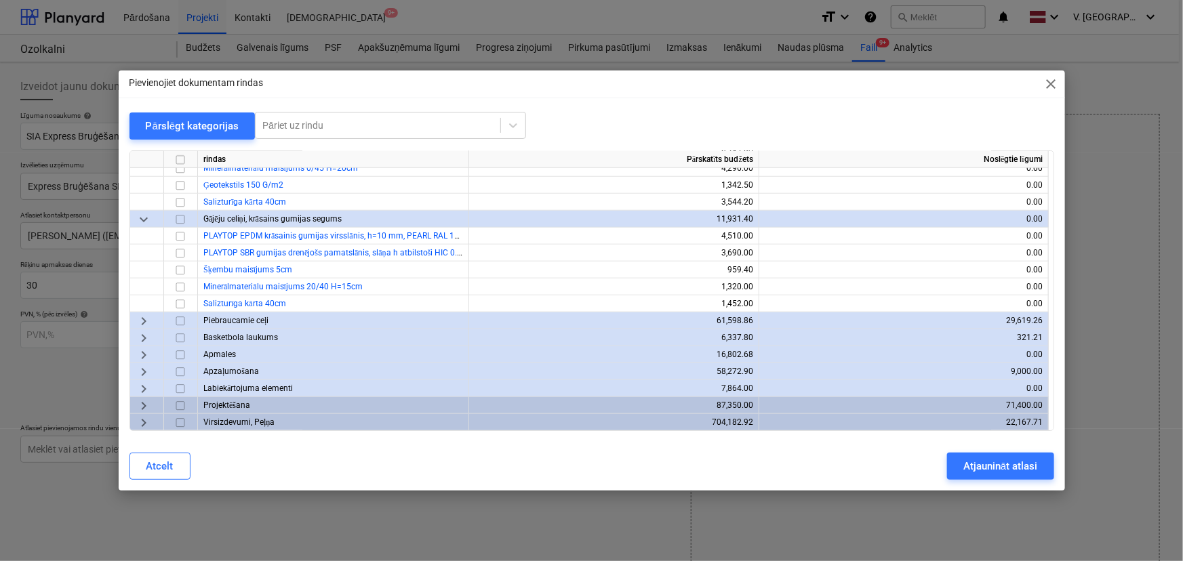
click at [145, 218] on span "keyboard_arrow_down" at bounding box center [144, 220] width 16 height 16
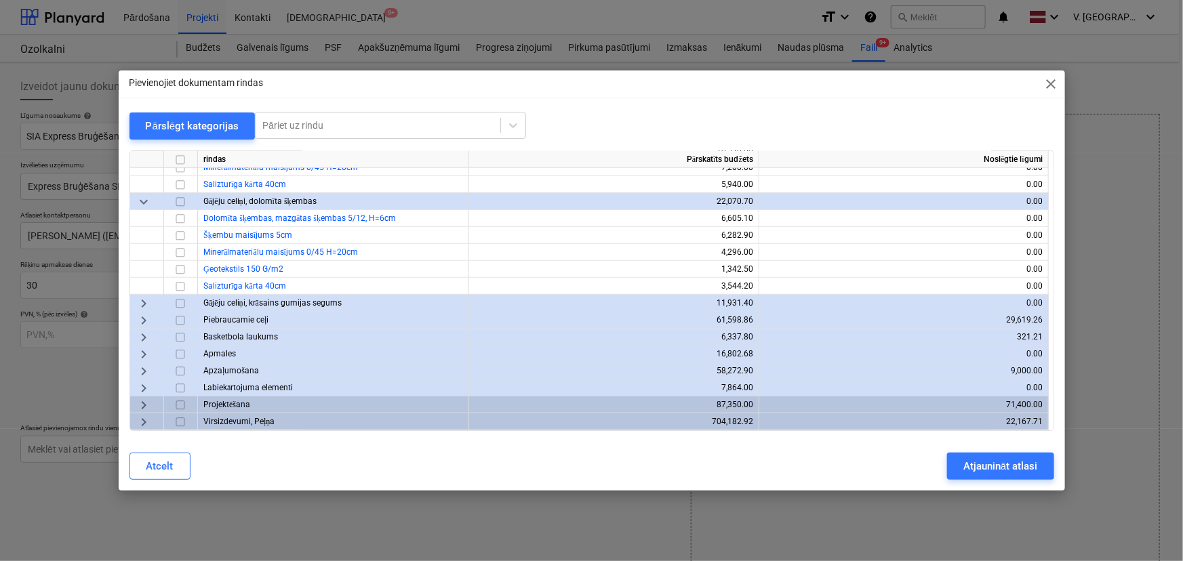
scroll to position [500, 0]
click at [141, 298] on span "keyboard_arrow_right" at bounding box center [144, 304] width 16 height 16
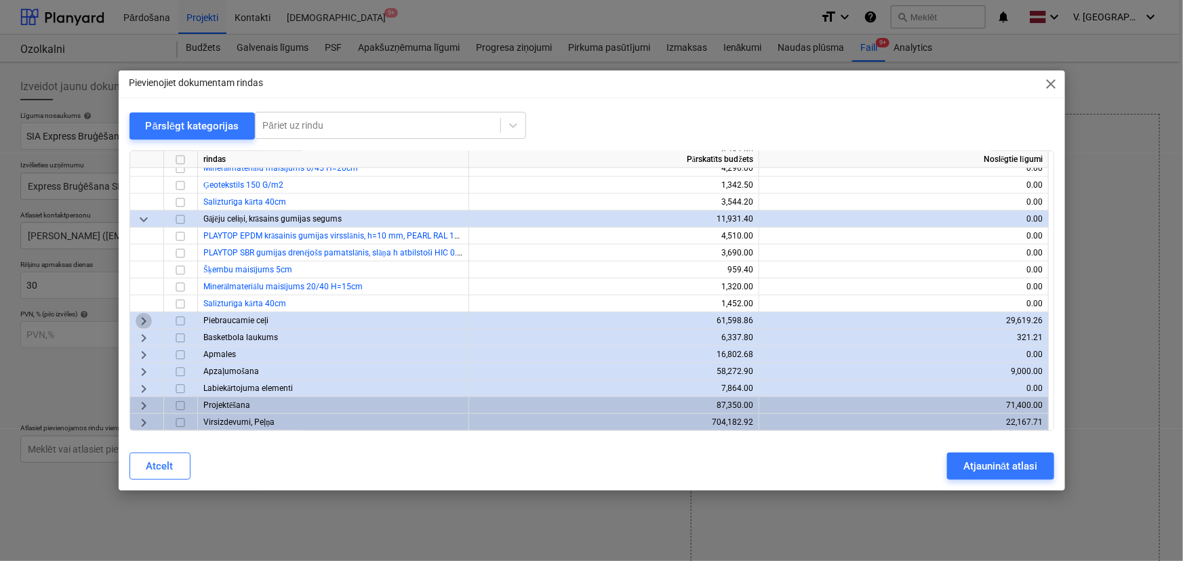
click at [143, 325] on span "keyboard_arrow_right" at bounding box center [144, 321] width 16 height 16
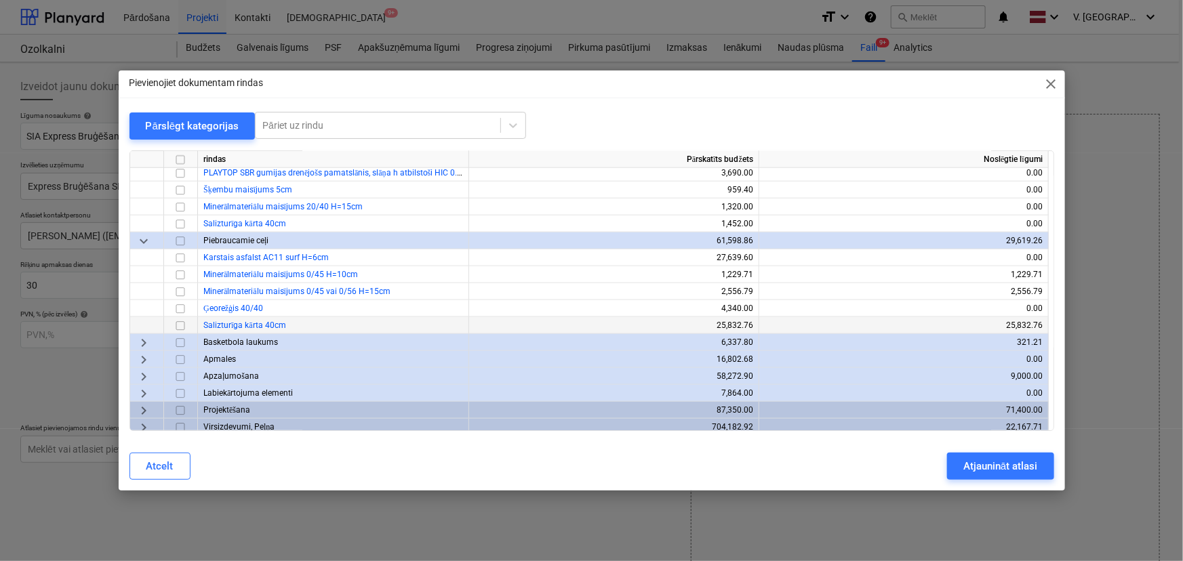
scroll to position [669, 0]
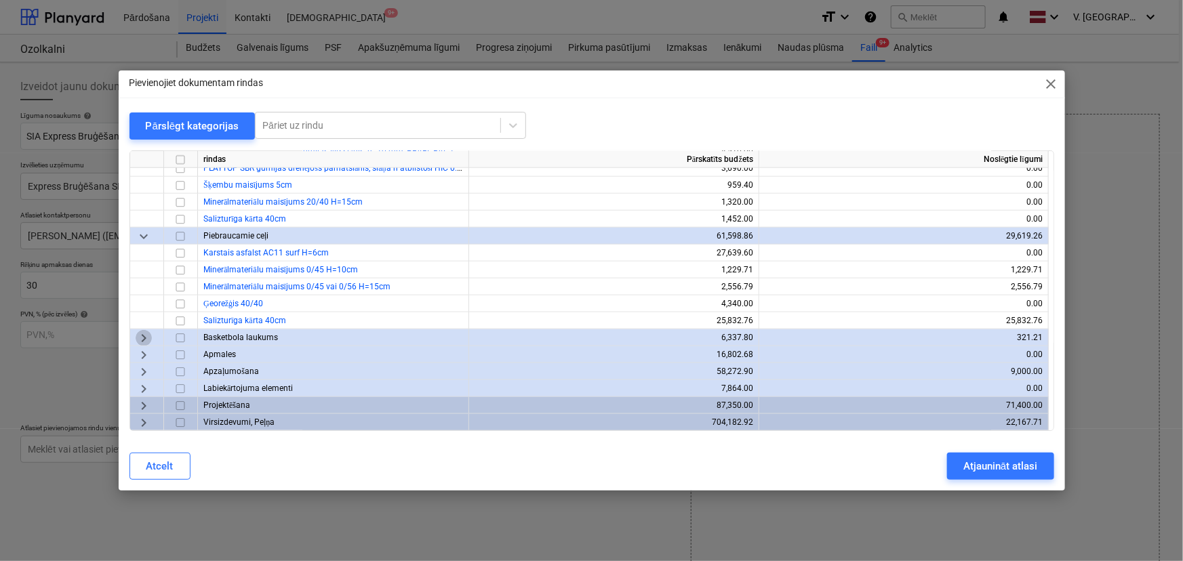
click at [141, 338] on span "keyboard_arrow_right" at bounding box center [144, 338] width 16 height 16
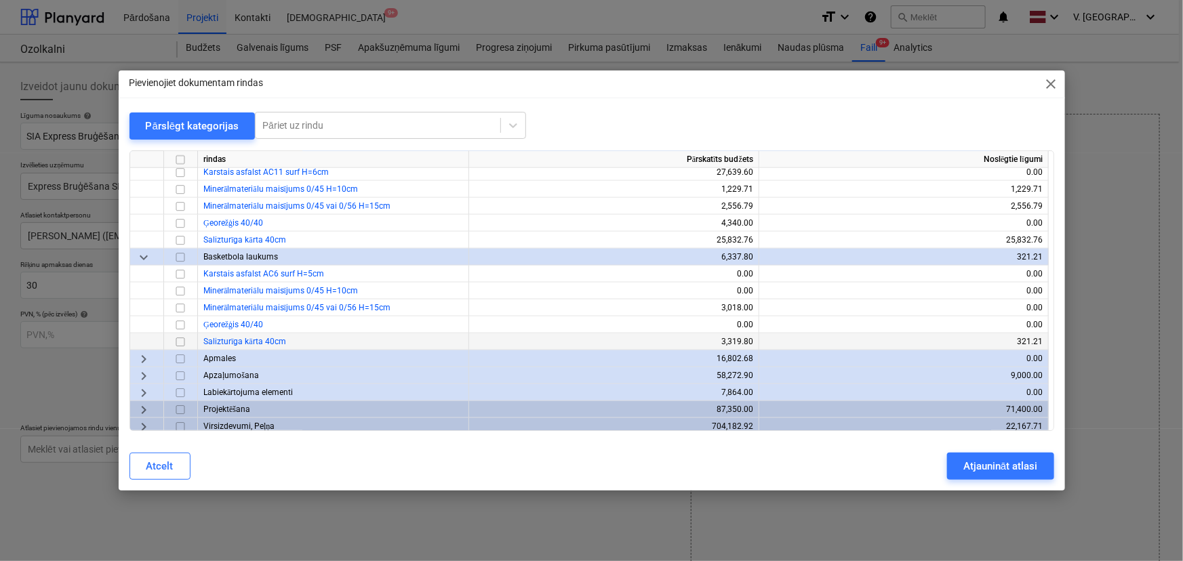
scroll to position [754, 0]
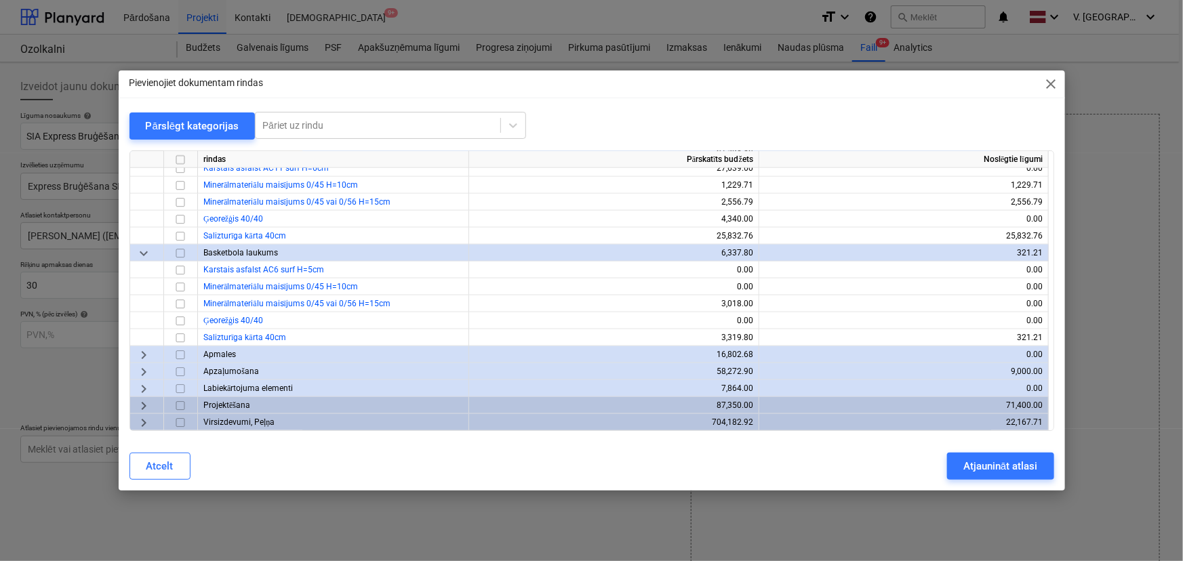
click at [147, 357] on span "keyboard_arrow_right" at bounding box center [144, 355] width 16 height 16
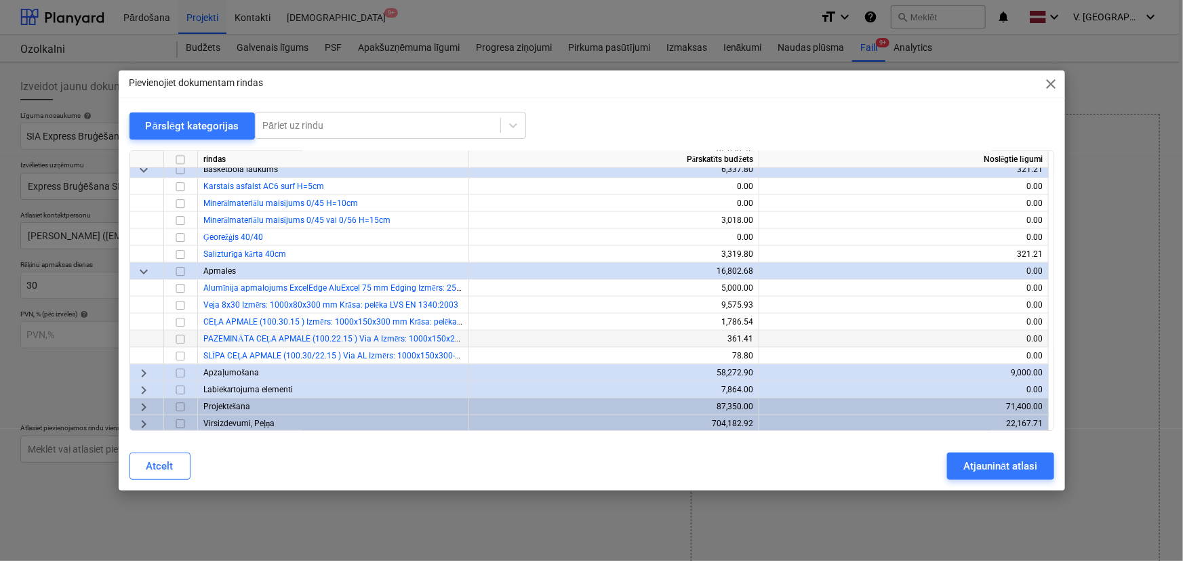
scroll to position [839, 0]
click at [142, 372] on span "keyboard_arrow_right" at bounding box center [144, 372] width 16 height 16
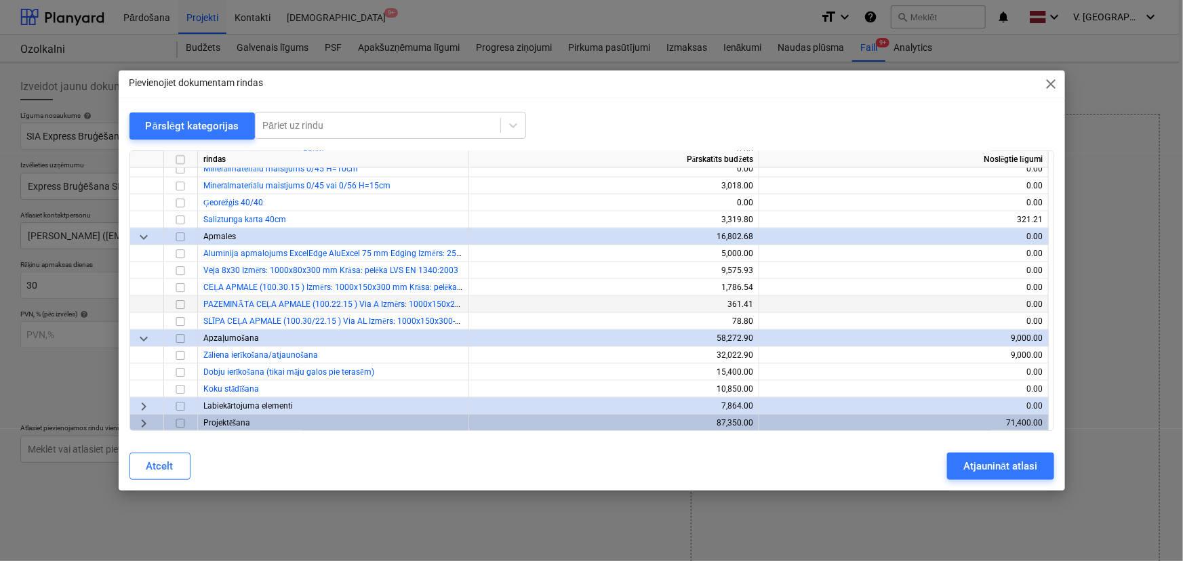
scroll to position [890, 0]
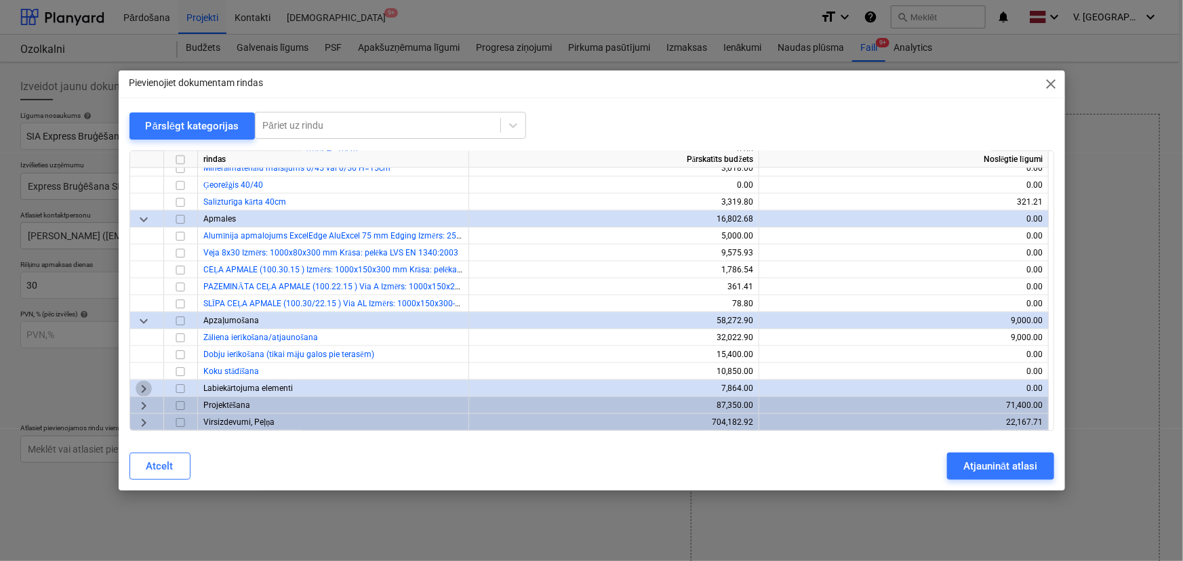
click at [136, 391] on span "keyboard_arrow_right" at bounding box center [144, 389] width 16 height 16
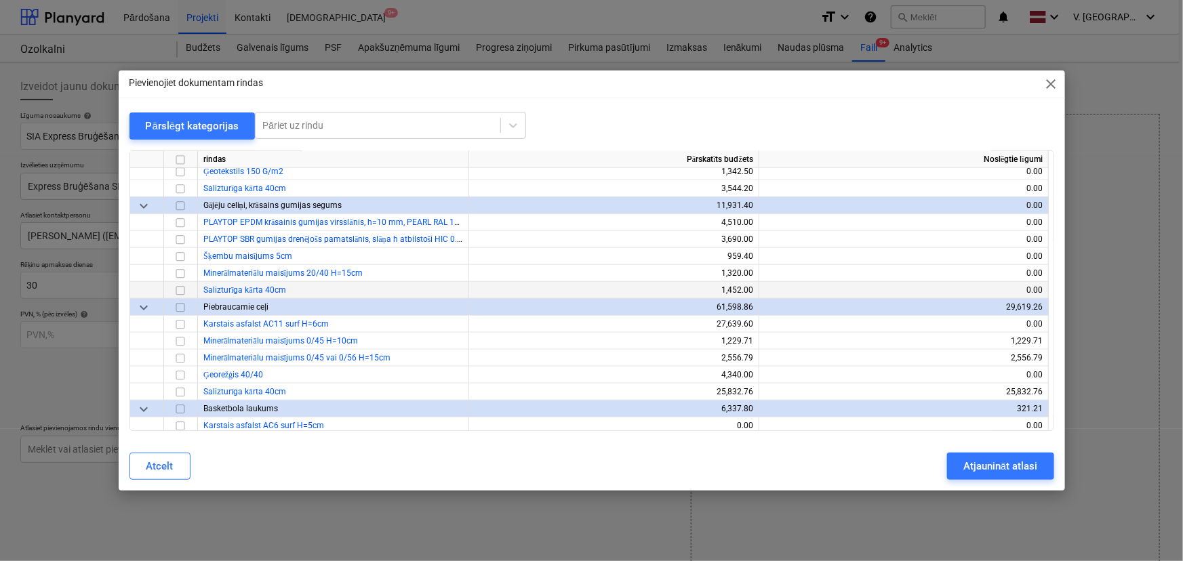
scroll to position [582, 0]
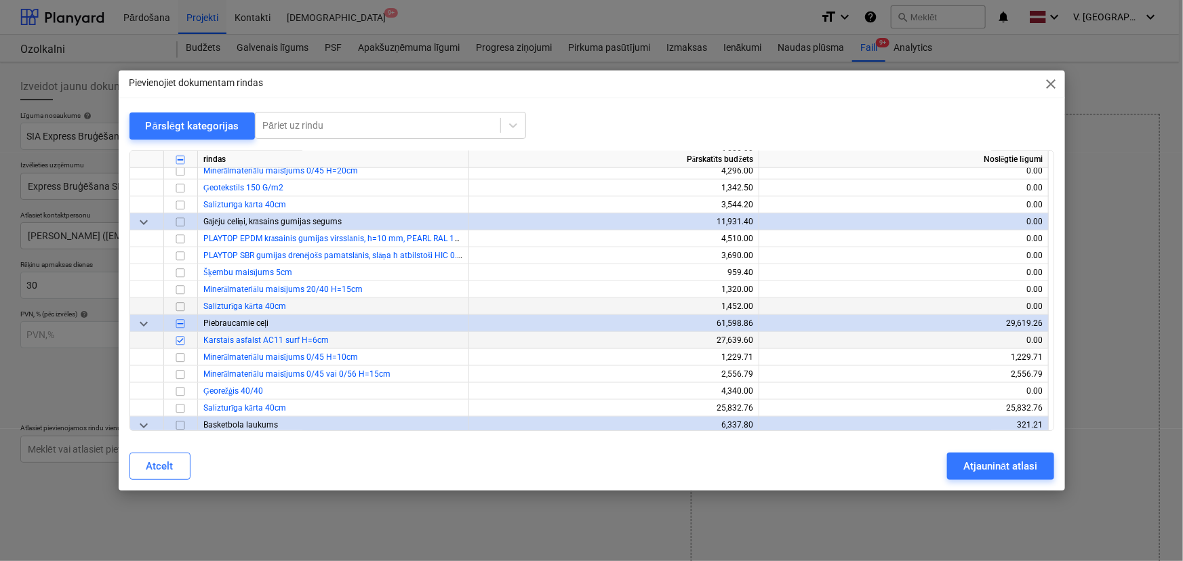
click at [180, 340] on input "checkbox" at bounding box center [180, 341] width 16 height 16
click at [182, 339] on input "checkbox" at bounding box center [180, 341] width 16 height 16
click at [185, 354] on input "checkbox" at bounding box center [180, 358] width 16 height 16
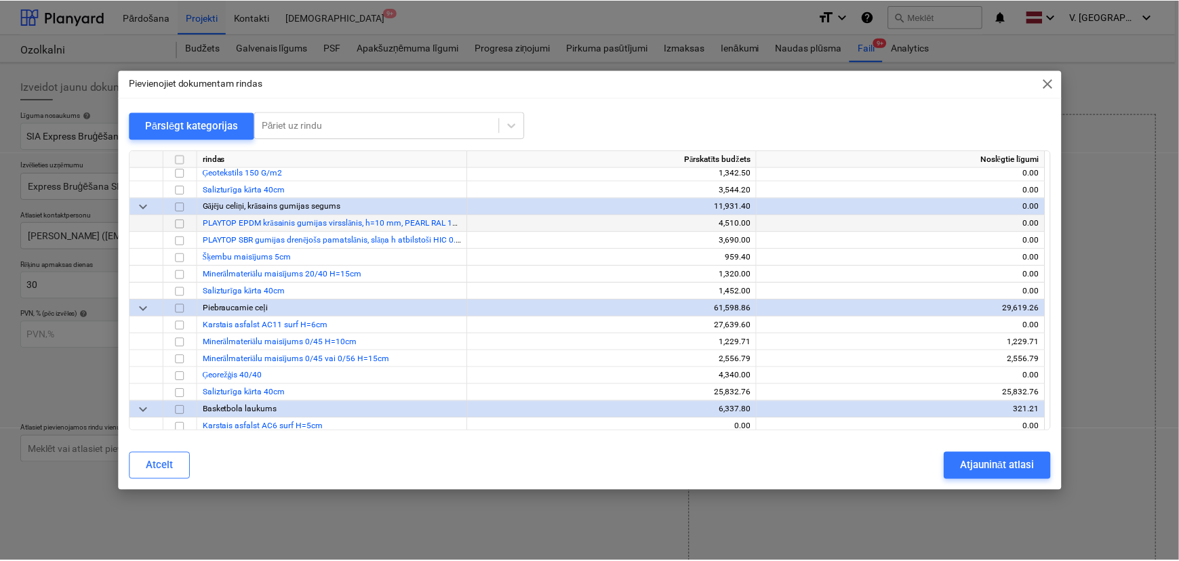
scroll to position [616, 0]
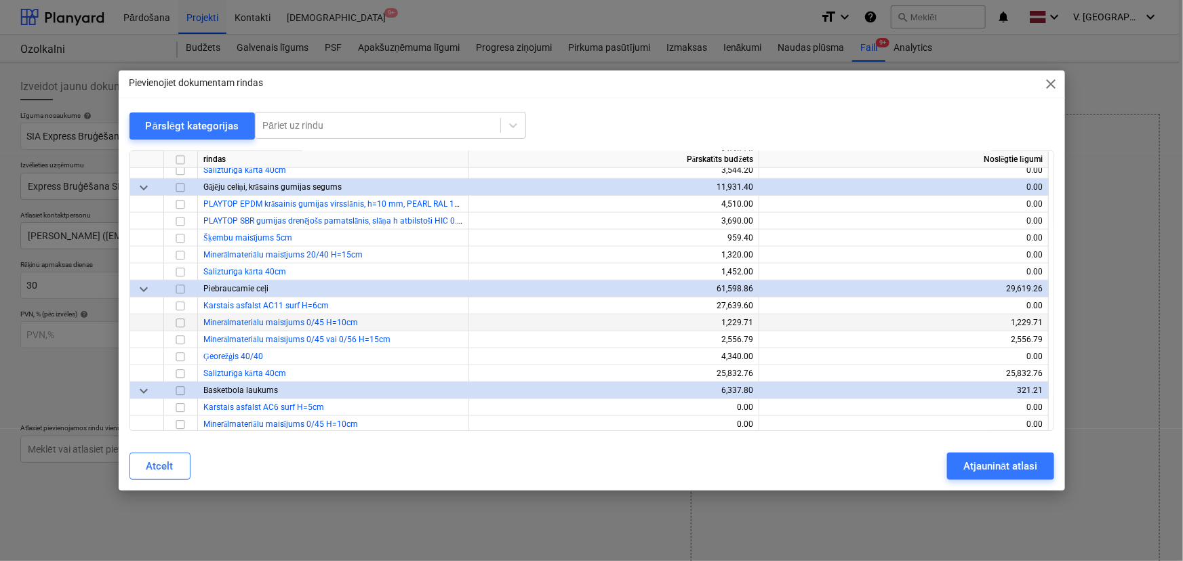
click at [180, 319] on input "checkbox" at bounding box center [180, 323] width 16 height 16
drag, startPoint x: 180, startPoint y: 338, endPoint x: 231, endPoint y: 345, distance: 51.4
click at [179, 338] on input "checkbox" at bounding box center [180, 340] width 16 height 16
click at [942, 466] on div "Atjaunināt atlasi" at bounding box center [1001, 467] width 74 height 18
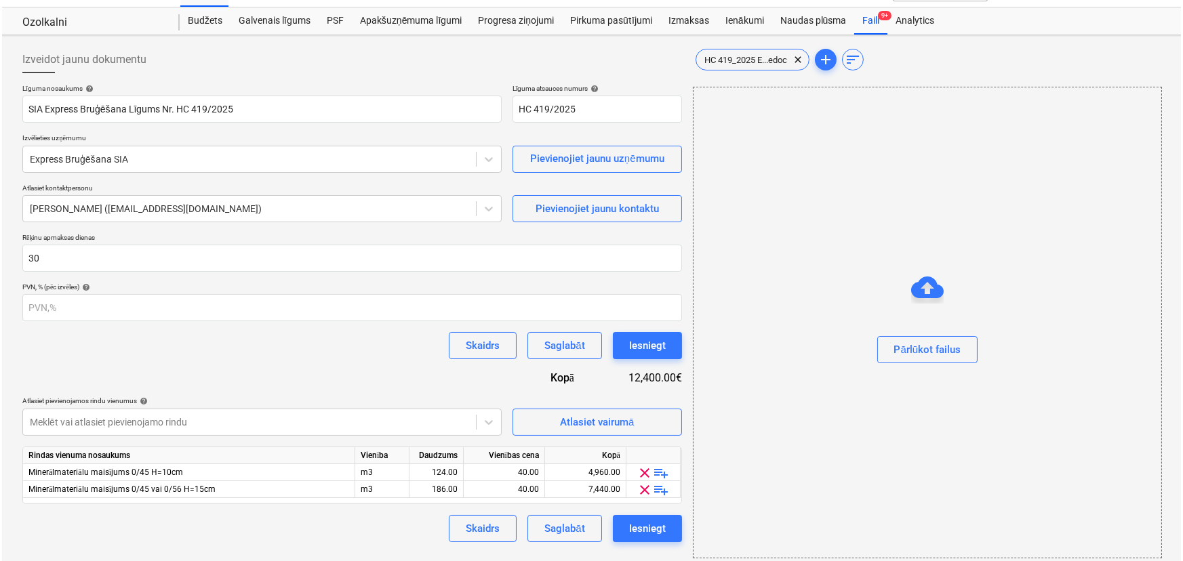
scroll to position [35, 0]
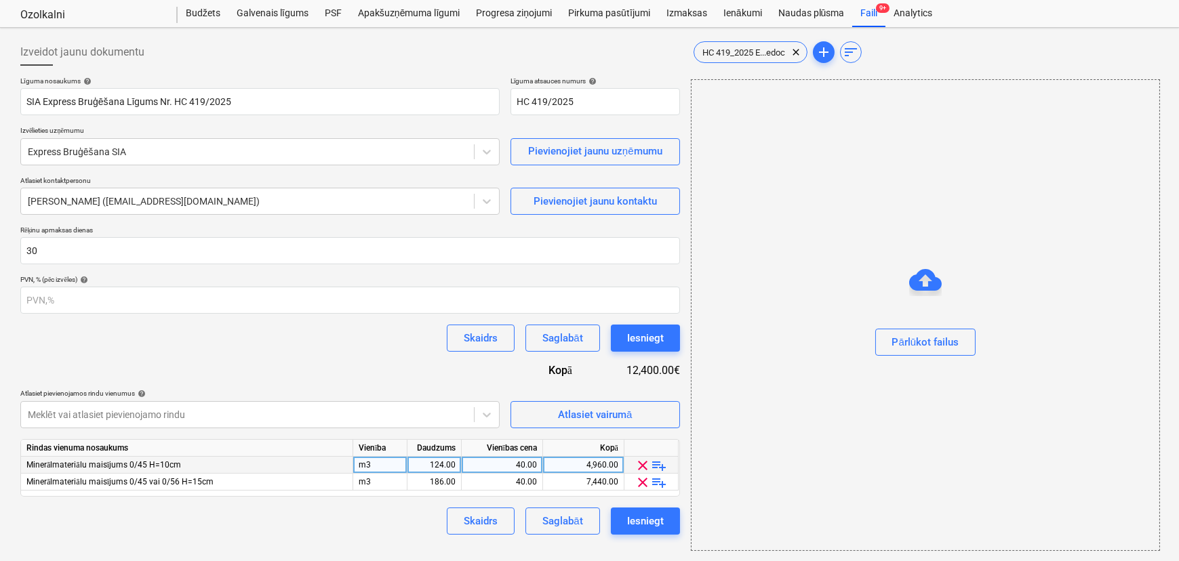
click at [640, 462] on span "clear" at bounding box center [643, 466] width 16 height 16
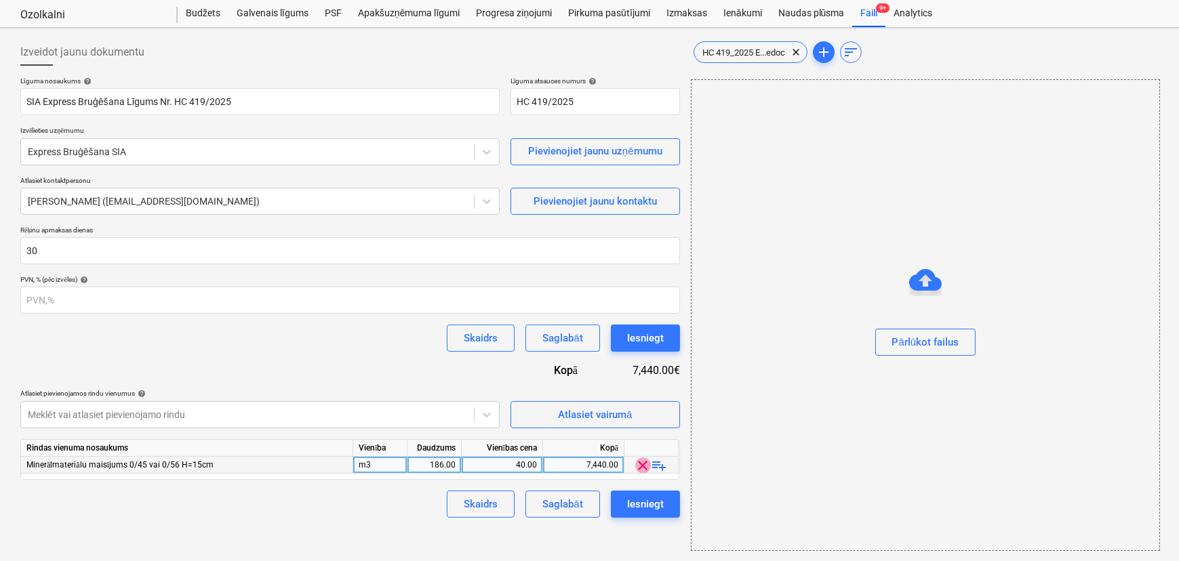
click at [641, 462] on span "clear" at bounding box center [643, 466] width 16 height 16
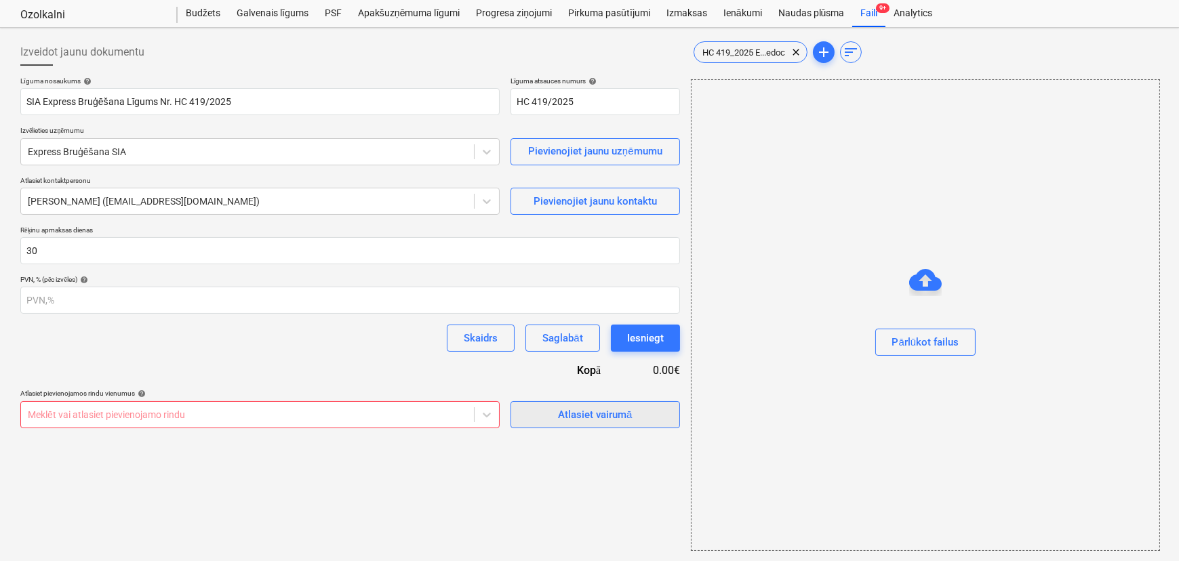
click at [533, 416] on span "Atlasiet vairumā" at bounding box center [596, 415] width 136 height 18
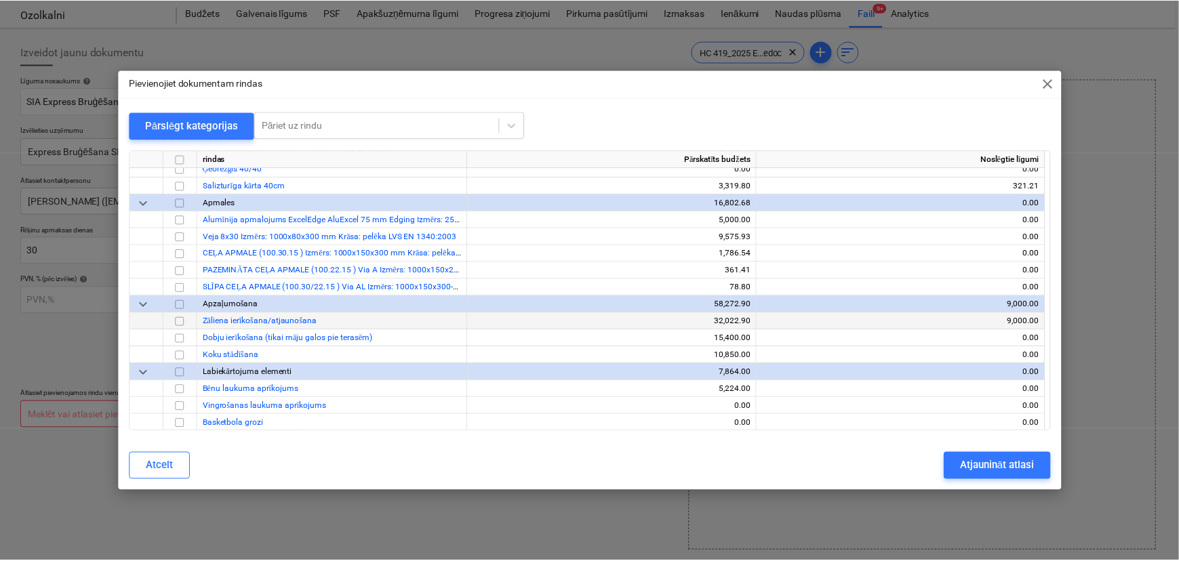
scroll to position [957, 0]
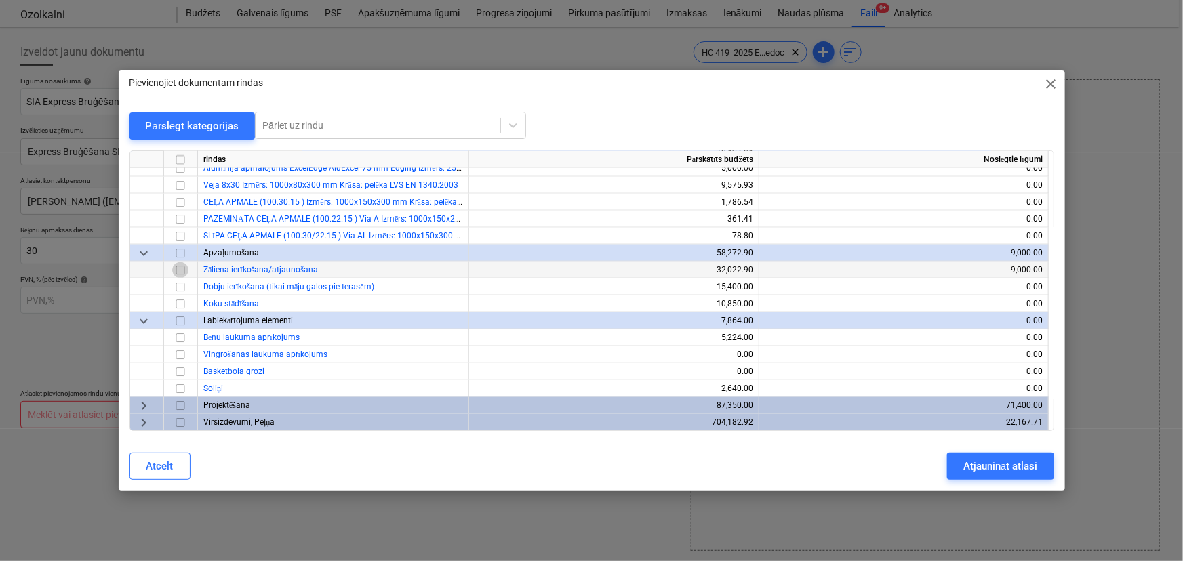
click at [180, 271] on input "checkbox" at bounding box center [180, 270] width 16 height 16
click at [942, 462] on div "Atjaunināt atlasi" at bounding box center [1001, 467] width 74 height 18
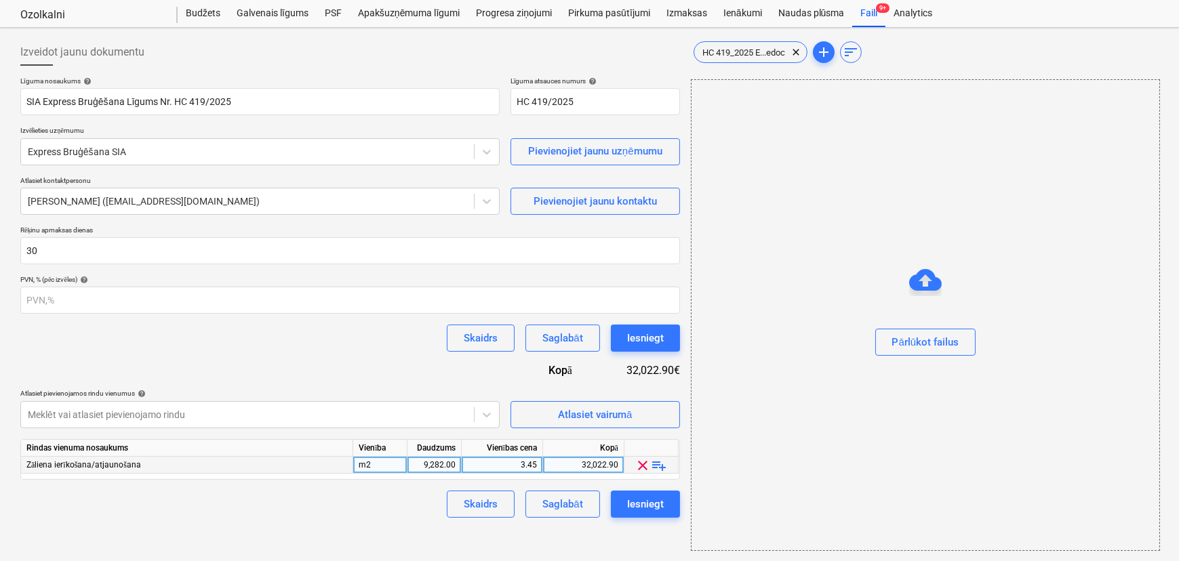
click at [386, 465] on div "m2" at bounding box center [380, 465] width 54 height 17
type input "1"
click at [413, 466] on div "9,282.00" at bounding box center [434, 465] width 43 height 17
type input "kompl"
drag, startPoint x: 494, startPoint y: 454, endPoint x: 496, endPoint y: 461, distance: 7.9
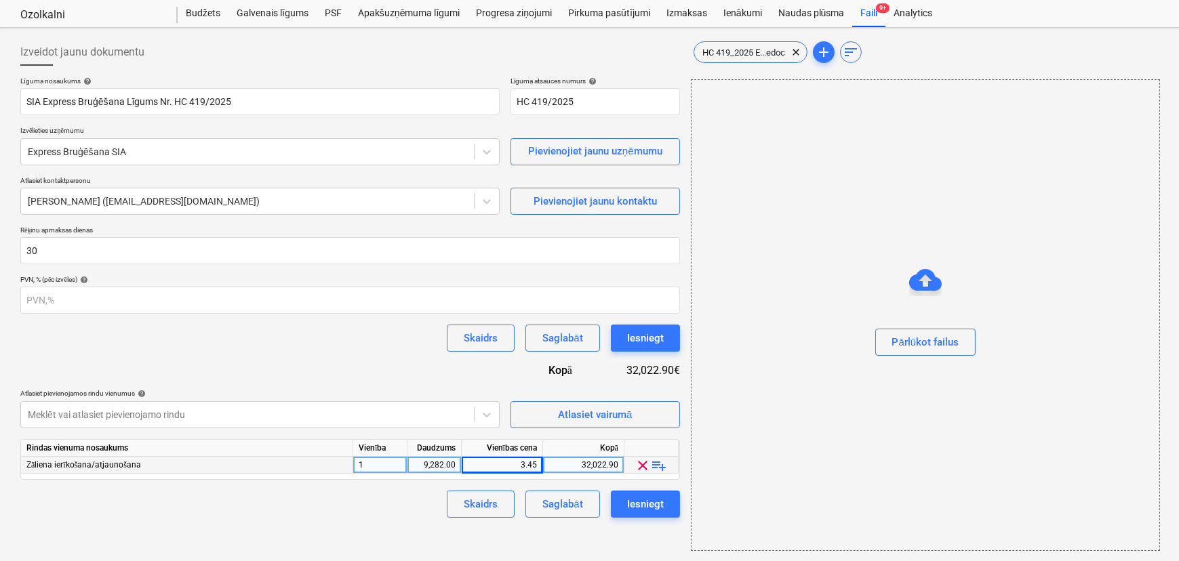
click at [496, 458] on div "Rindas vienuma nosaukums Vienība Daudzums Vienības cena Kopā Zāliena ierīkošana…" at bounding box center [350, 459] width 660 height 41
click at [496, 461] on div "3.45" at bounding box center [502, 465] width 70 height 17
type input "8371"
click at [361, 487] on div "Izveidot jaunu dokumentu Līguma nosaukums help SIA Express Bruģēšana Līgums Nr.…" at bounding box center [350, 295] width 671 height 524
click at [438, 468] on div "9,282.00" at bounding box center [434, 465] width 43 height 17
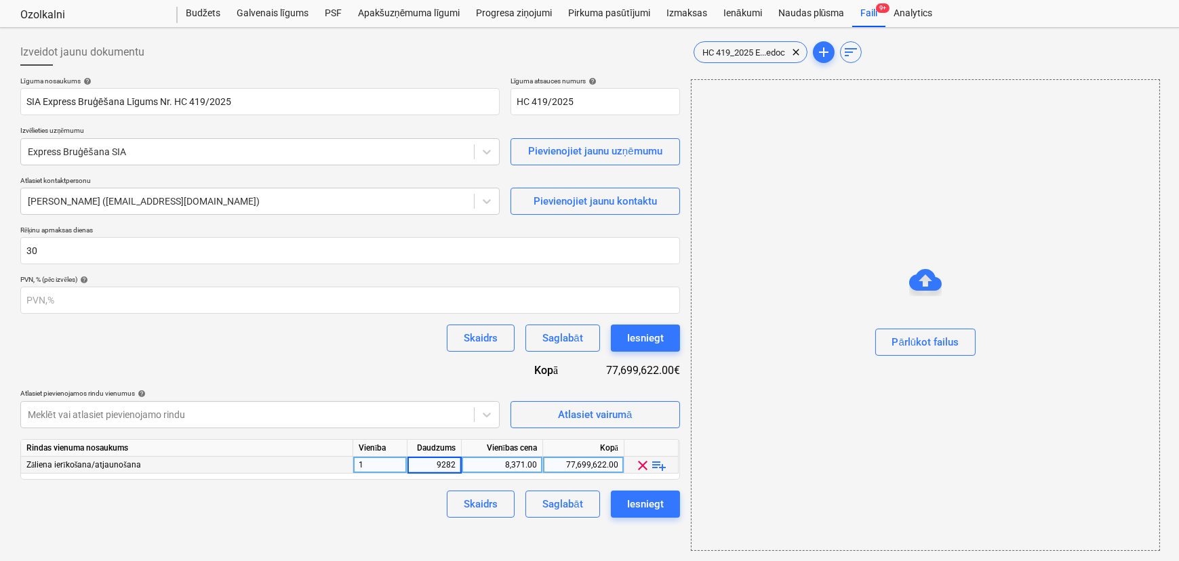
type input "1"
click at [353, 464] on div "1" at bounding box center [380, 465] width 54 height 17
click at [369, 464] on input "1" at bounding box center [380, 465] width 54 height 16
click at [370, 464] on input "1" at bounding box center [380, 465] width 54 height 16
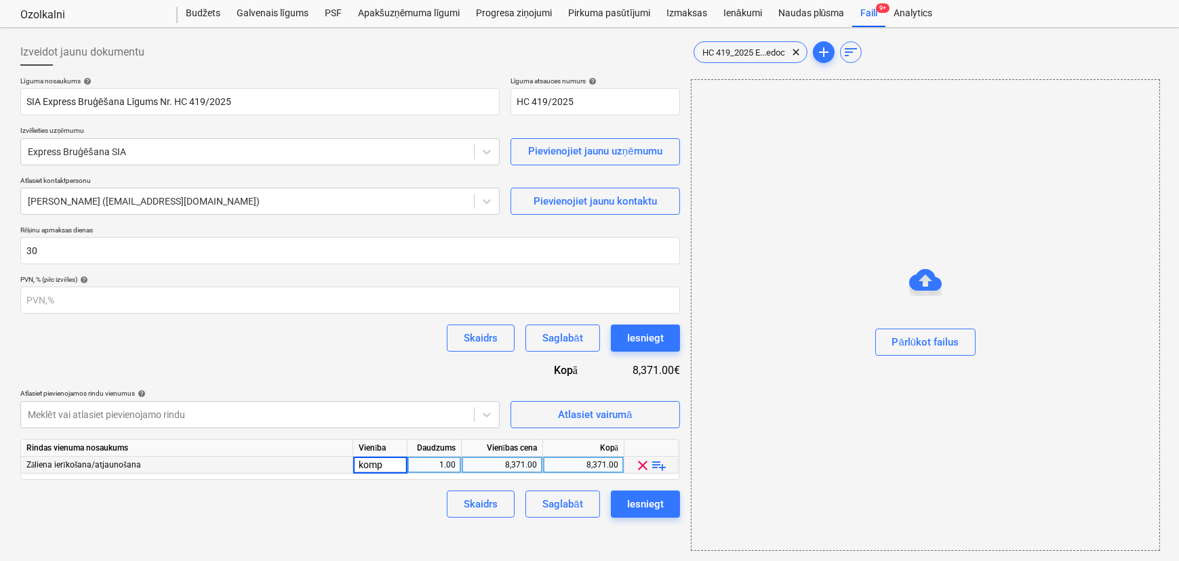
type input "kompl"
click at [358, 487] on div "Izveidot jaunu dokumentu Līguma nosaukums help SIA Express Bruģēšana Līgums Nr.…" at bounding box center [350, 295] width 671 height 524
click at [235, 487] on div "Izveidot jaunu dokumentu Līguma nosaukums help SIA Express Bruģēšana Līgums Nr.…" at bounding box center [350, 295] width 671 height 524
click at [220, 487] on div "Skaidrs Saglabāt Iesniegt" at bounding box center [350, 504] width 660 height 27
click at [263, 487] on div "Skaidrs Saglabāt Iesniegt" at bounding box center [350, 504] width 660 height 27
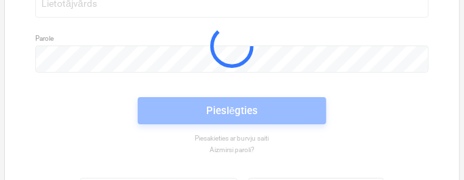
scroll to position [28, 0]
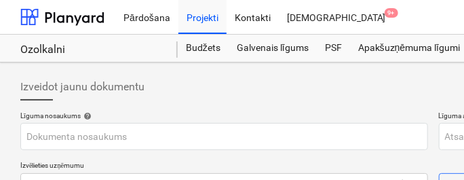
type input "HC 419_2025 Express Bruģēšana Ozolkalni-1.edoc"
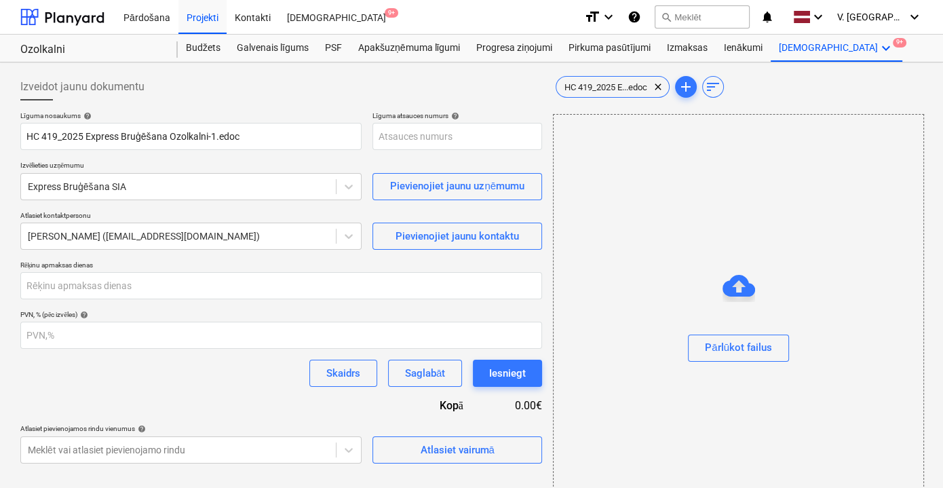
type input "001-SO-034"
click at [96, 18] on div at bounding box center [62, 17] width 84 height 34
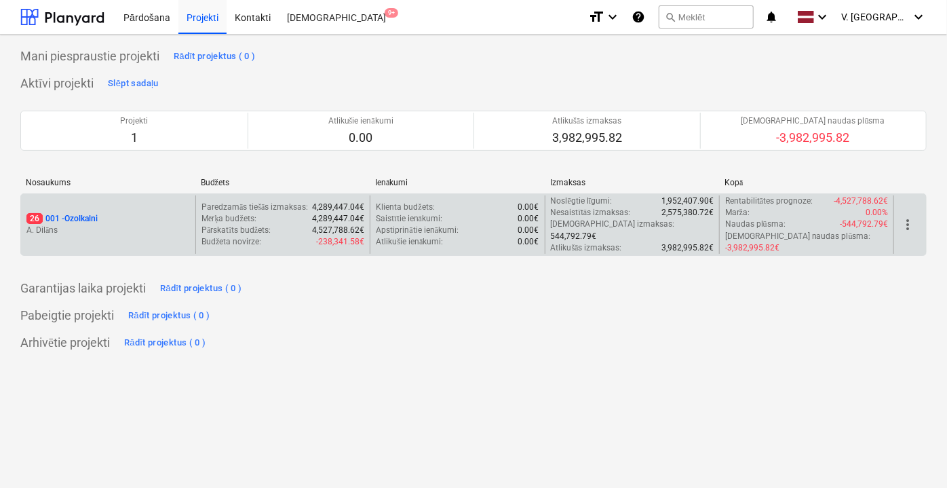
click at [166, 224] on p "A. Dilāns" at bounding box center [107, 230] width 163 height 12
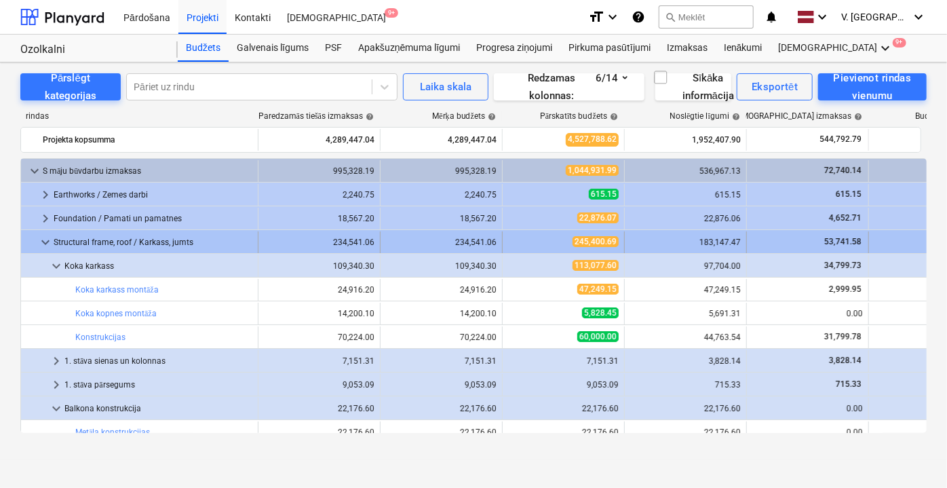
click at [39, 241] on span "keyboard_arrow_down" at bounding box center [45, 242] width 16 height 16
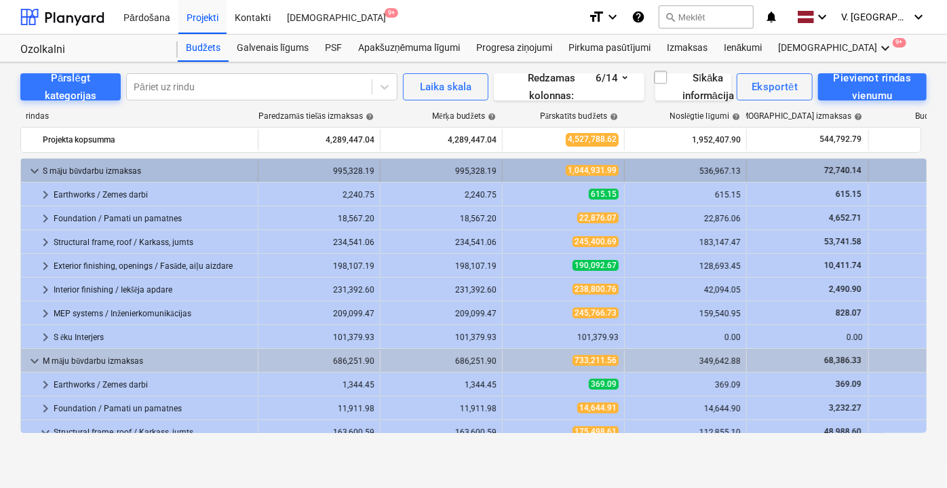
click at [28, 164] on span "keyboard_arrow_down" at bounding box center [34, 171] width 16 height 16
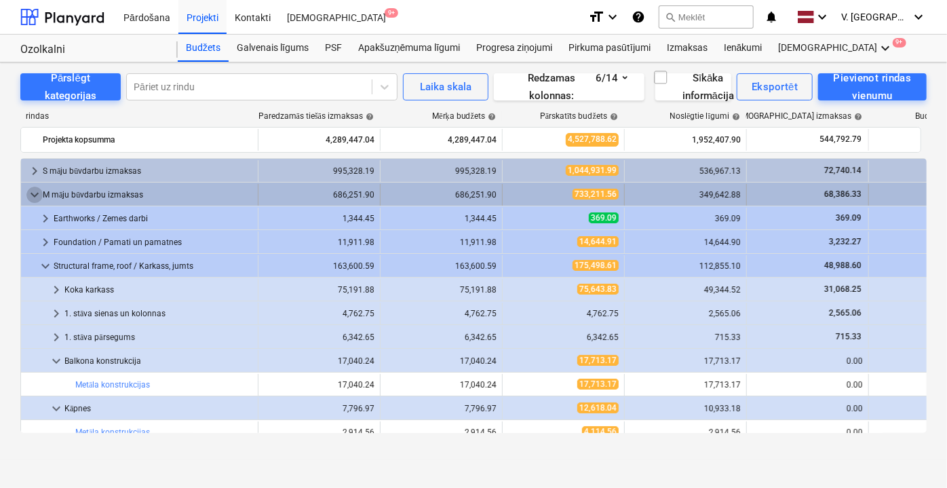
click at [35, 194] on span "keyboard_arrow_down" at bounding box center [34, 194] width 16 height 16
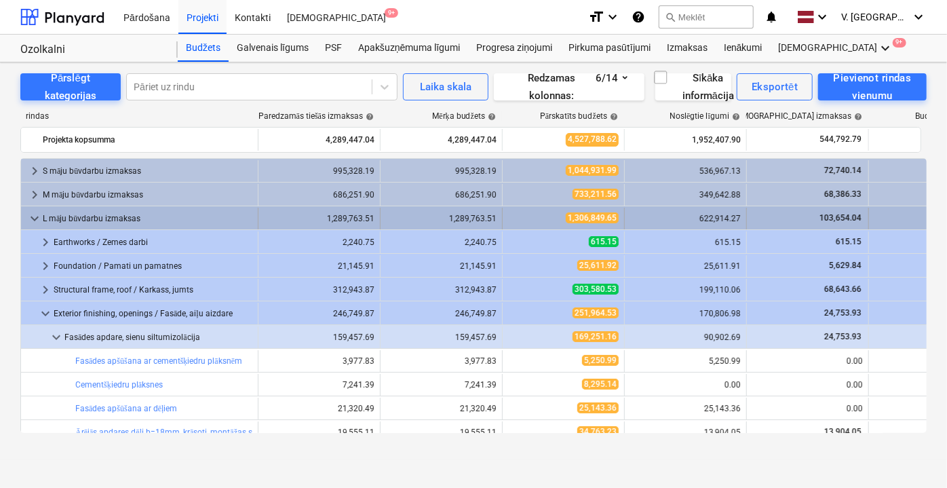
click at [30, 214] on span "keyboard_arrow_down" at bounding box center [34, 218] width 16 height 16
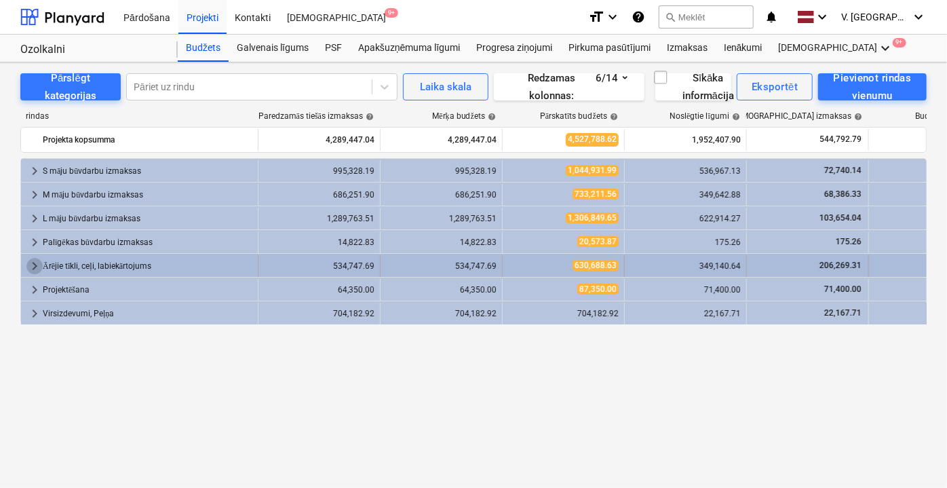
click at [32, 267] on span "keyboard_arrow_right" at bounding box center [34, 266] width 16 height 16
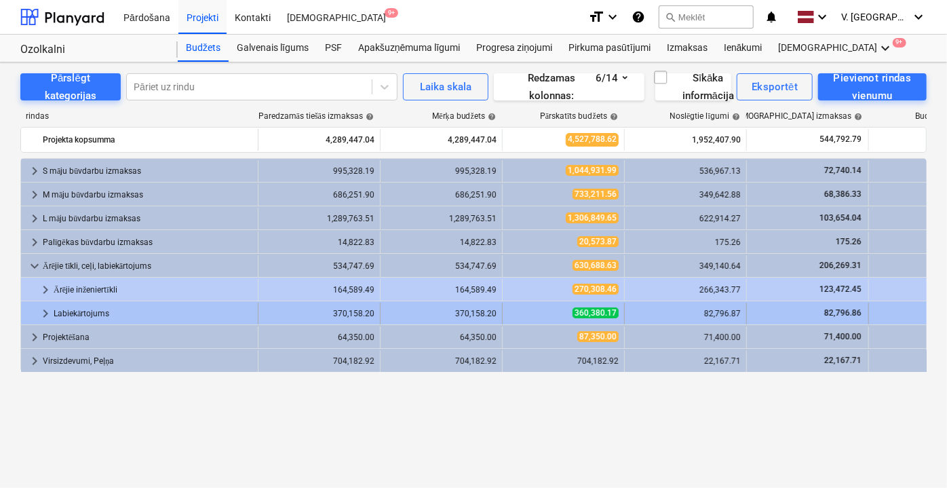
click at [38, 307] on span "keyboard_arrow_right" at bounding box center [45, 313] width 16 height 16
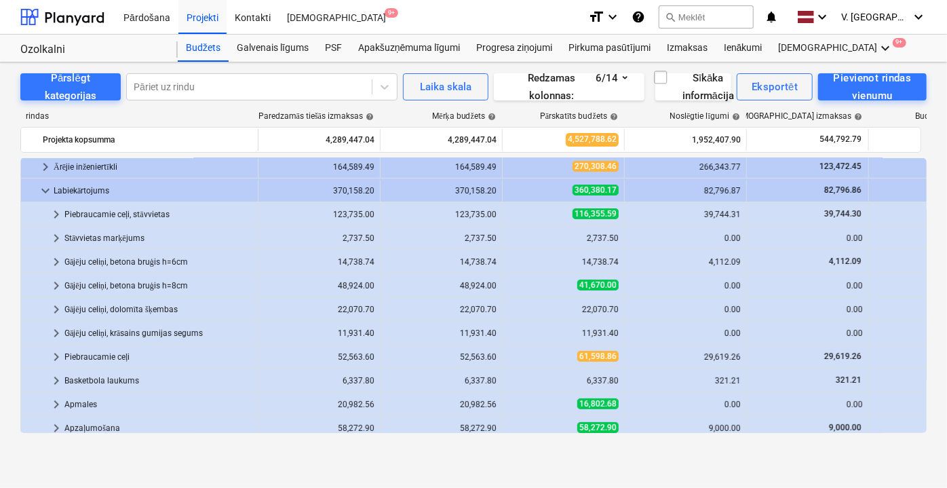
scroll to position [184, 0]
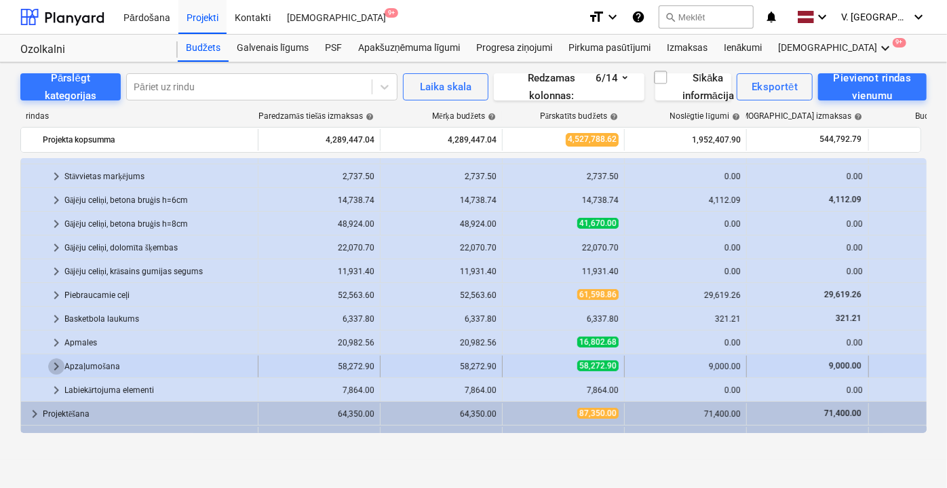
click at [60, 362] on span "keyboard_arrow_right" at bounding box center [56, 366] width 16 height 16
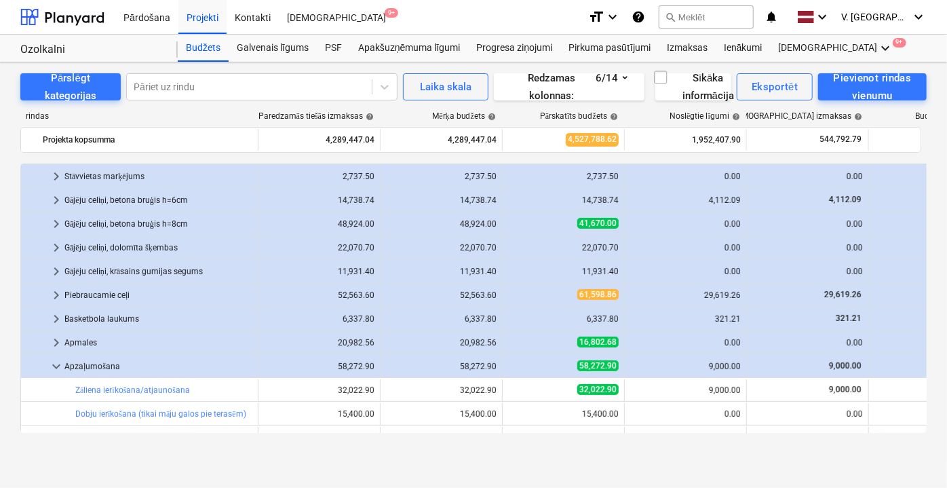
scroll to position [246, 0]
